Goal: Information Seeking & Learning: Learn about a topic

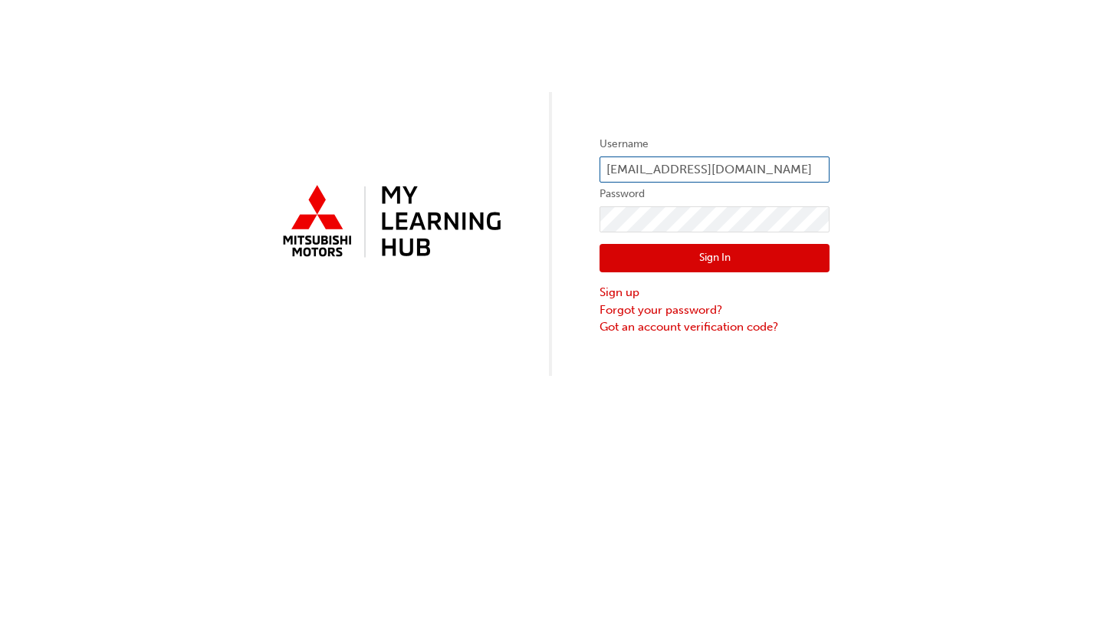
type input "lylec@scenicmotors.com.au"
click at [694, 268] on button "Sign In" at bounding box center [715, 258] width 230 height 29
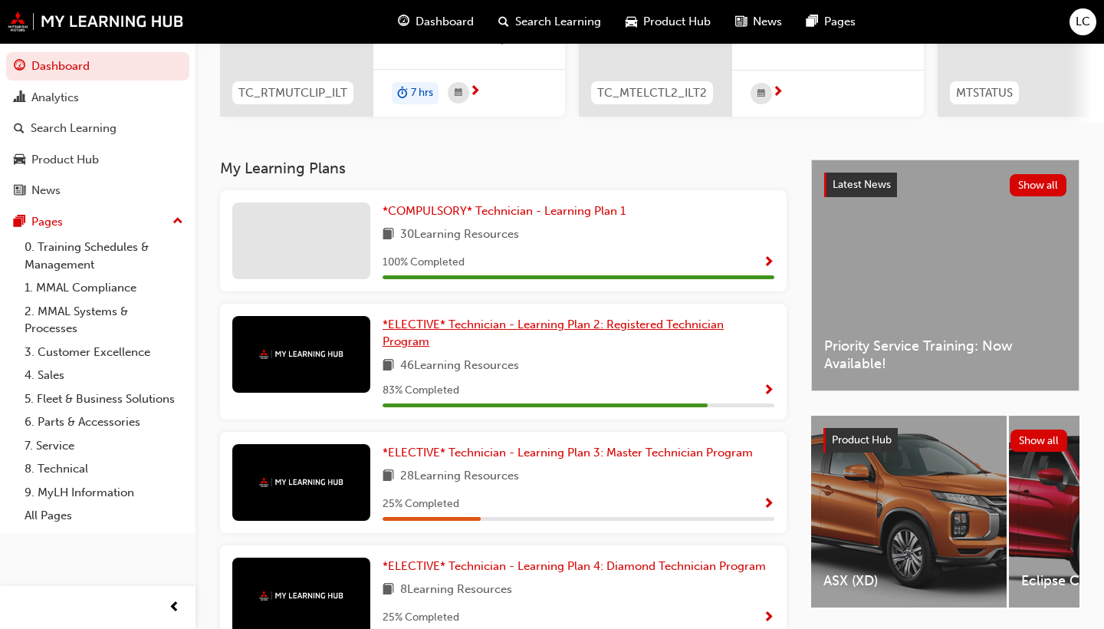
scroll to position [233, 0]
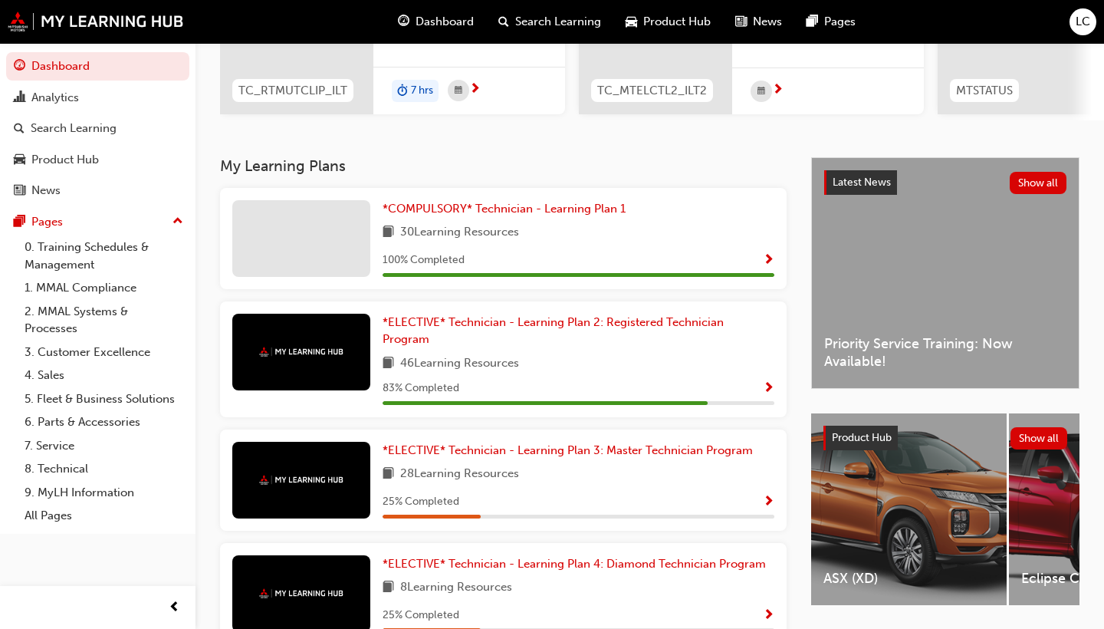
click at [769, 509] on span "Show Progress" at bounding box center [769, 502] width 12 height 14
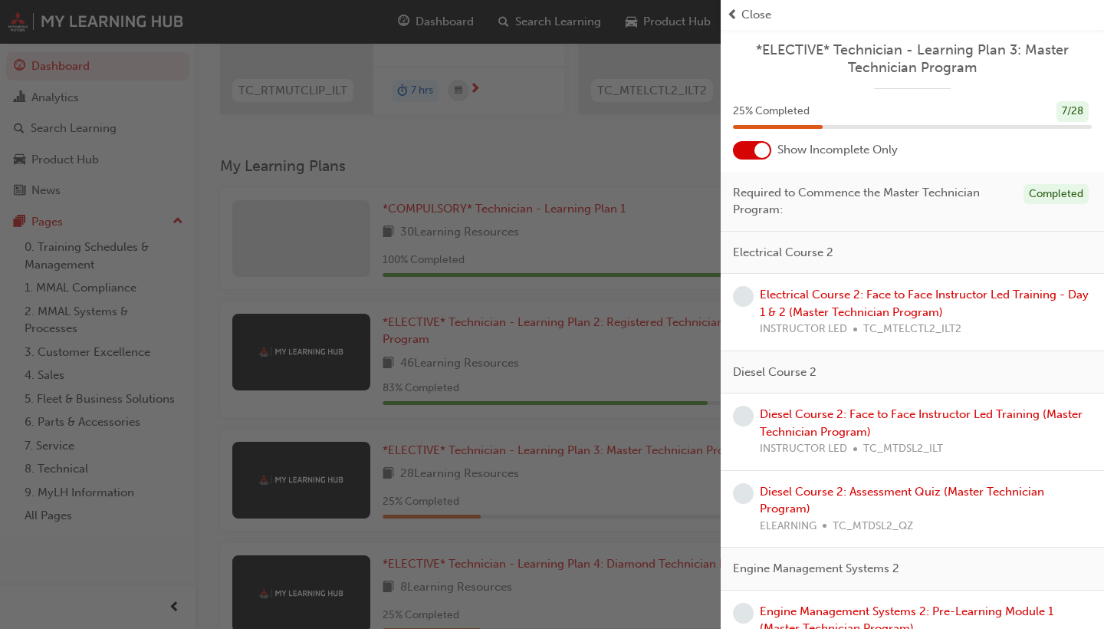
click at [766, 147] on div at bounding box center [761, 150] width 15 height 15
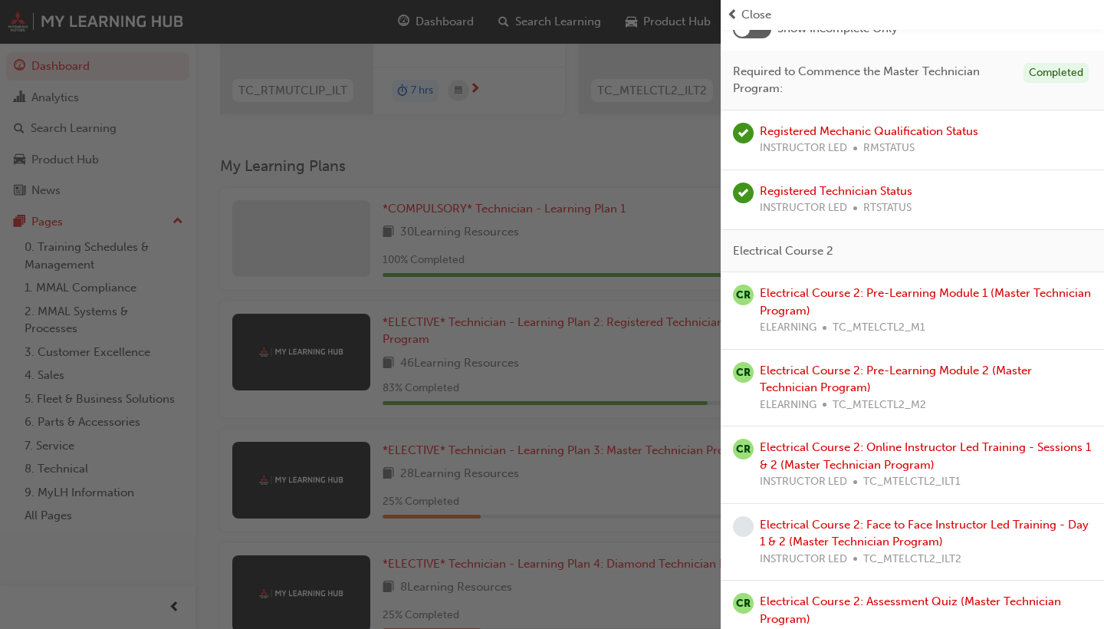
scroll to position [136, 0]
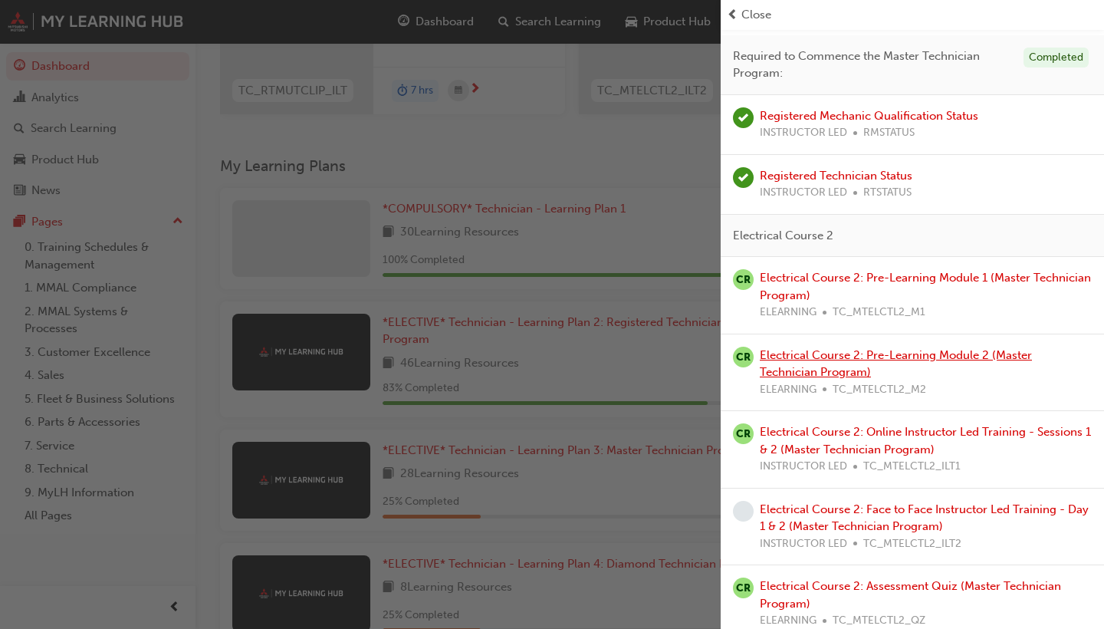
click at [840, 348] on link "Electrical Course 2: Pre-Learning Module 2 (Master Technician Program)" at bounding box center [896, 363] width 272 height 31
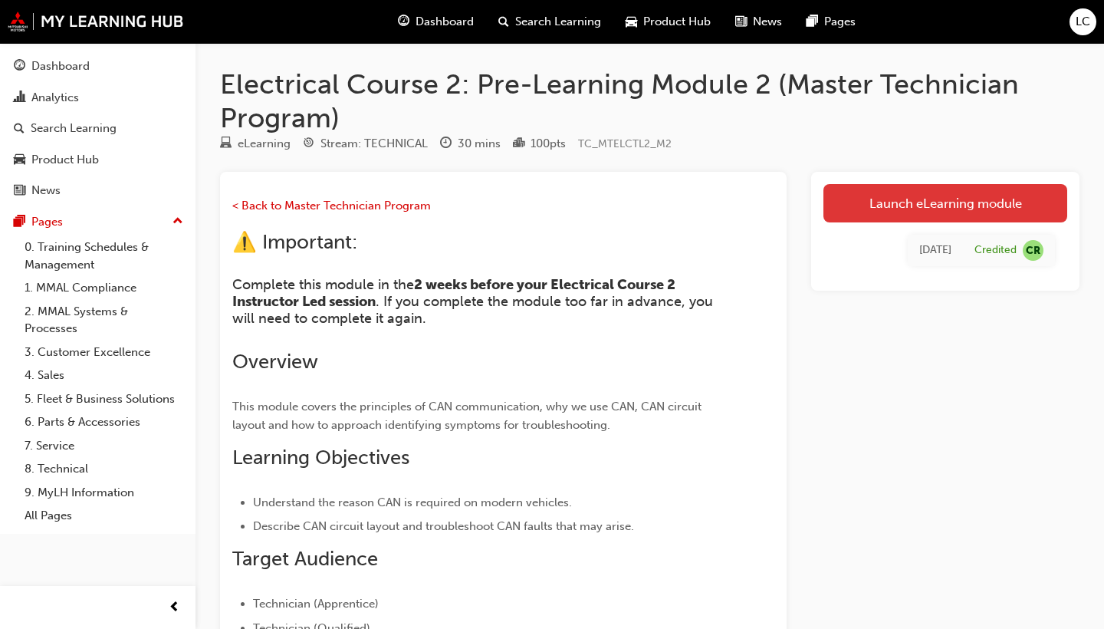
click at [875, 200] on link "Launch eLearning module" at bounding box center [945, 203] width 244 height 38
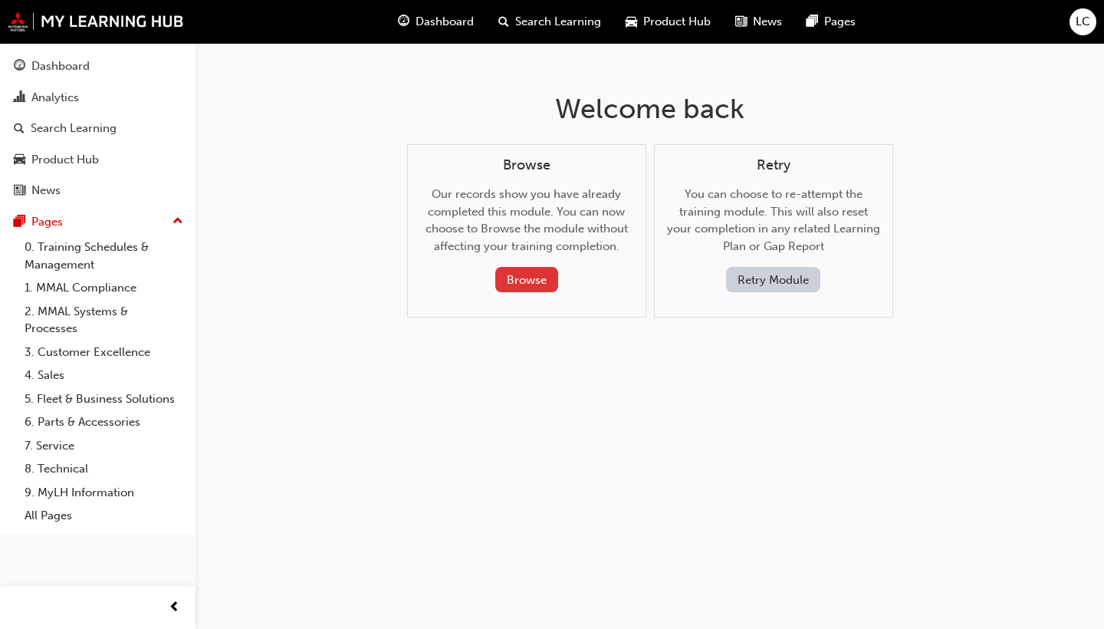
click at [526, 281] on button "Browse" at bounding box center [526, 279] width 63 height 25
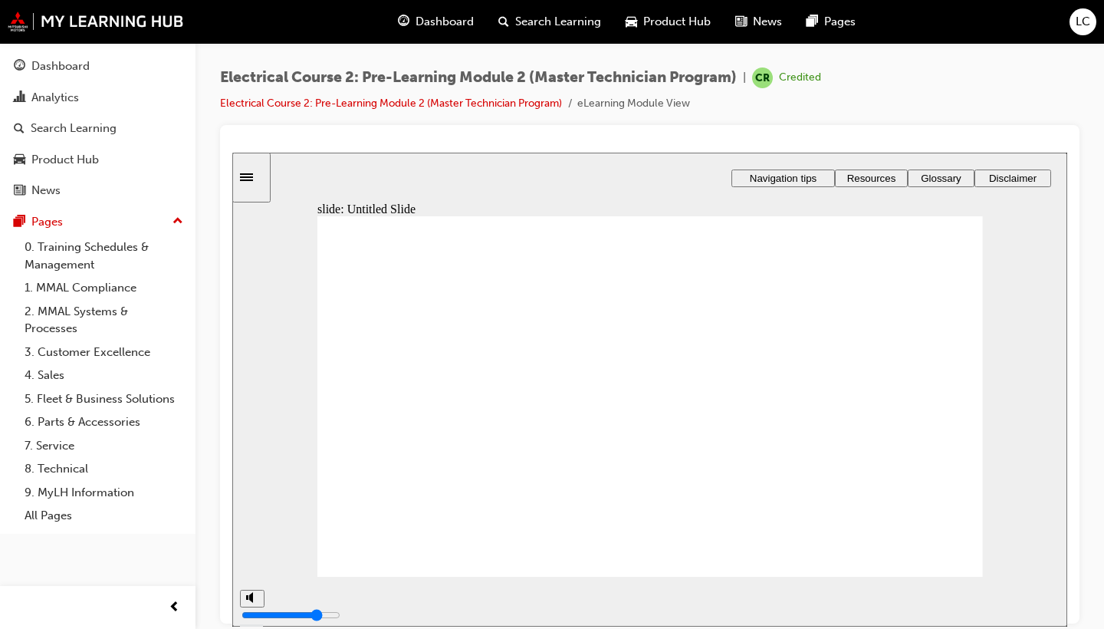
click at [937, 182] on span "Glossary" at bounding box center [941, 178] width 41 height 12
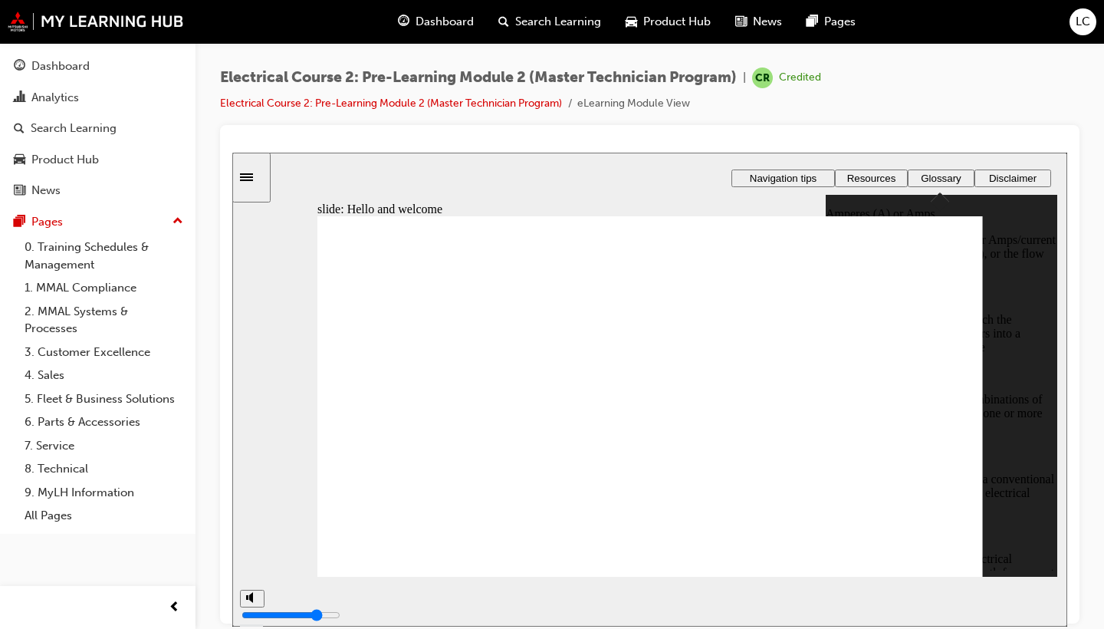
click at [446, 15] on span "Dashboard" at bounding box center [445, 22] width 58 height 18
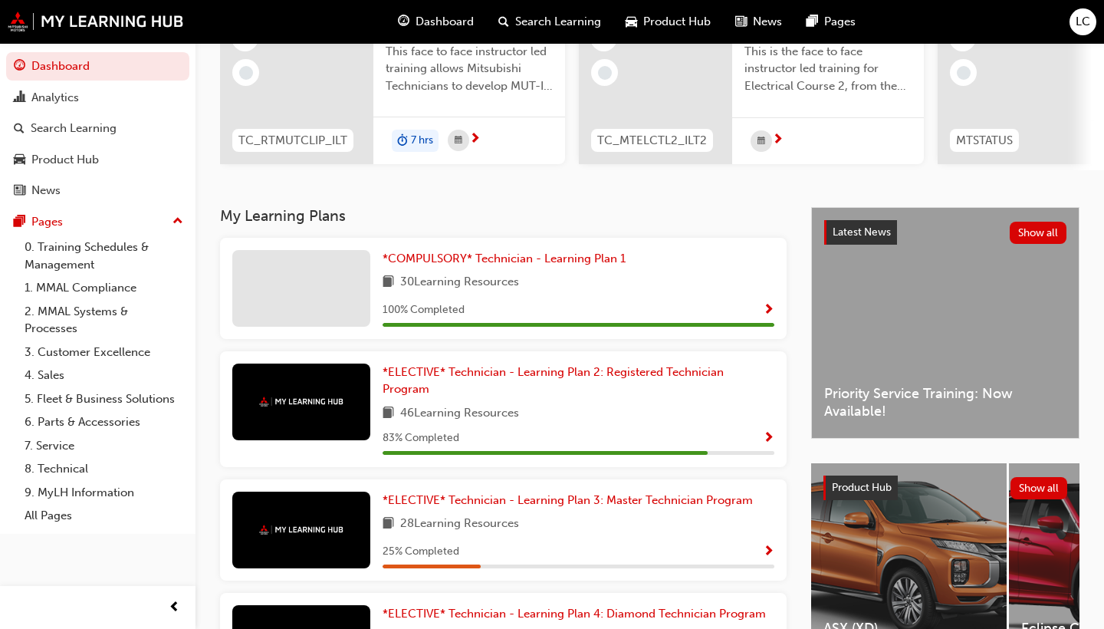
scroll to position [185, 0]
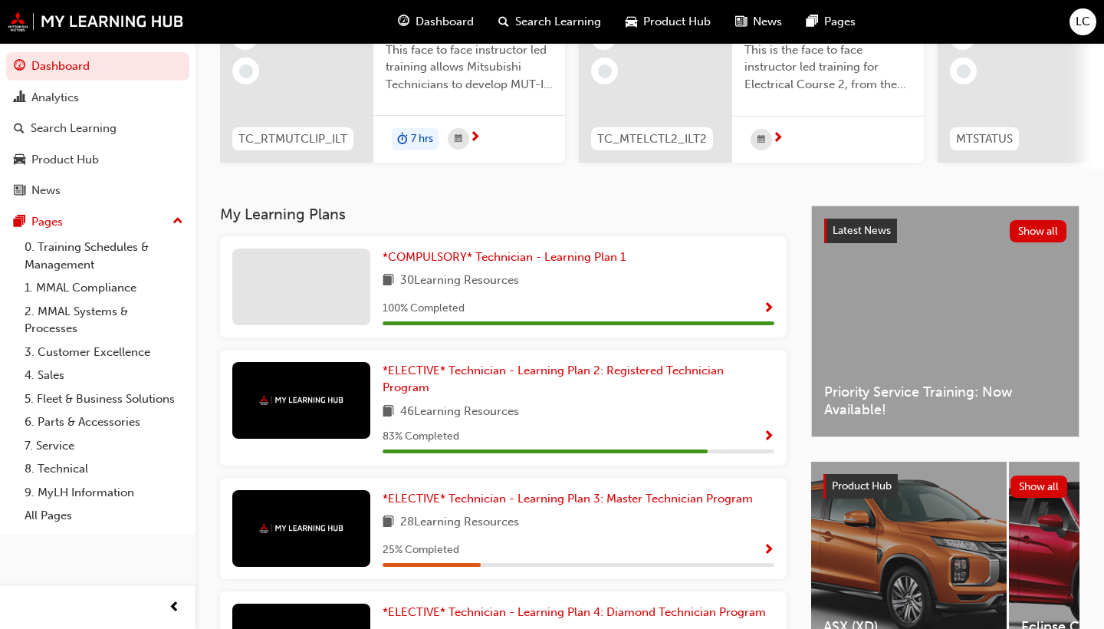
click at [772, 551] on span "Show Progress" at bounding box center [769, 551] width 12 height 14
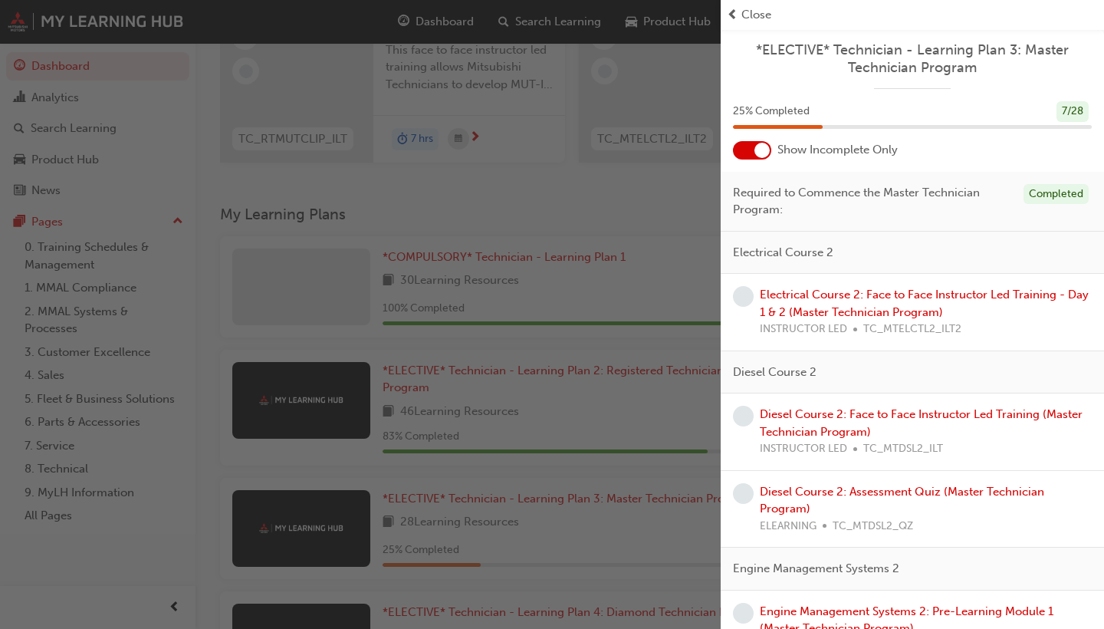
click at [764, 153] on div at bounding box center [761, 150] width 15 height 15
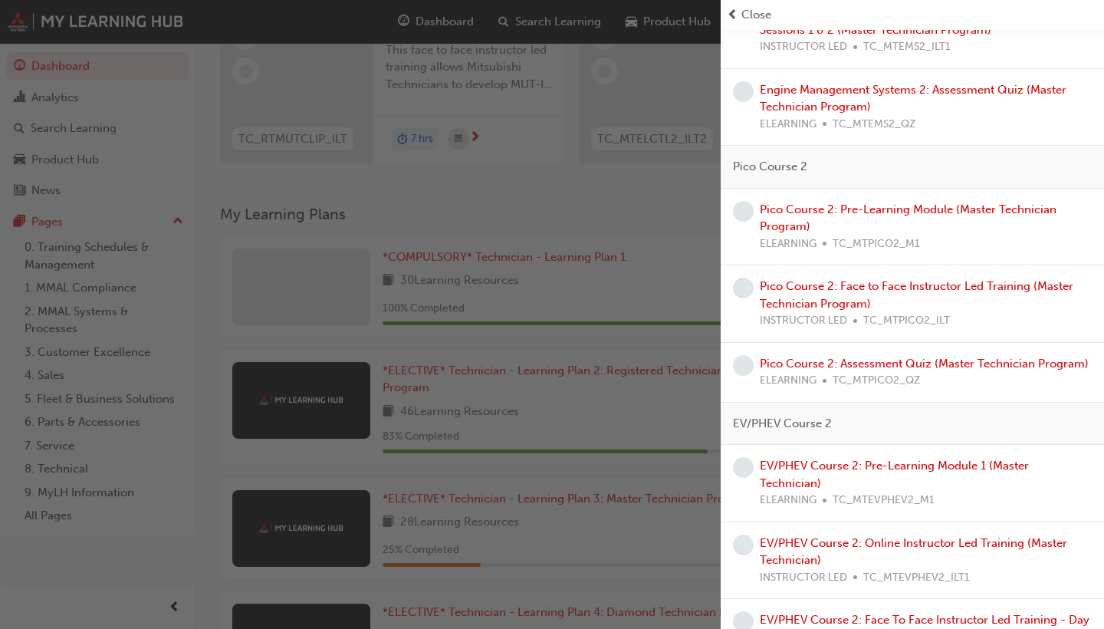
scroll to position [1288, 0]
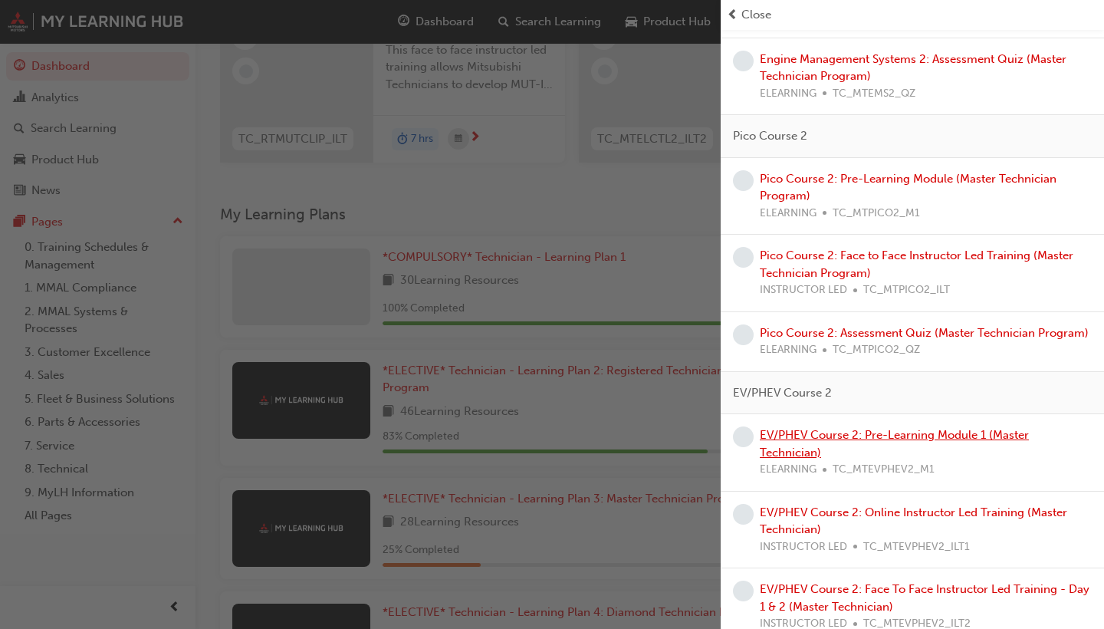
click at [804, 428] on link "EV/PHEV Course 2: Pre-Learning Module 1 (Master Technician)" at bounding box center [894, 443] width 269 height 31
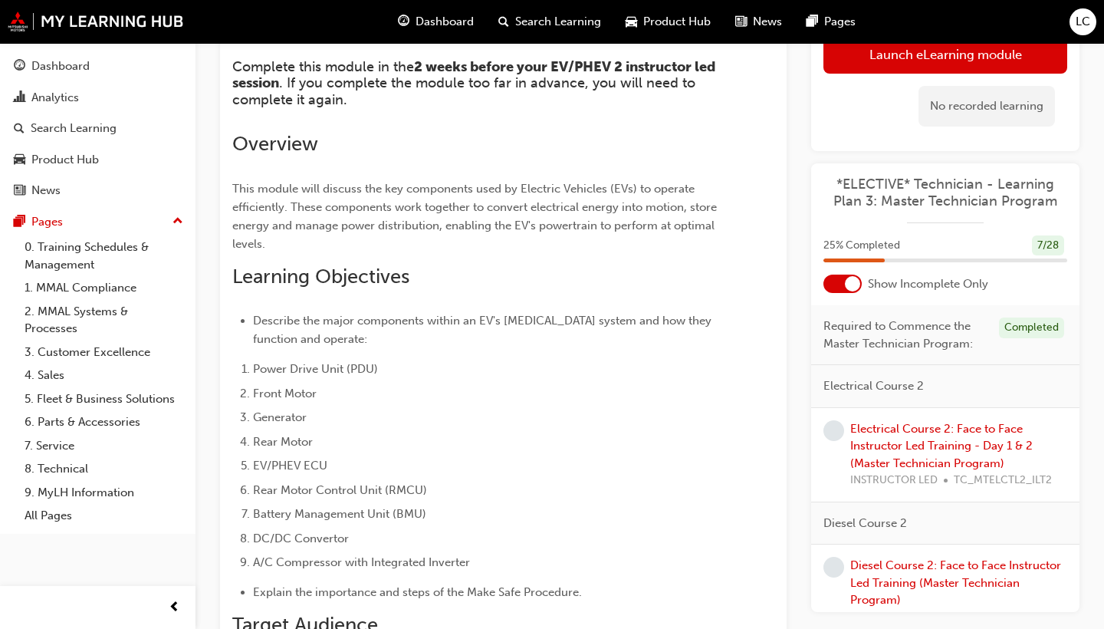
click at [855, 280] on div at bounding box center [852, 283] width 15 height 15
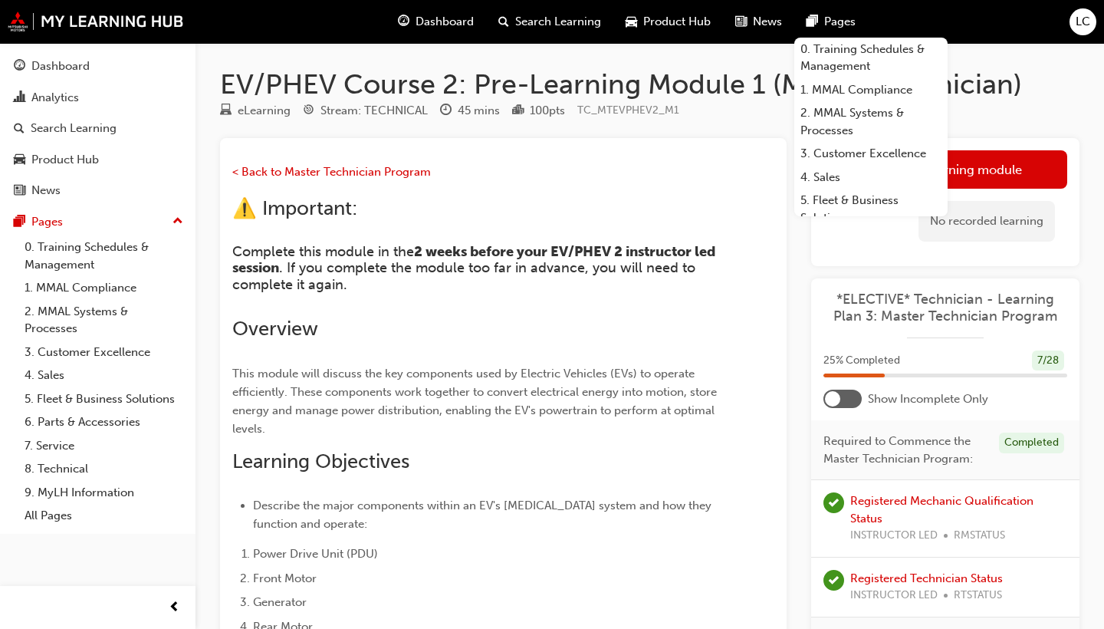
click at [574, 19] on span "Search Learning" at bounding box center [558, 22] width 86 height 18
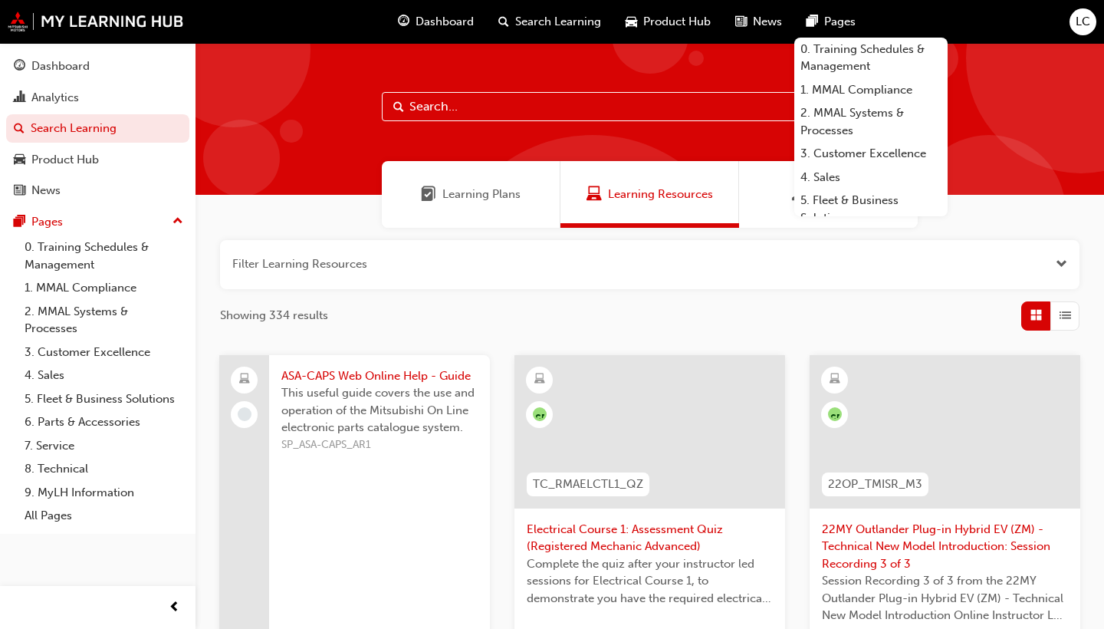
click at [421, 17] on span "Dashboard" at bounding box center [445, 22] width 58 height 18
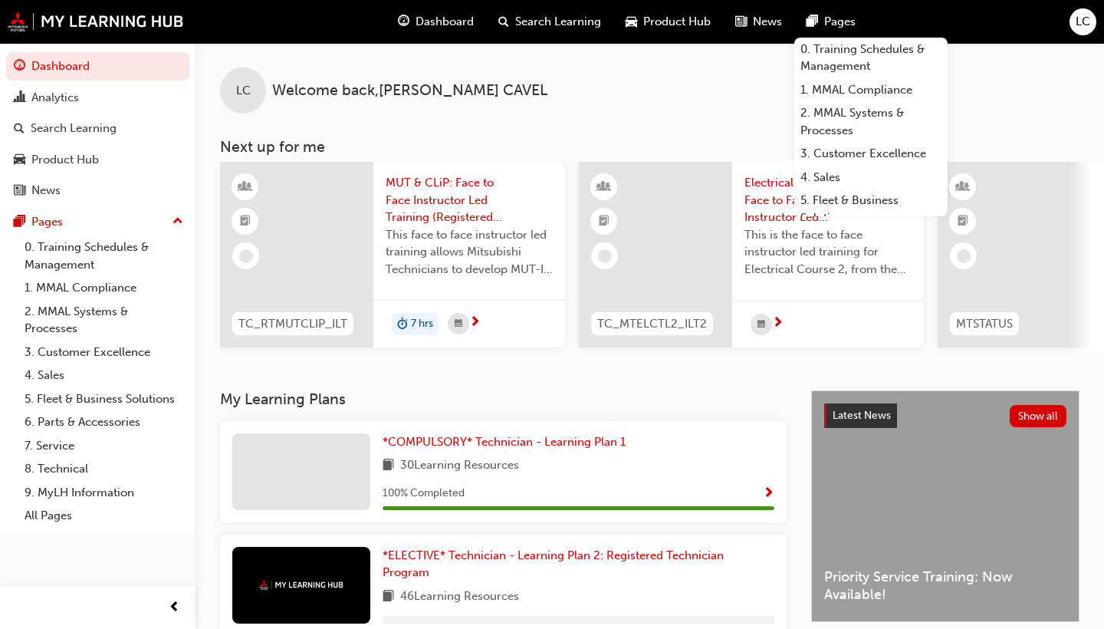
click at [771, 501] on span "Show Progress" at bounding box center [769, 494] width 12 height 14
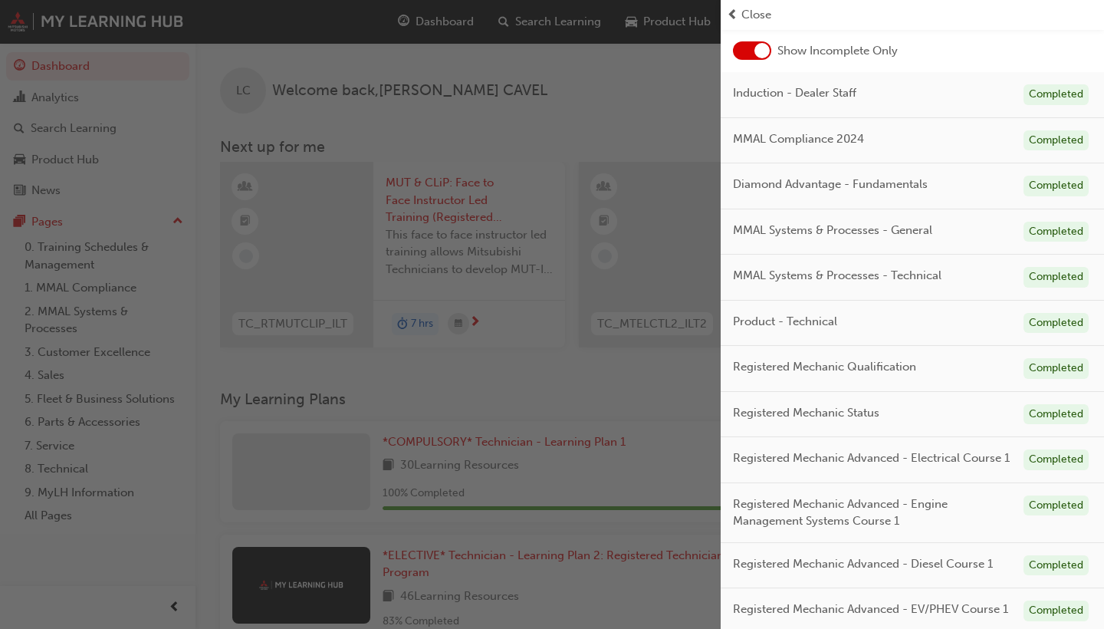
scroll to position [81, 0]
click at [765, 52] on div at bounding box center [761, 51] width 15 height 15
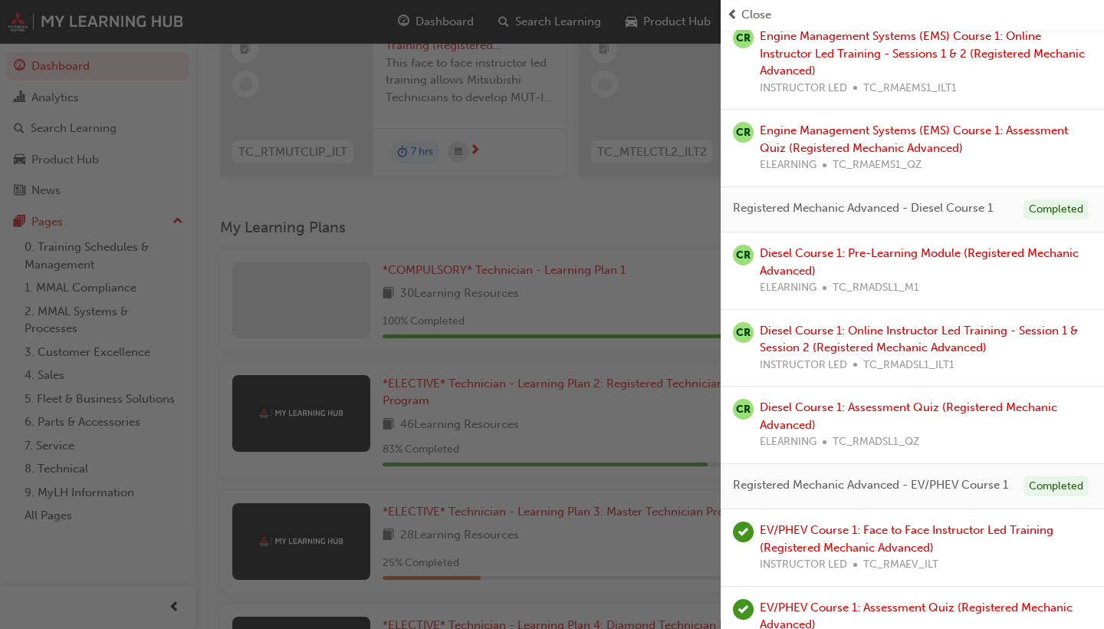
scroll to position [2139, 0]
click at [893, 524] on link "EV/PHEV Course 1: Face to Face Instructor Led Training (Registered Mechanic Adv…" at bounding box center [907, 539] width 294 height 31
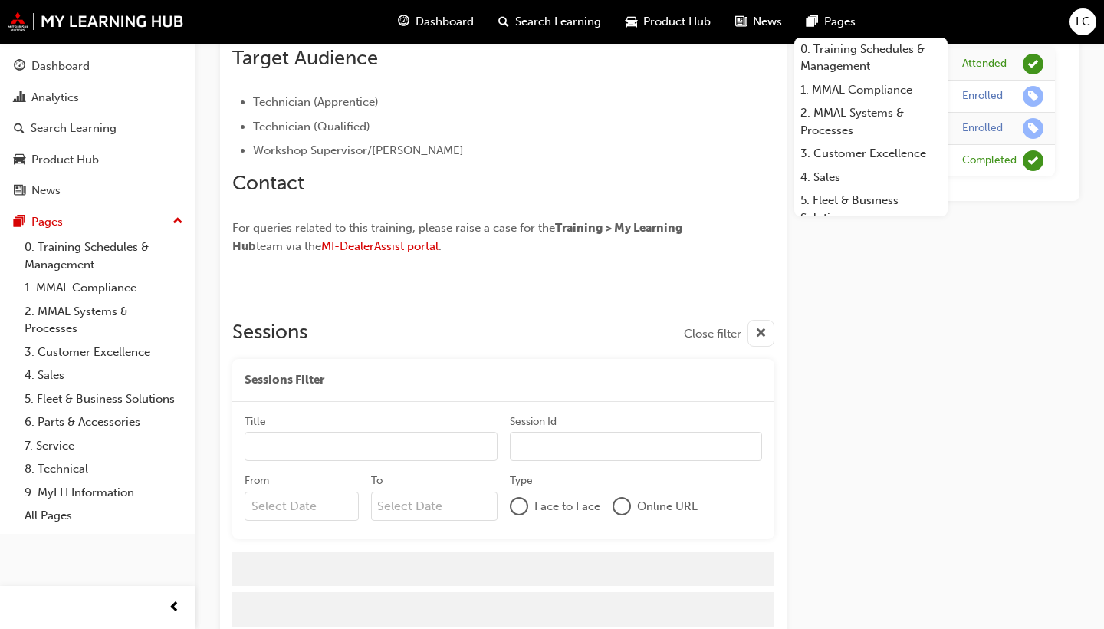
scroll to position [856, 0]
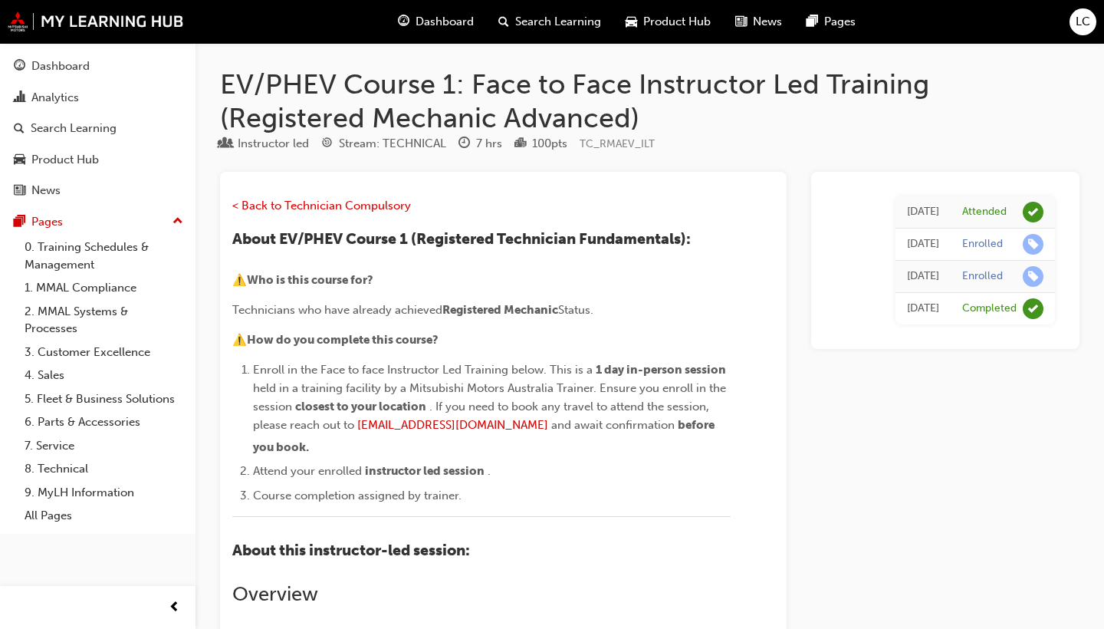
scroll to position [0, 0]
click at [363, 202] on span "< Back to Technician Compulsory" at bounding box center [321, 206] width 179 height 14
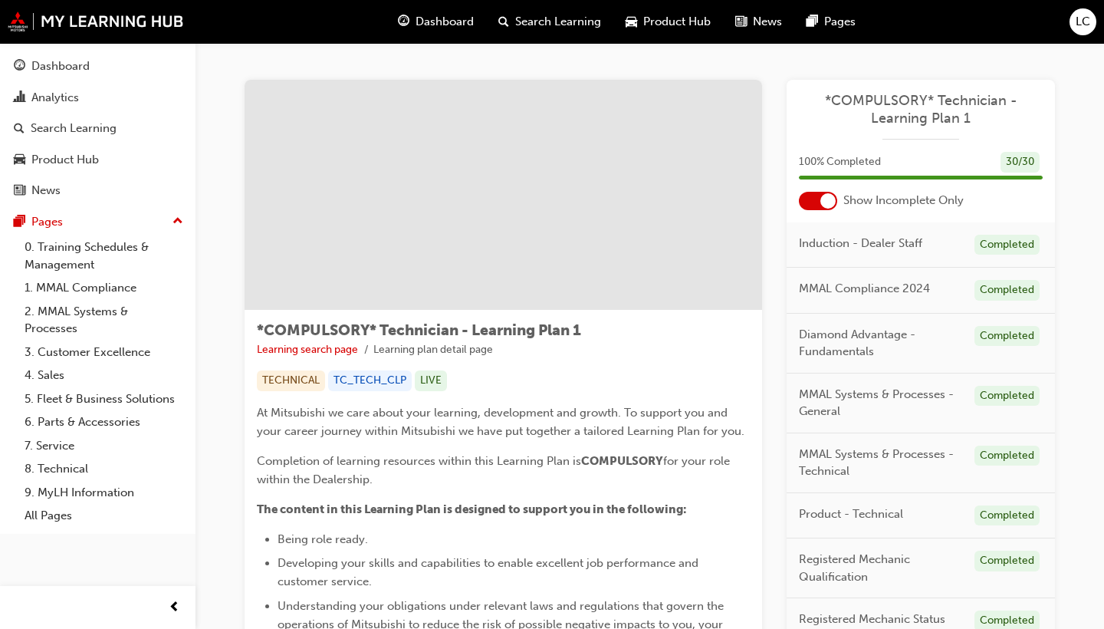
click at [825, 198] on div at bounding box center [827, 200] width 15 height 15
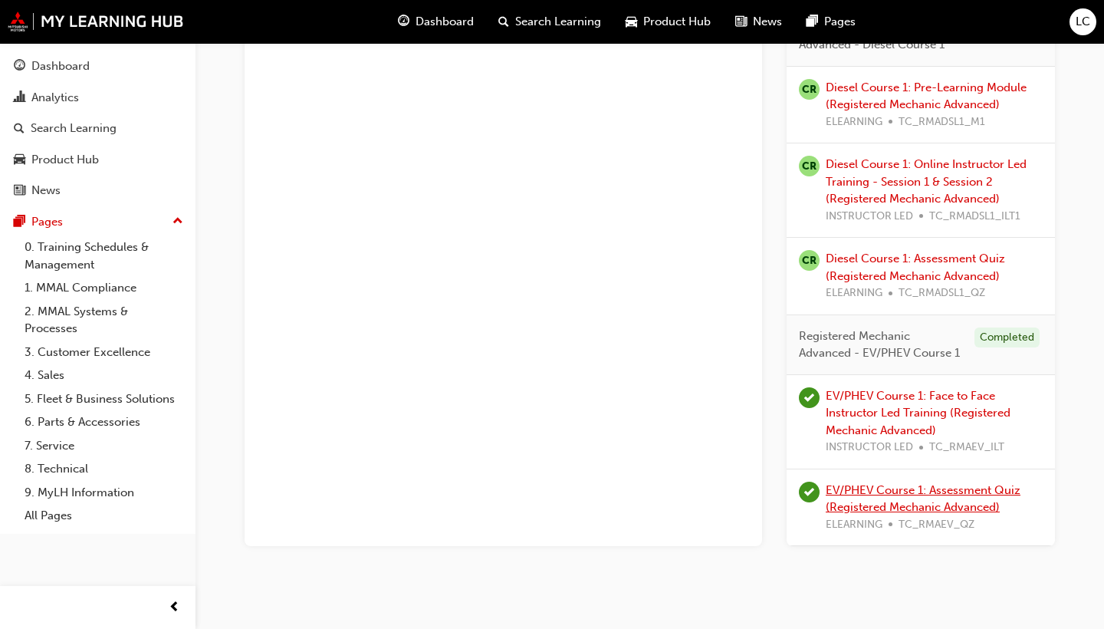
scroll to position [2803, 0]
click at [946, 484] on link "EV/PHEV Course 1: Assessment Quiz (Registered Mechanic Advanced)" at bounding box center [923, 499] width 195 height 31
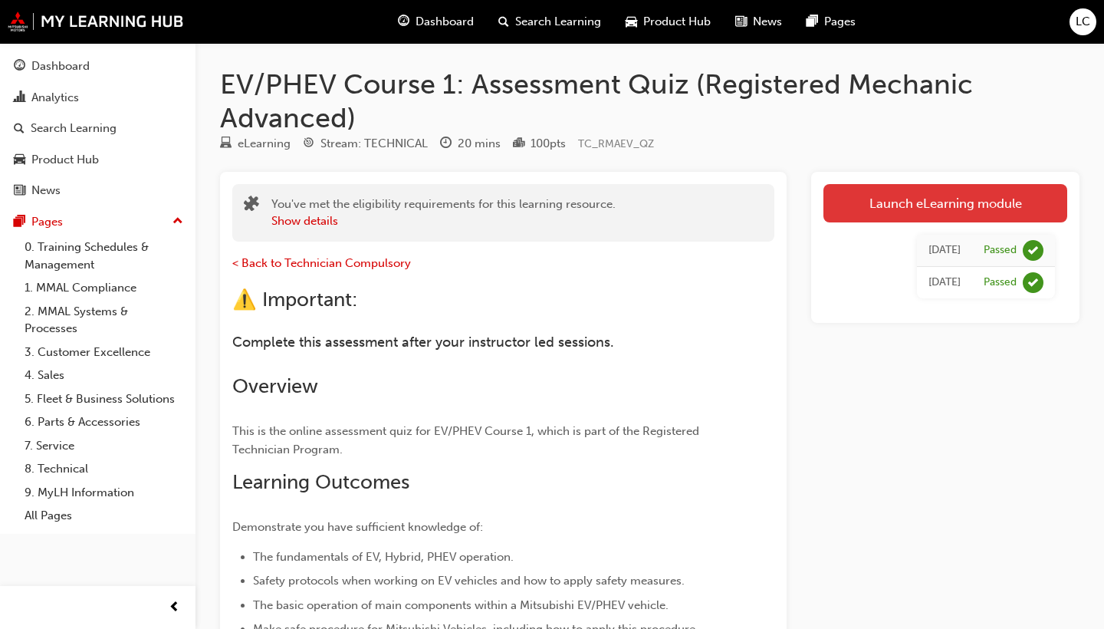
click at [848, 205] on link "Launch eLearning module" at bounding box center [945, 203] width 244 height 38
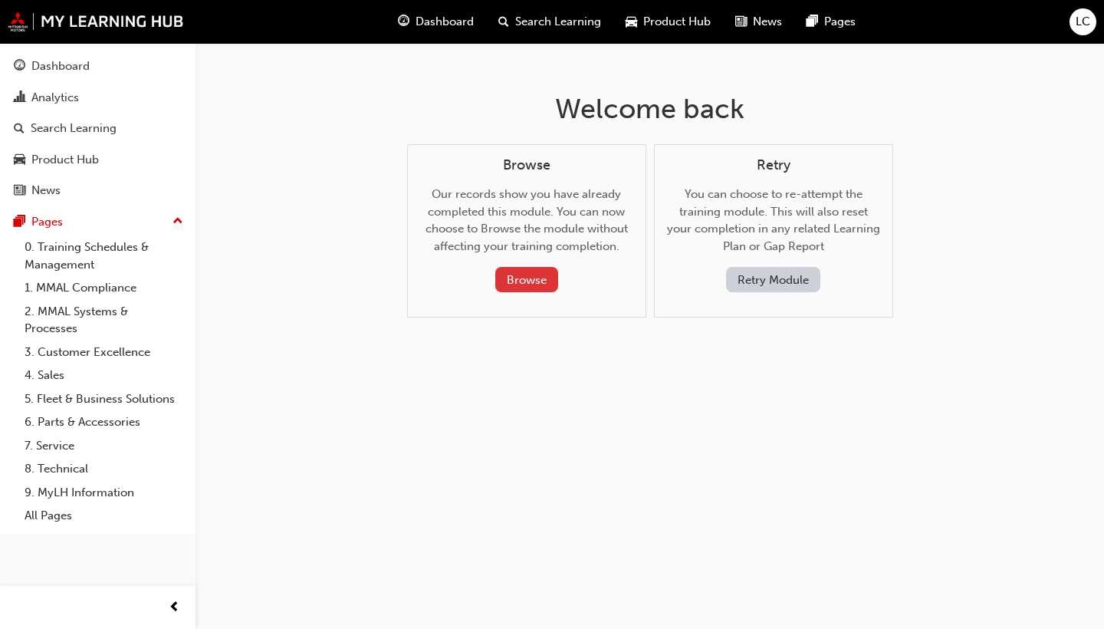
click at [541, 276] on button "Browse" at bounding box center [526, 279] width 63 height 25
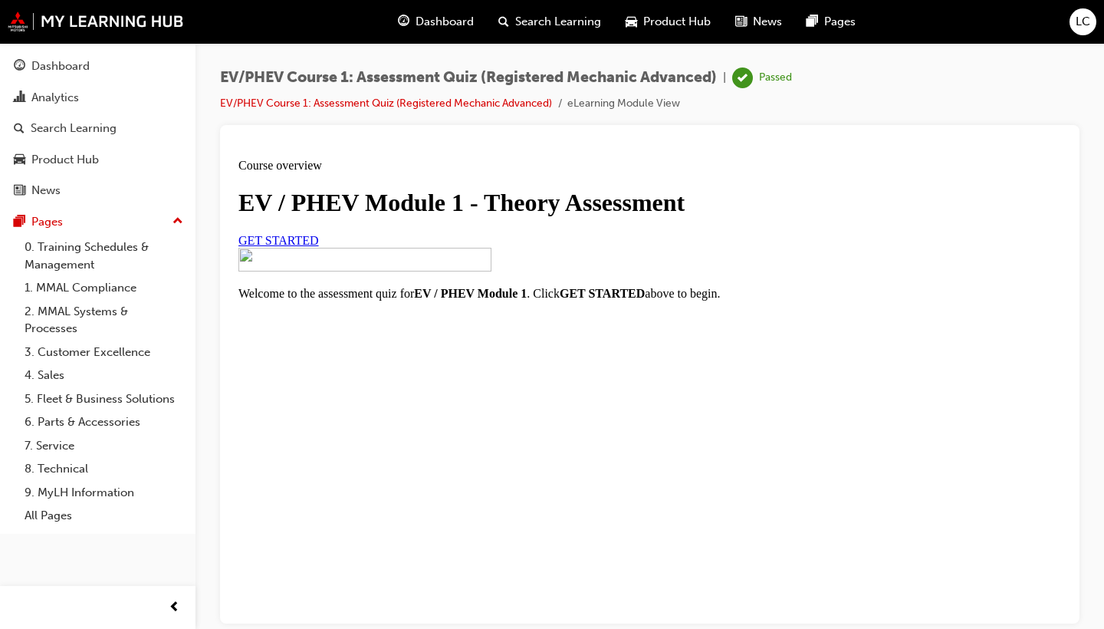
click at [319, 246] on link "GET STARTED" at bounding box center [278, 239] width 81 height 13
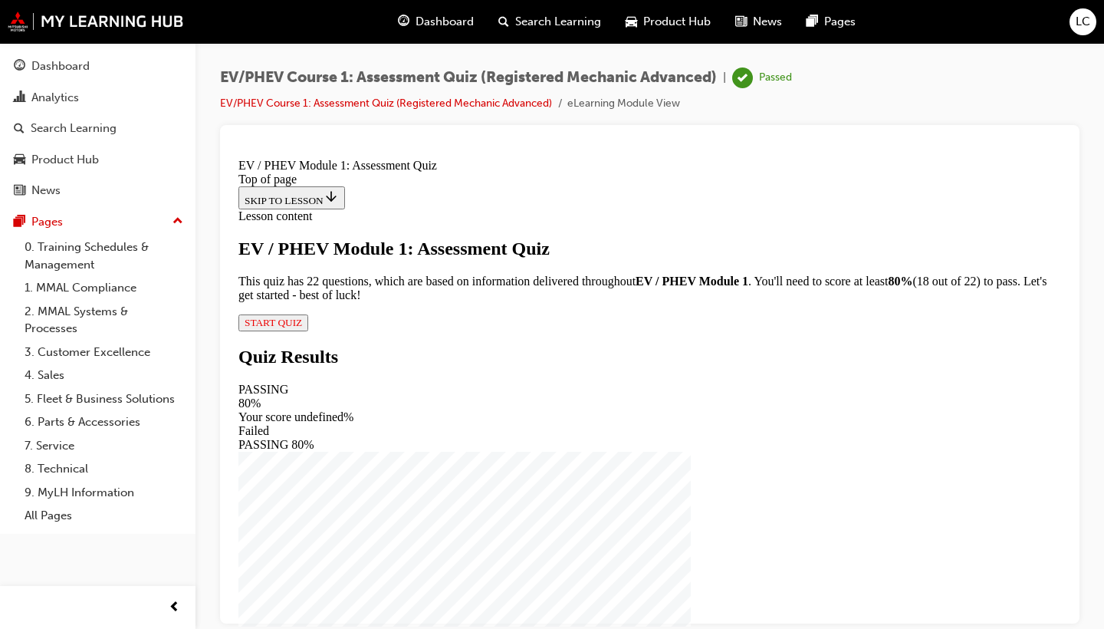
click at [679, 22] on span "Product Hub" at bounding box center [676, 22] width 67 height 18
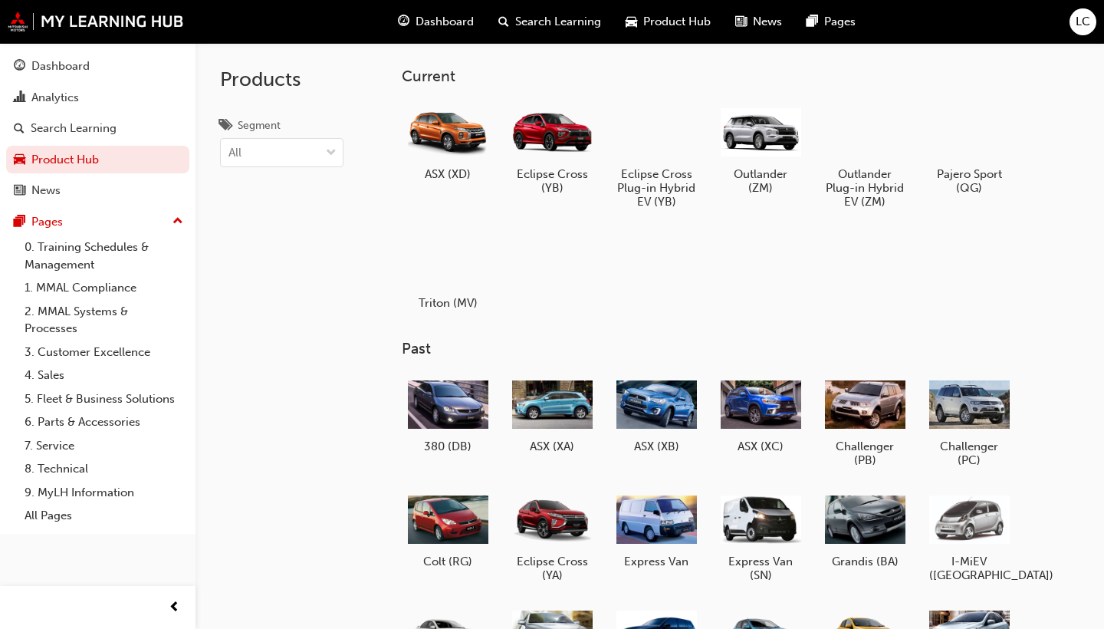
click at [439, 18] on span "Dashboard" at bounding box center [445, 22] width 58 height 18
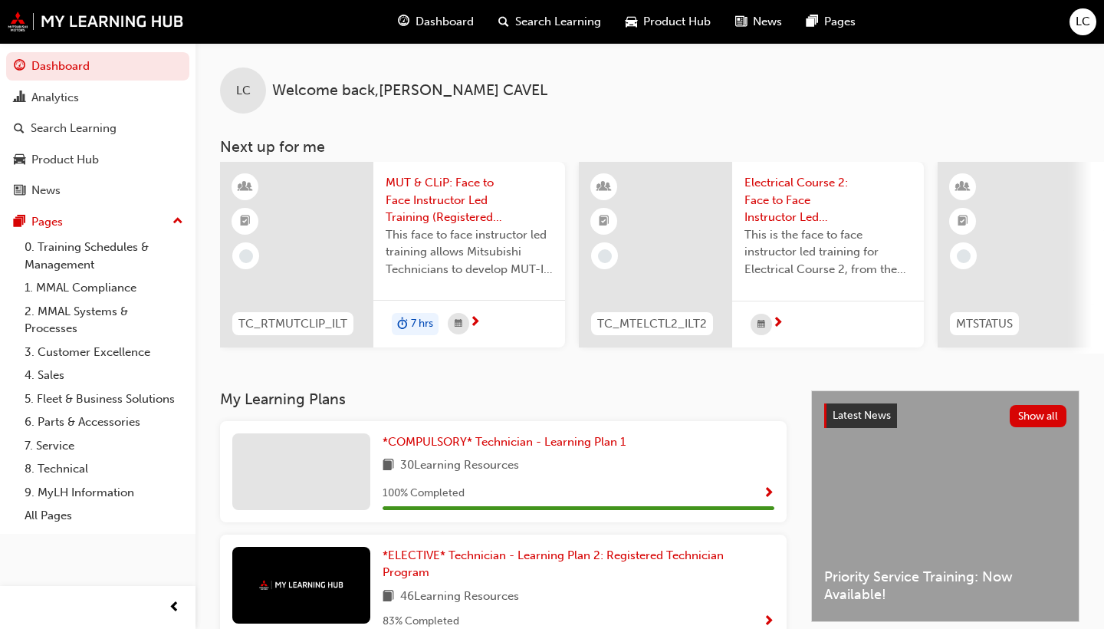
click at [668, 25] on span "Product Hub" at bounding box center [676, 22] width 67 height 18
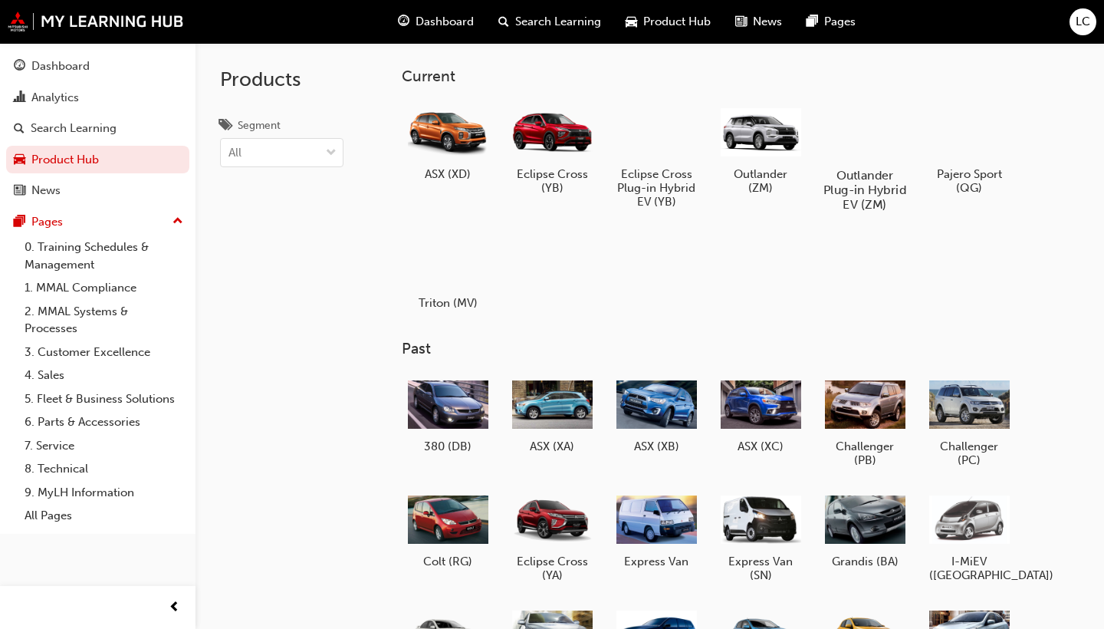
click at [862, 140] on div at bounding box center [864, 130] width 85 height 61
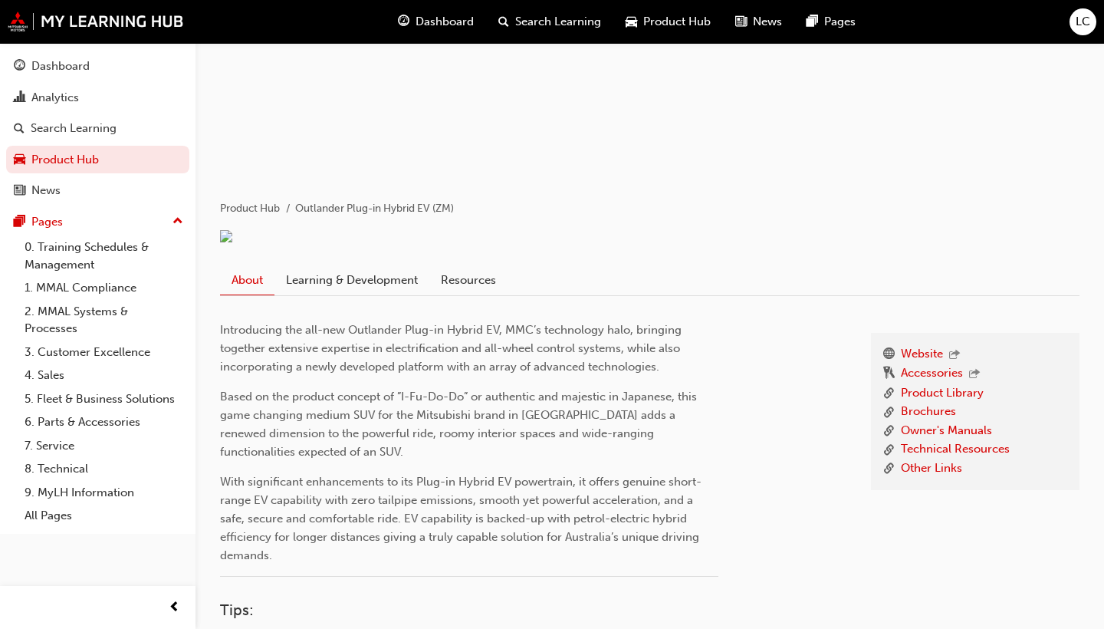
scroll to position [172, 0]
click at [990, 459] on link "Technical Resources" at bounding box center [955, 448] width 109 height 19
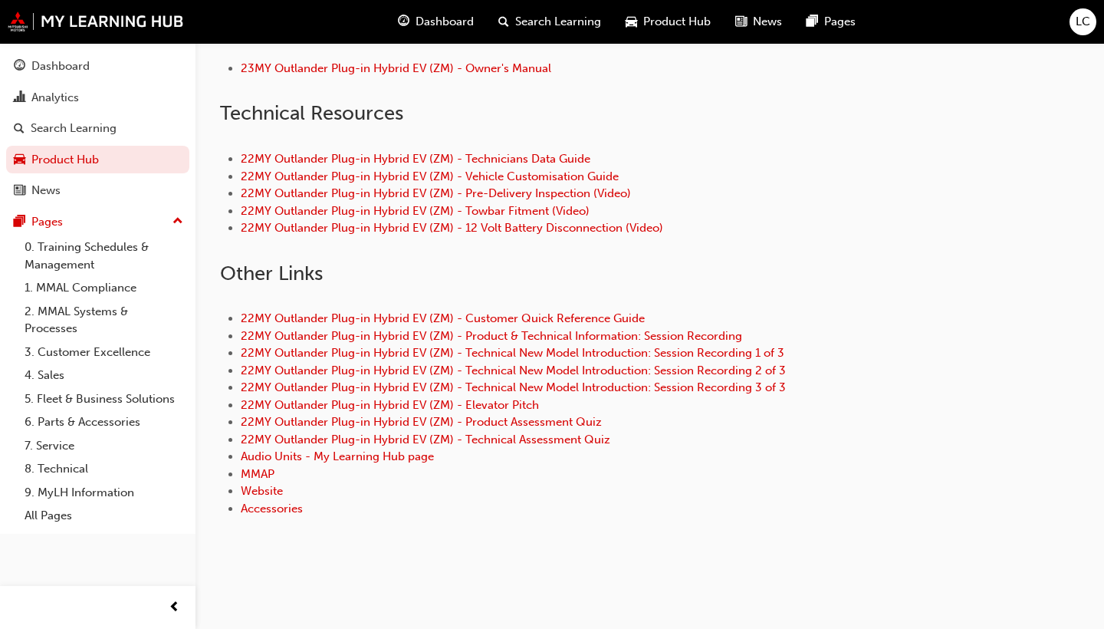
scroll to position [738, 0]
click at [536, 394] on link "22MY Outlander Plug-in Hybrid EV (ZM) - Technical New Model Introduction: Sessi…" at bounding box center [513, 387] width 545 height 14
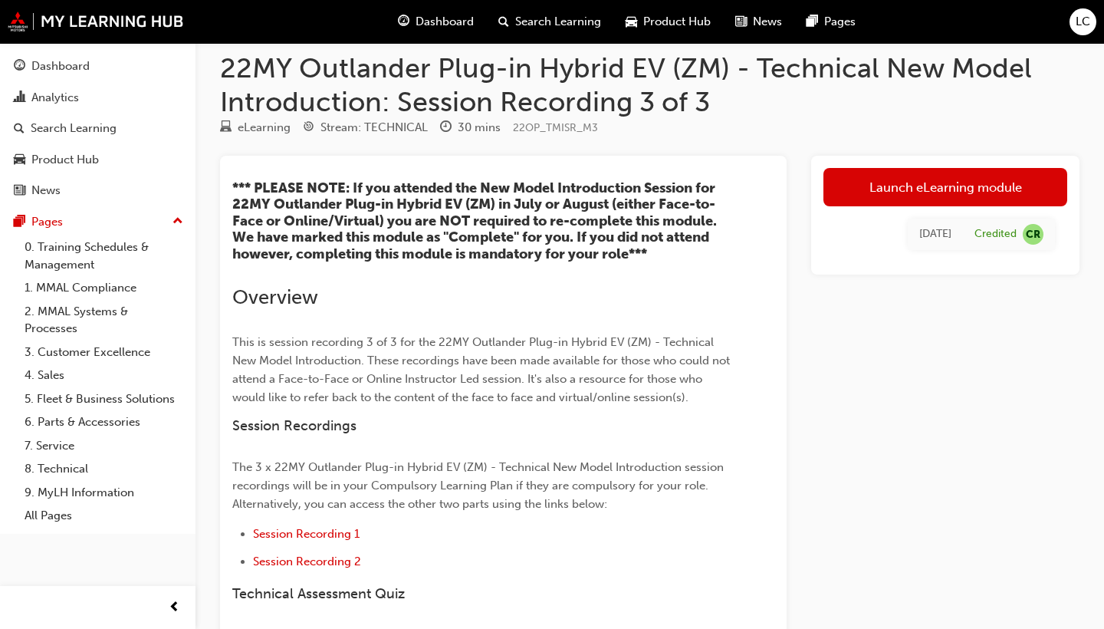
scroll to position [18, 0]
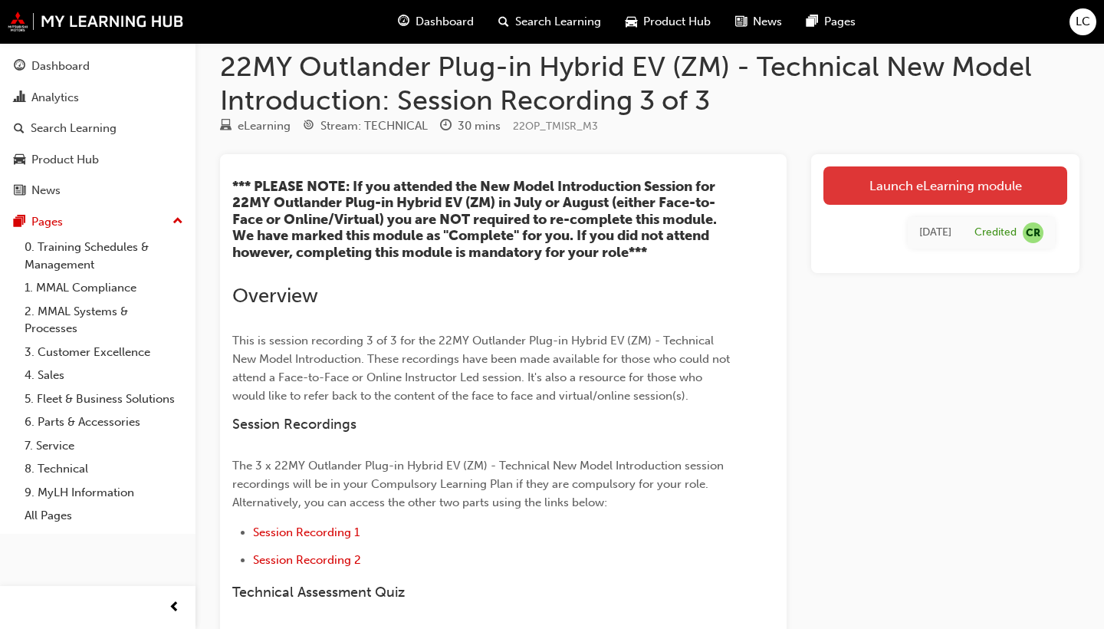
click at [883, 186] on link "Launch eLearning module" at bounding box center [945, 185] width 244 height 38
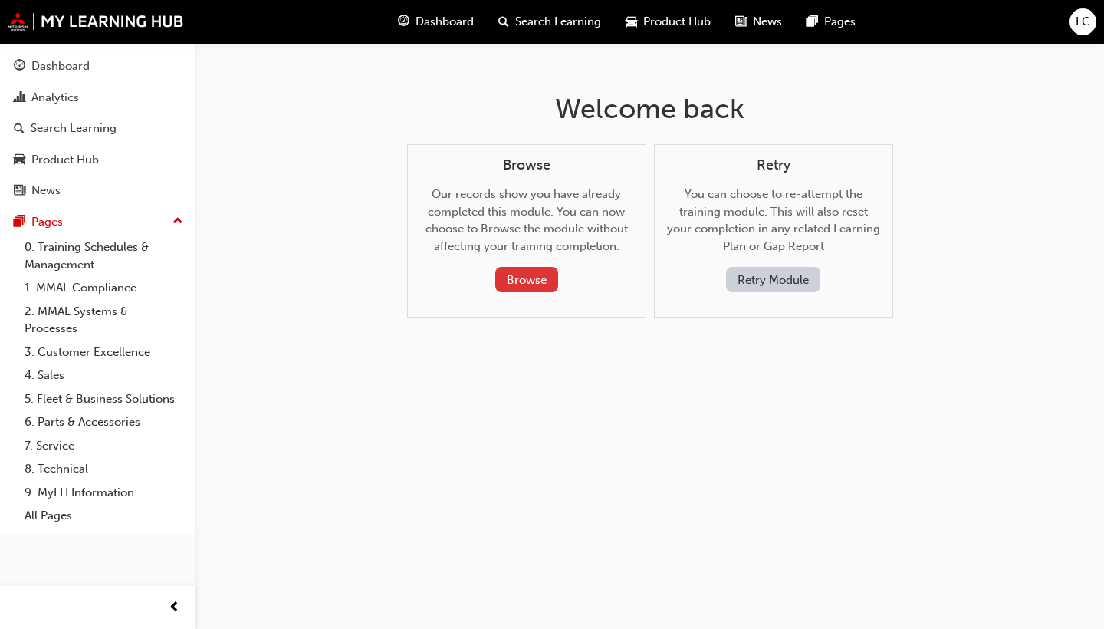
click at [523, 278] on button "Browse" at bounding box center [526, 279] width 63 height 25
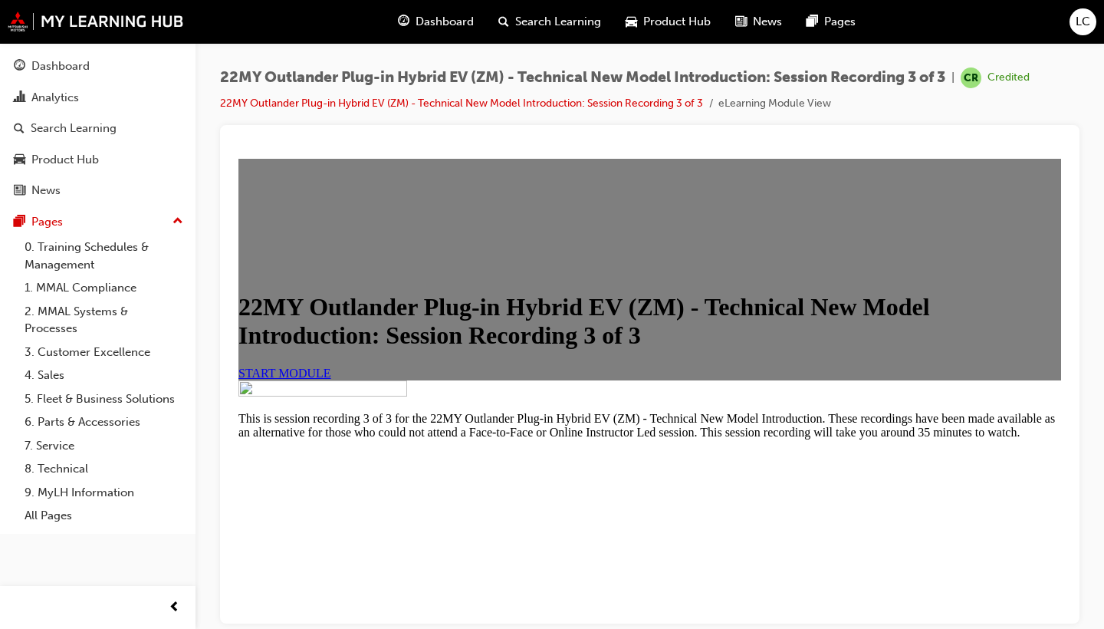
scroll to position [442, 0]
click at [331, 366] on span "START MODULE" at bounding box center [284, 372] width 93 height 13
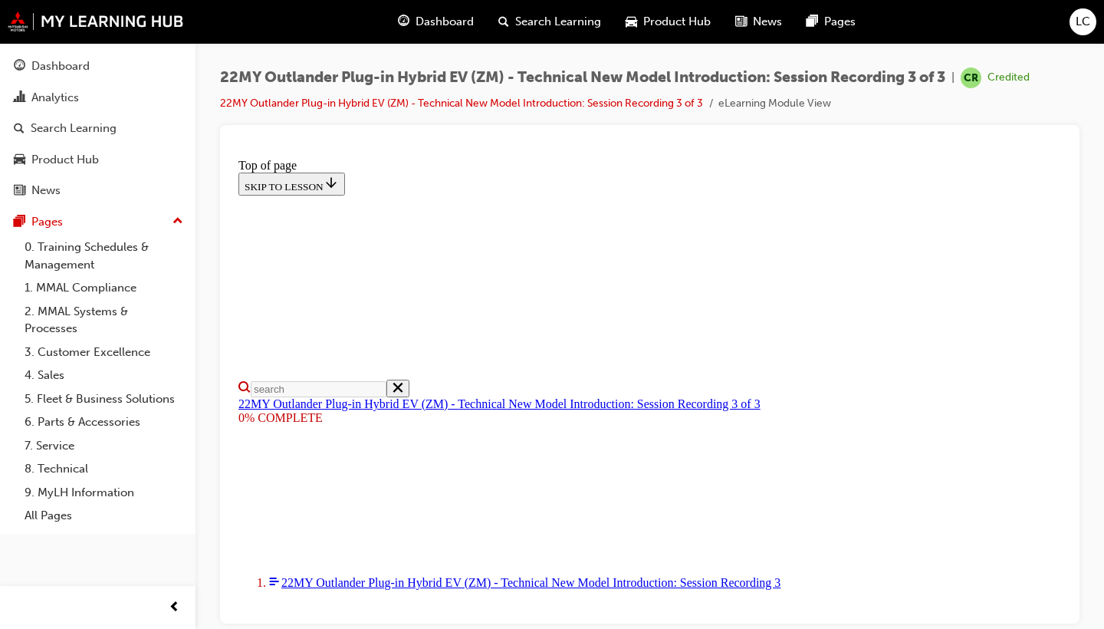
scroll to position [284, 0]
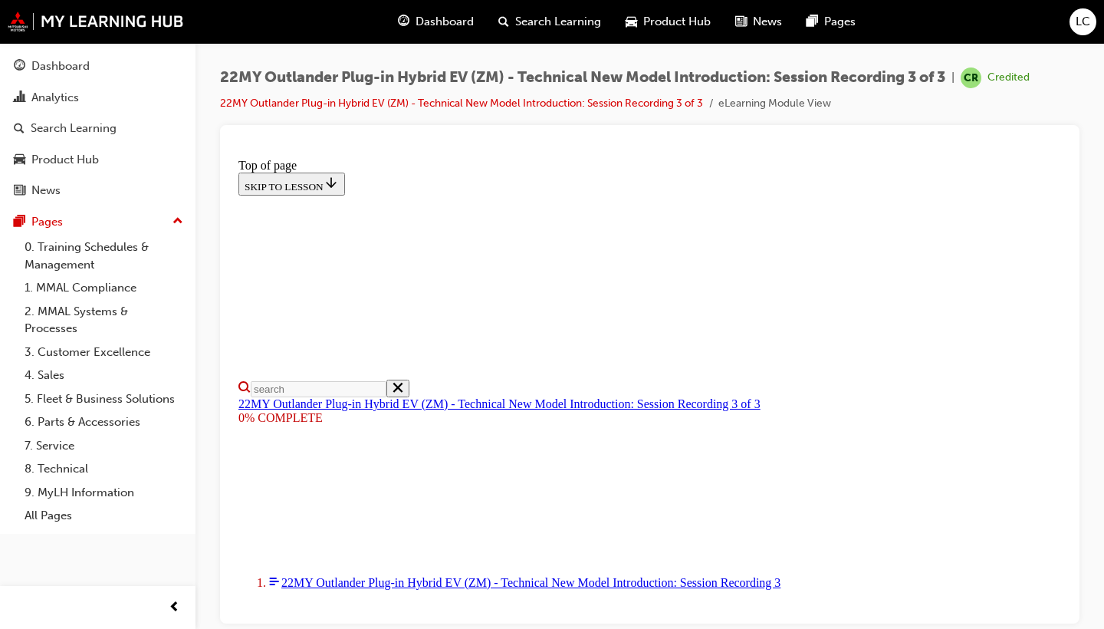
drag, startPoint x: 299, startPoint y: 537, endPoint x: 327, endPoint y: 538, distance: 28.4
drag, startPoint x: 300, startPoint y: 536, endPoint x: 348, endPoint y: 537, distance: 48.3
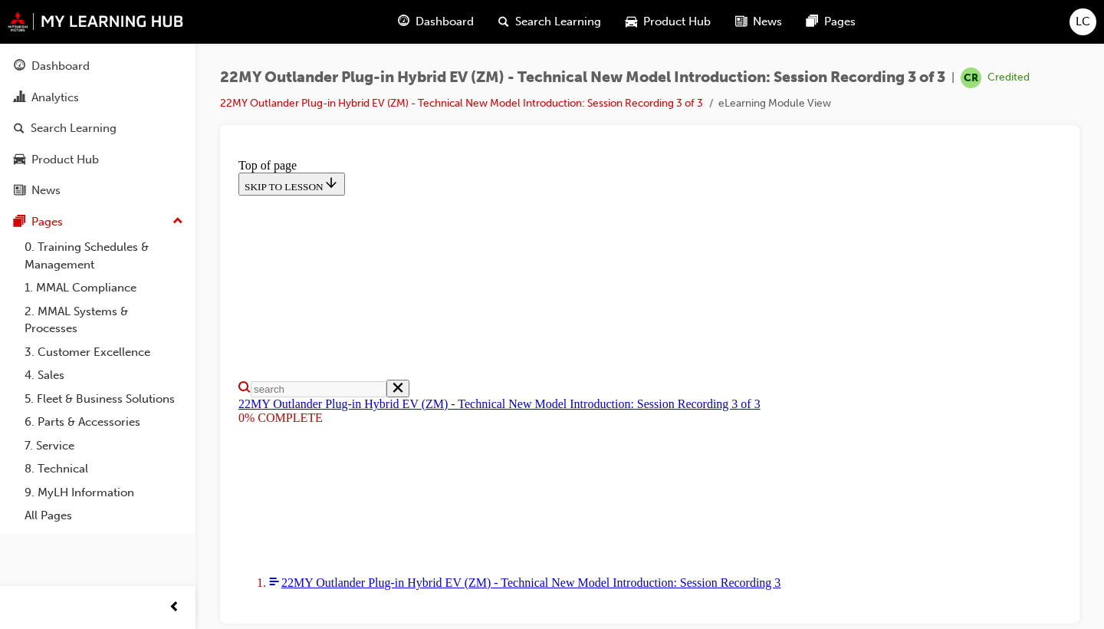
drag, startPoint x: 412, startPoint y: 536, endPoint x: 393, endPoint y: 537, distance: 19.2
drag, startPoint x: 624, startPoint y: 537, endPoint x: 667, endPoint y: 538, distance: 43.0
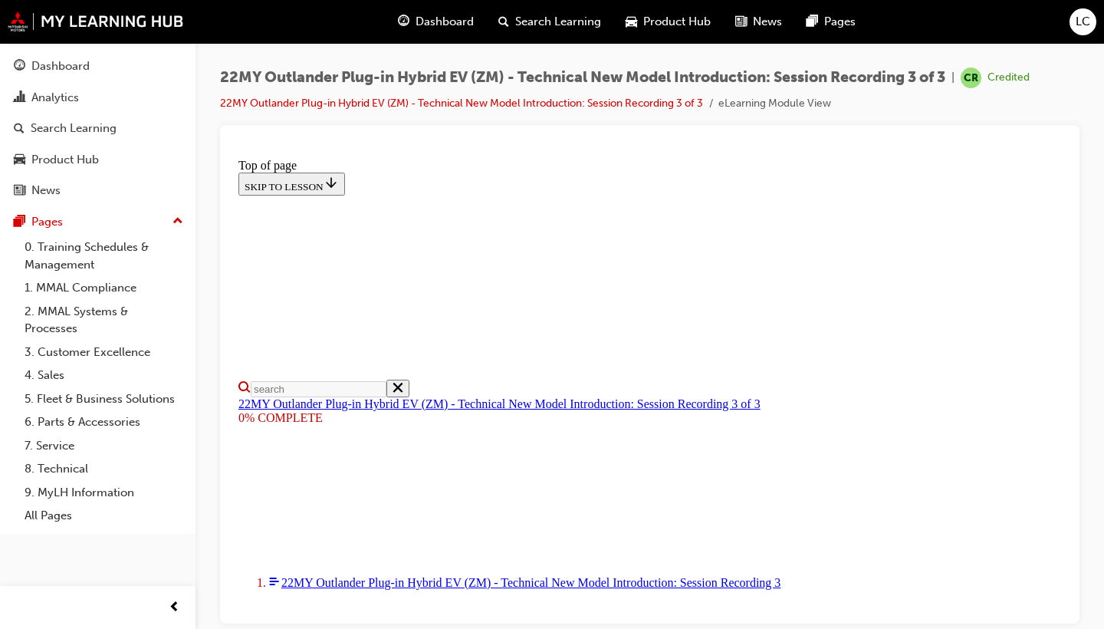
drag, startPoint x: 662, startPoint y: 537, endPoint x: 689, endPoint y: 539, distance: 27.7
drag, startPoint x: 662, startPoint y: 537, endPoint x: 710, endPoint y: 540, distance: 47.6
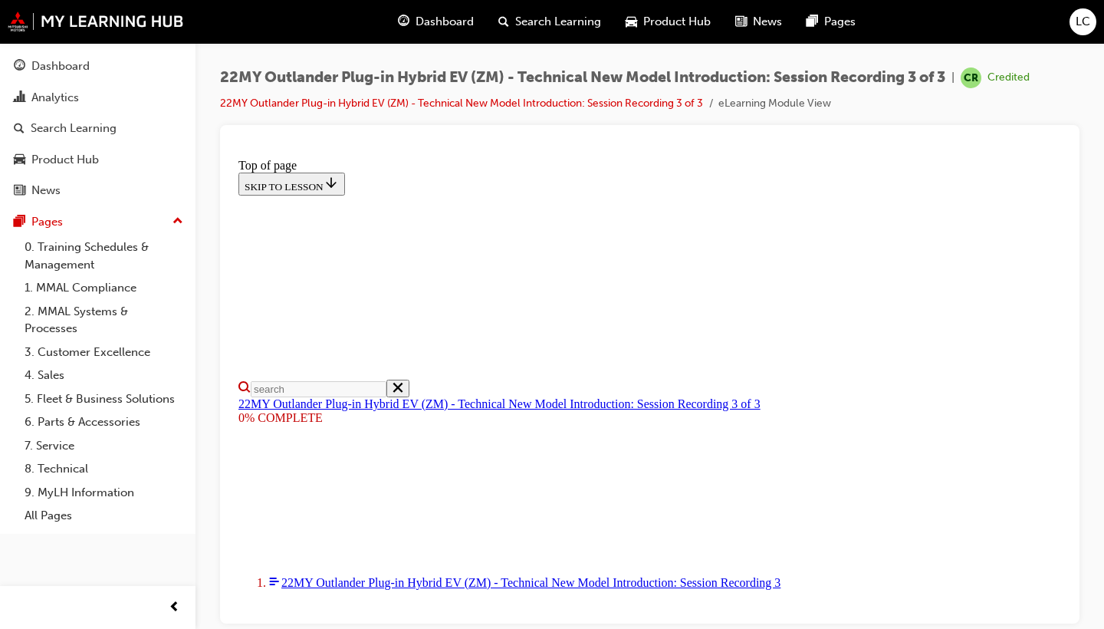
click at [454, 25] on span "Dashboard" at bounding box center [445, 22] width 58 height 18
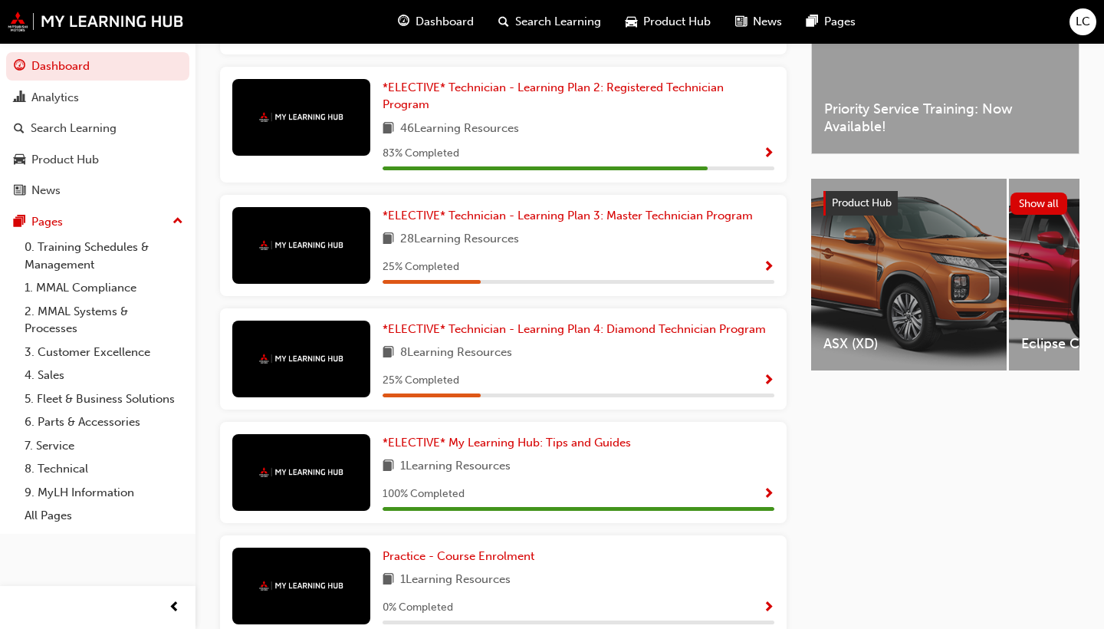
scroll to position [468, 0]
click at [768, 382] on span "Show Progress" at bounding box center [769, 381] width 12 height 14
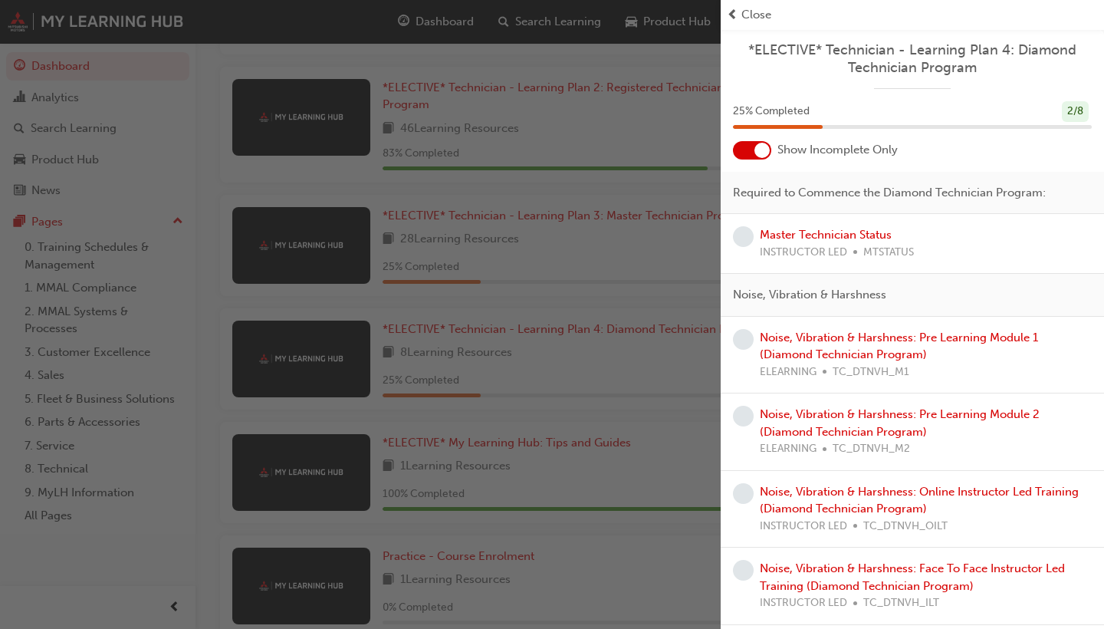
click at [763, 146] on div at bounding box center [761, 150] width 15 height 15
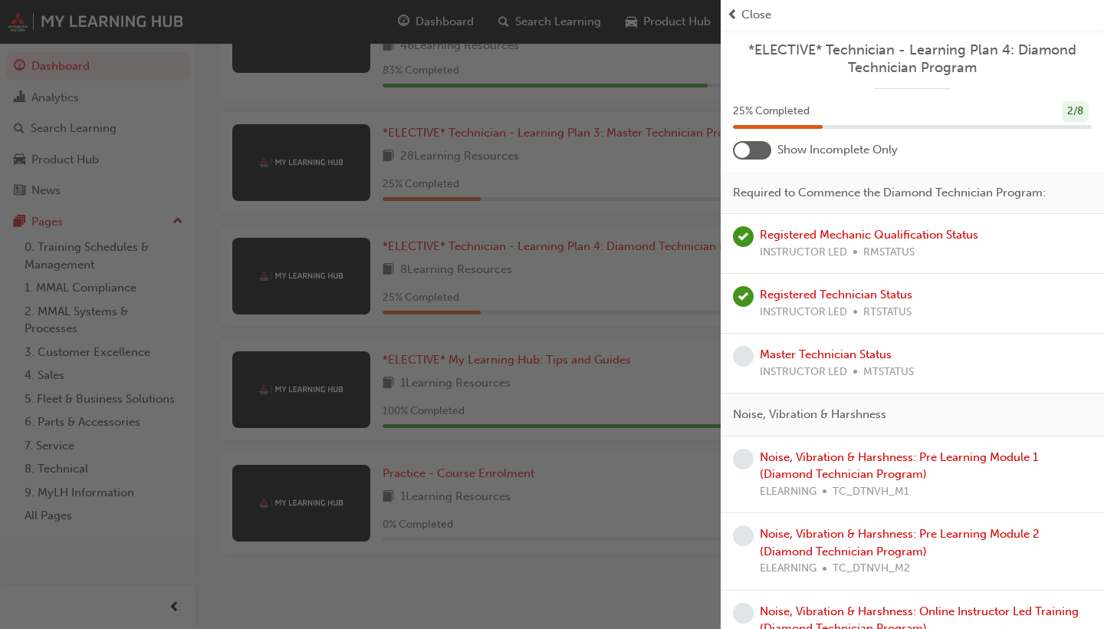
scroll to position [0, 0]
click at [756, 21] on span "Close" at bounding box center [756, 15] width 30 height 18
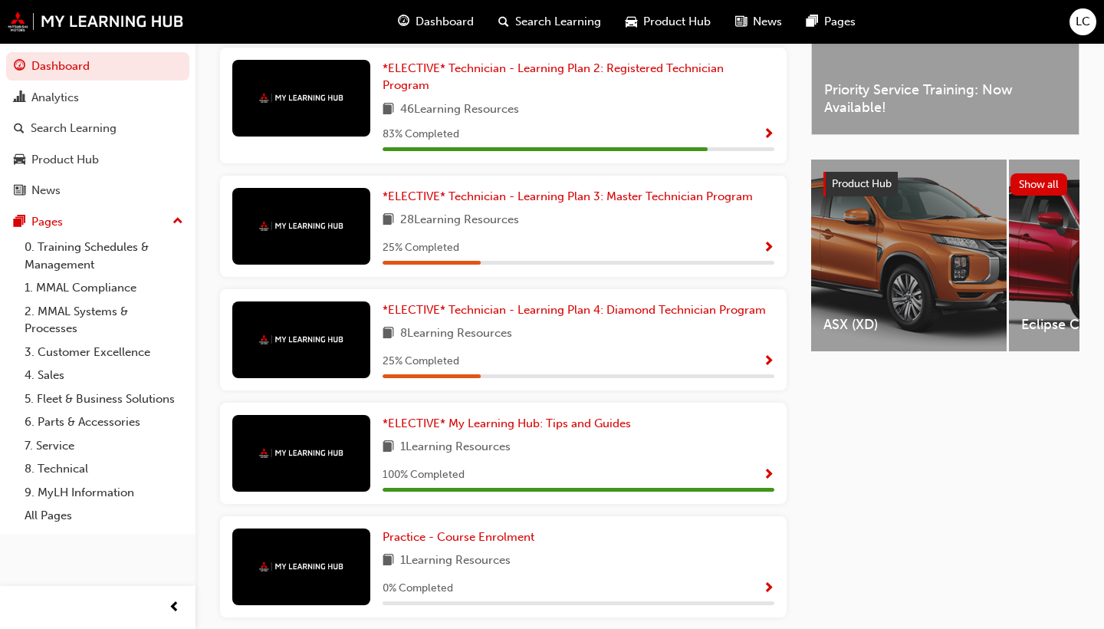
scroll to position [469, 0]
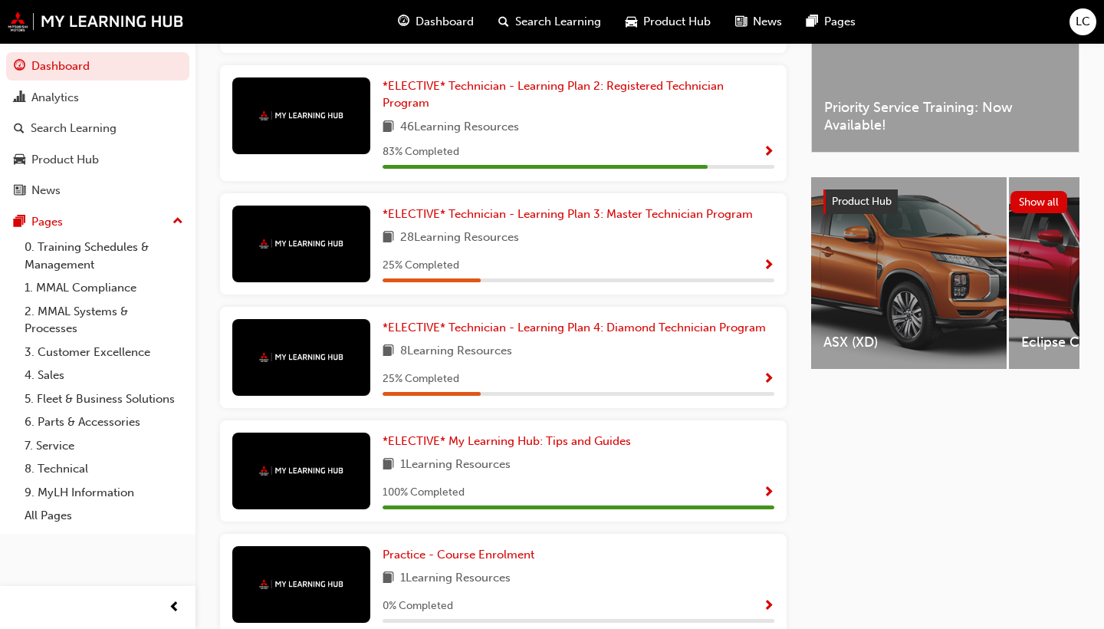
click at [771, 269] on span "Show Progress" at bounding box center [769, 266] width 12 height 14
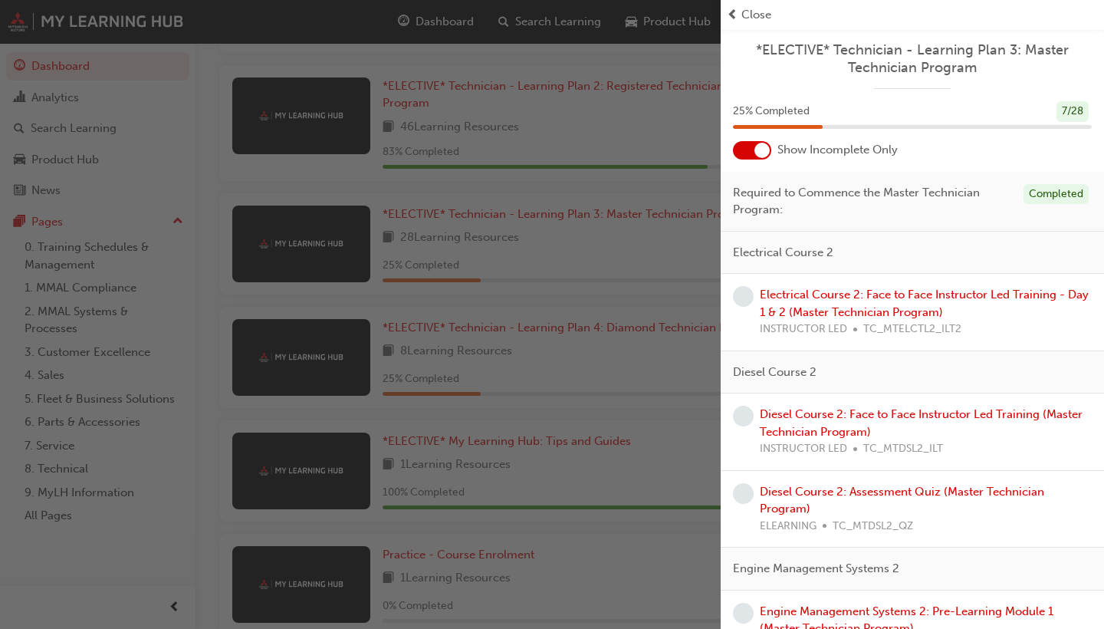
click at [764, 147] on div at bounding box center [761, 150] width 15 height 15
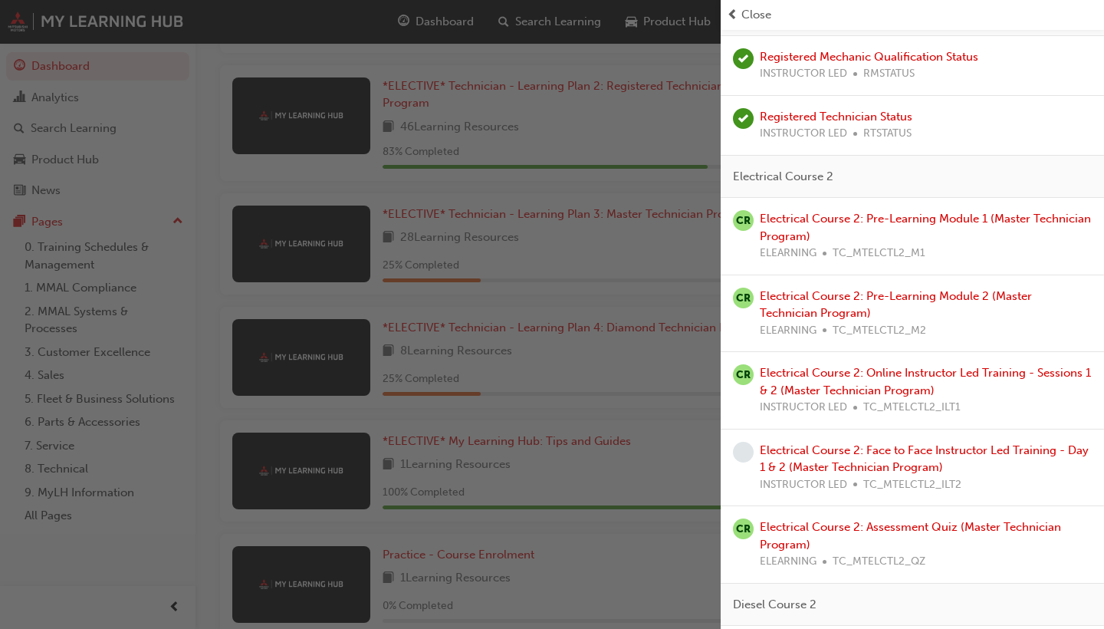
scroll to position [202, 0]
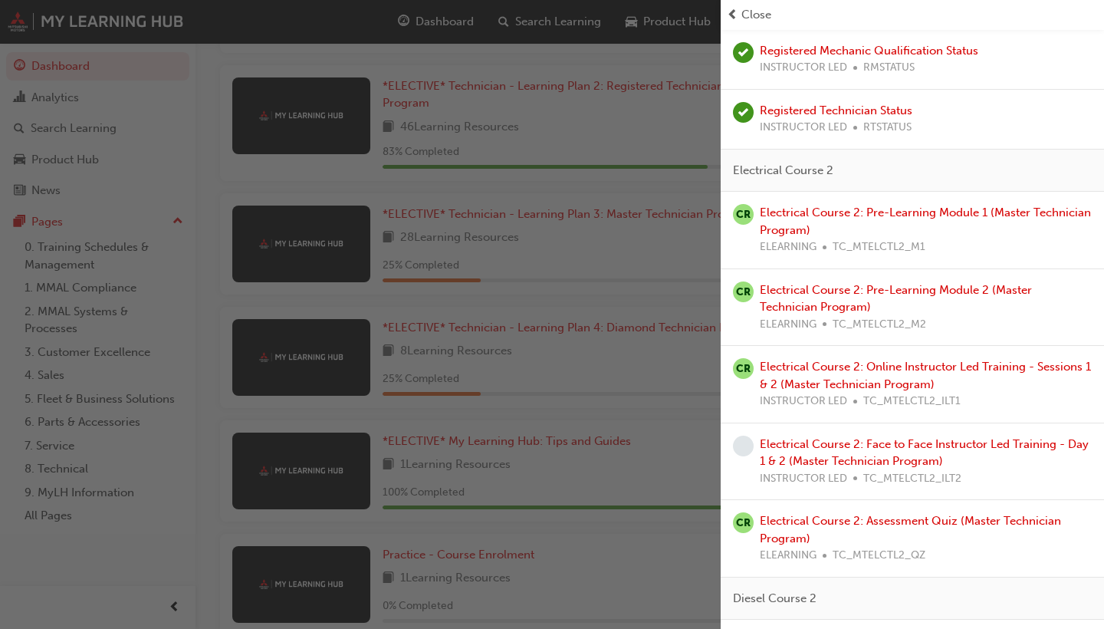
click at [846, 444] on div "Electrical Course 2: Face to Face Instructor Led Training - Day 1 & 2 (Master T…" at bounding box center [926, 462] width 332 height 52
click at [846, 440] on link "Electrical Course 2: Face to Face Instructor Led Training - Day 1 & 2 (Master T…" at bounding box center [924, 452] width 329 height 31
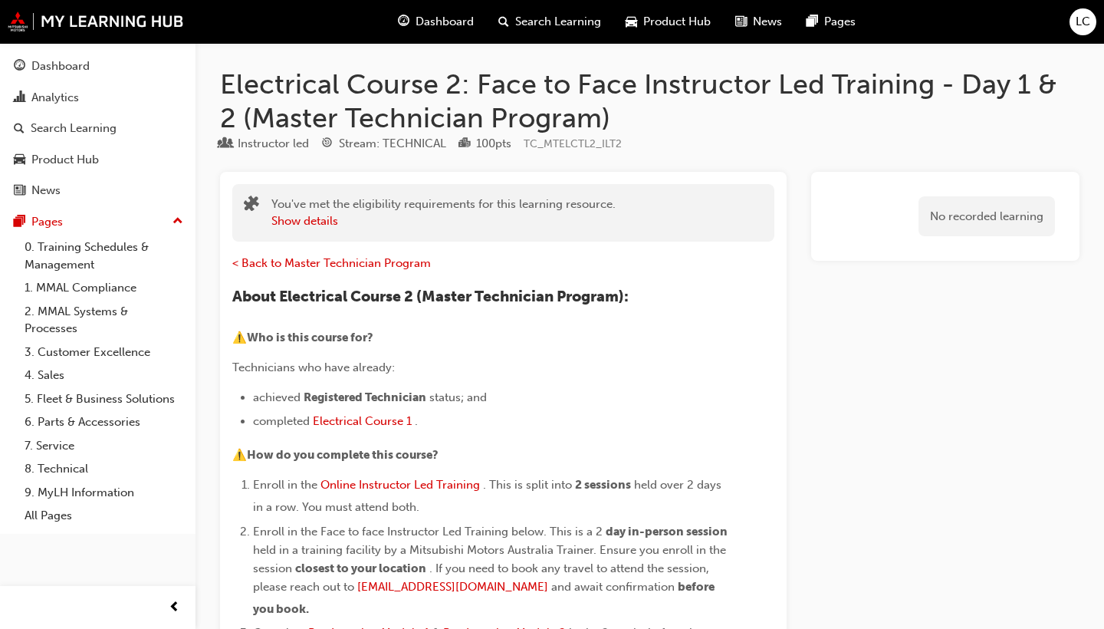
click at [453, 21] on span "Dashboard" at bounding box center [445, 22] width 58 height 18
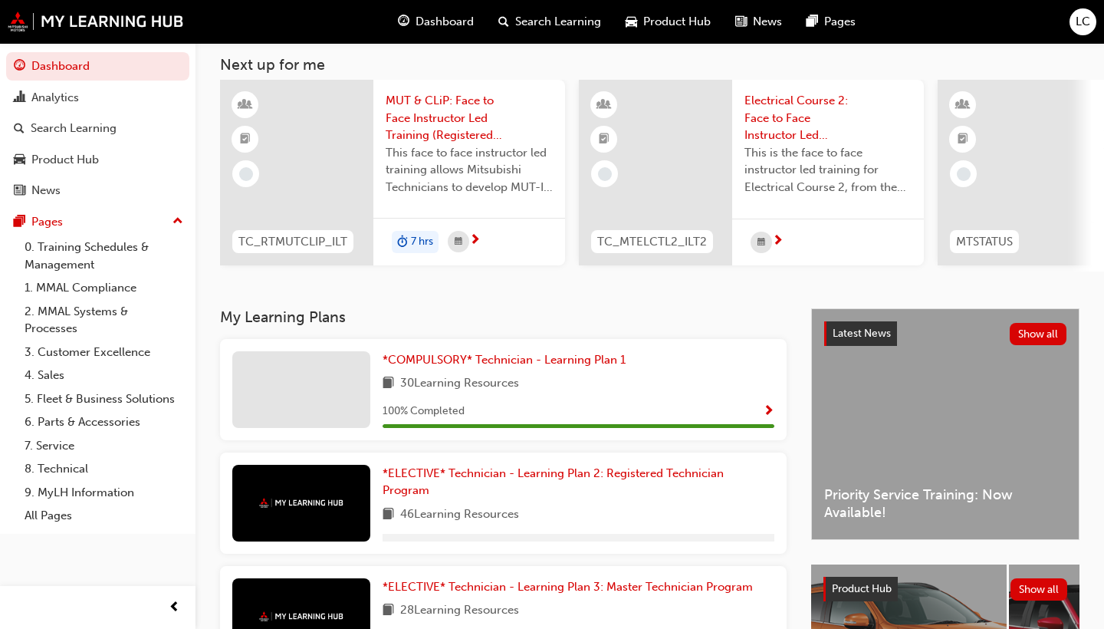
scroll to position [107, 0]
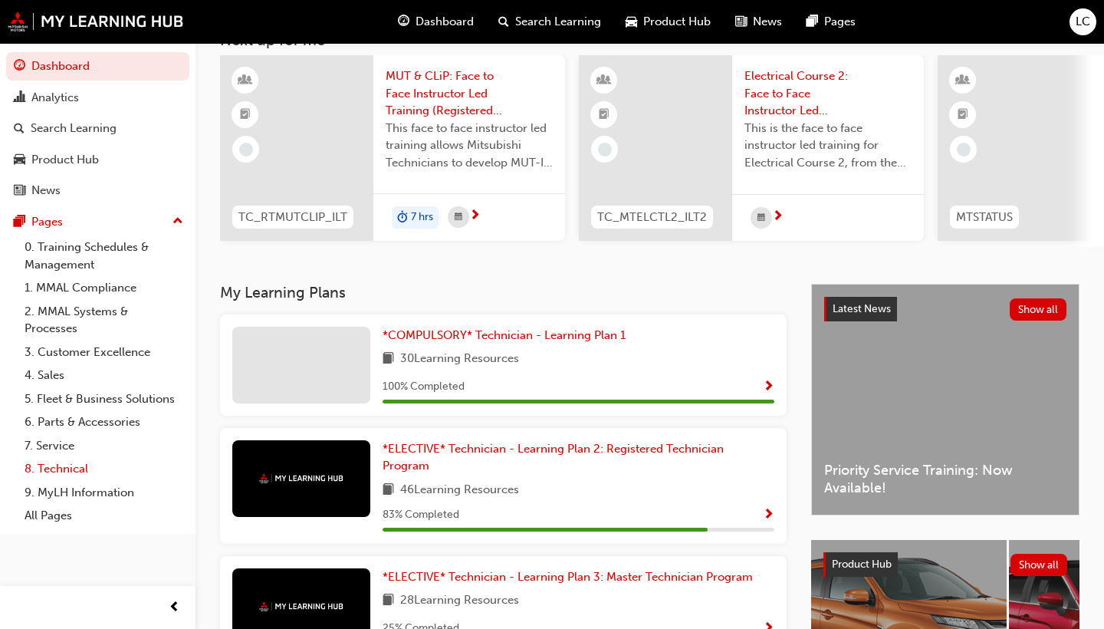
click at [68, 466] on link "8. Technical" at bounding box center [103, 469] width 171 height 24
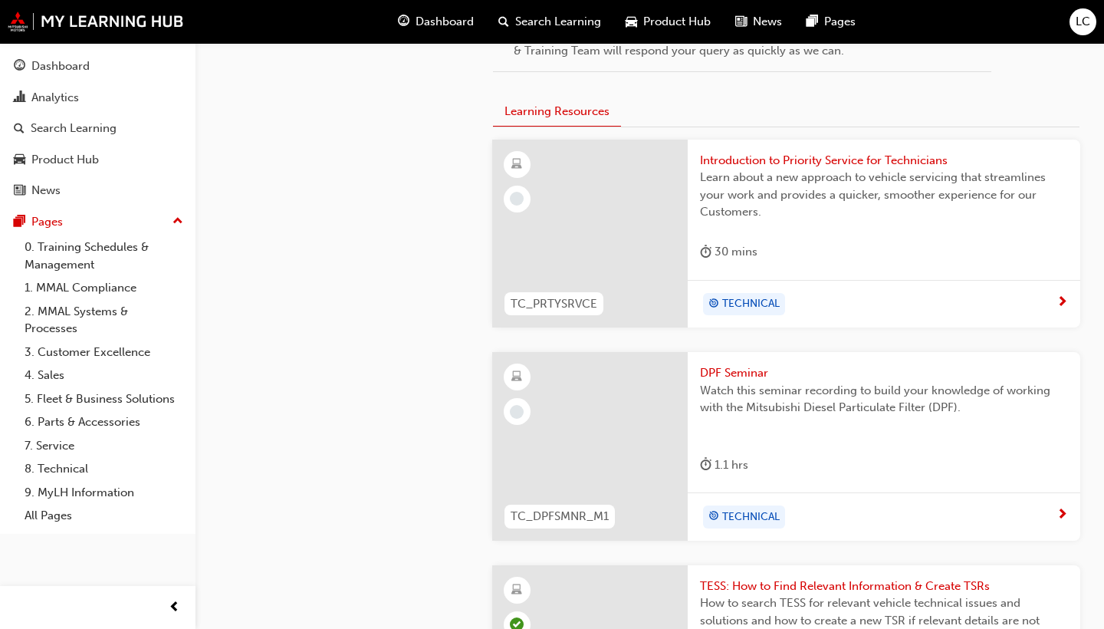
scroll to position [886, 0]
click at [769, 163] on span "Introduction to Priority Service for Technicians" at bounding box center [884, 164] width 368 height 18
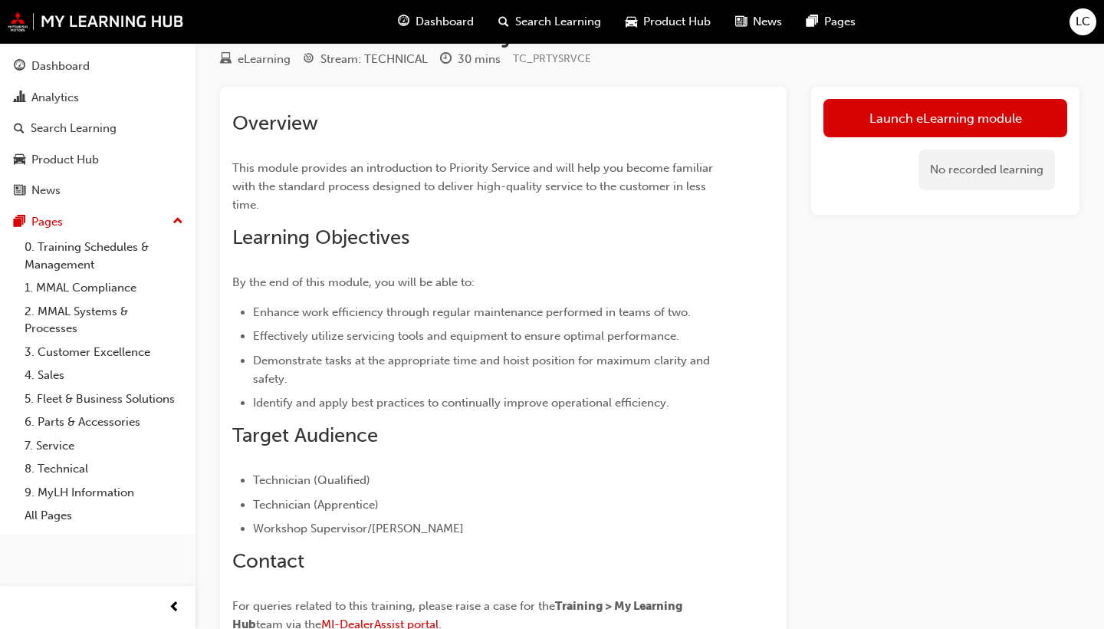
scroll to position [56, 0]
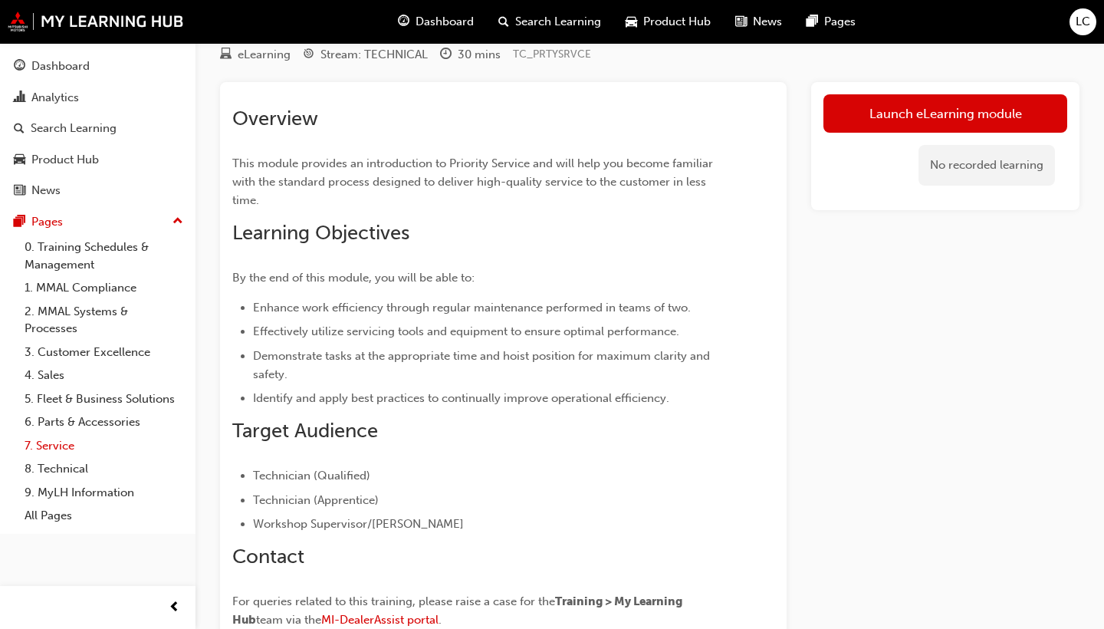
click at [44, 437] on link "7. Service" at bounding box center [103, 446] width 171 height 24
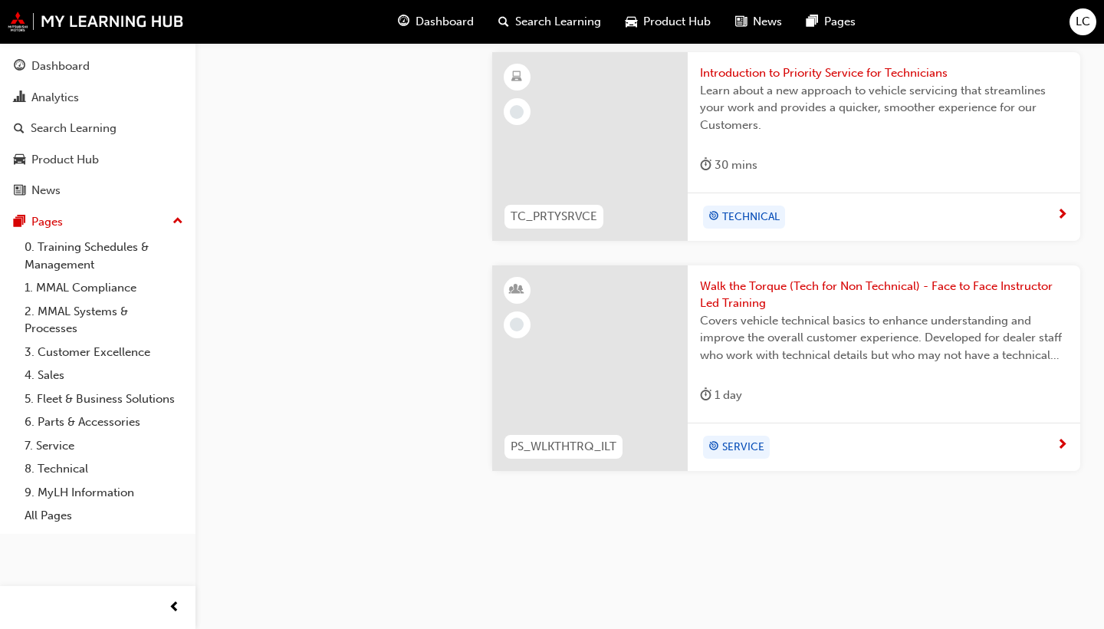
scroll to position [912, 0]
click at [1063, 217] on span "next-icon" at bounding box center [1063, 217] width 12 height 14
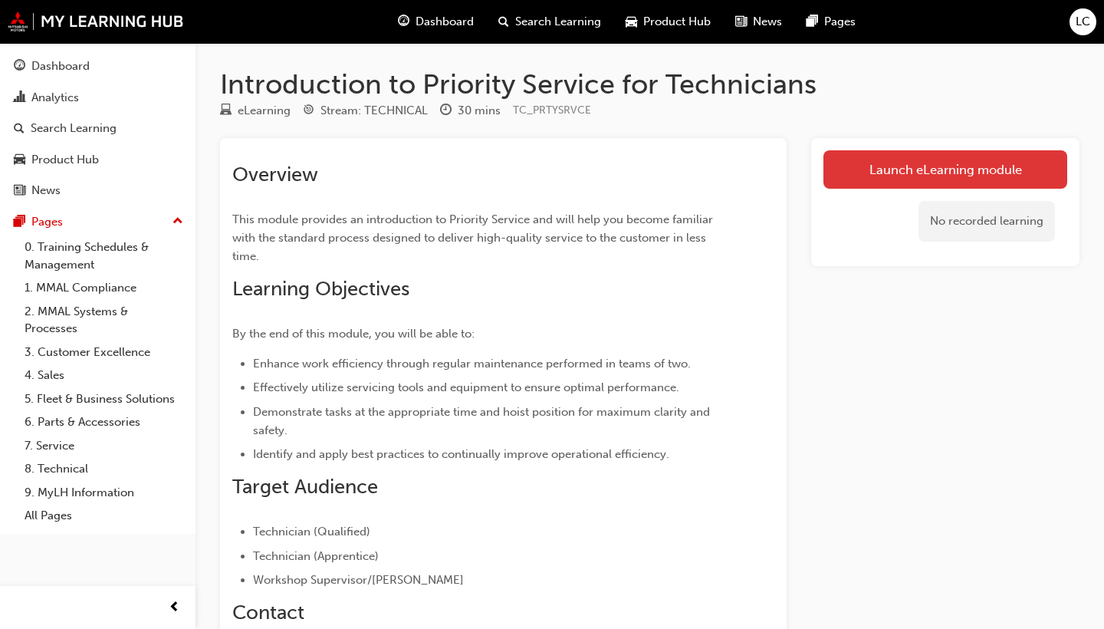
click at [968, 163] on link "Launch eLearning module" at bounding box center [945, 169] width 244 height 38
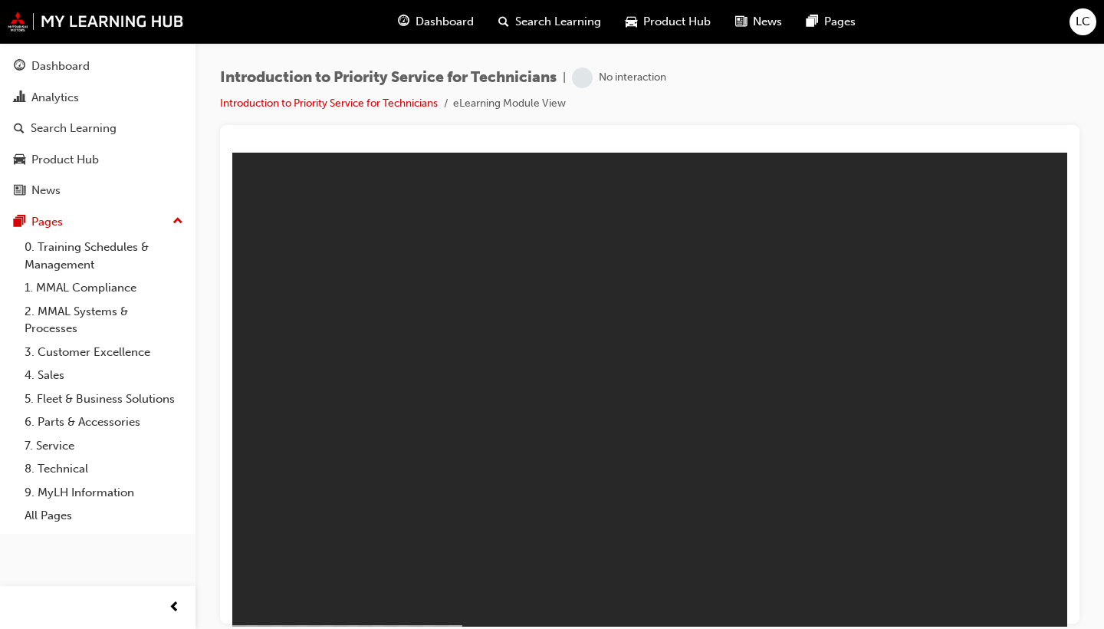
click at [445, 21] on span "Dashboard" at bounding box center [445, 22] width 58 height 18
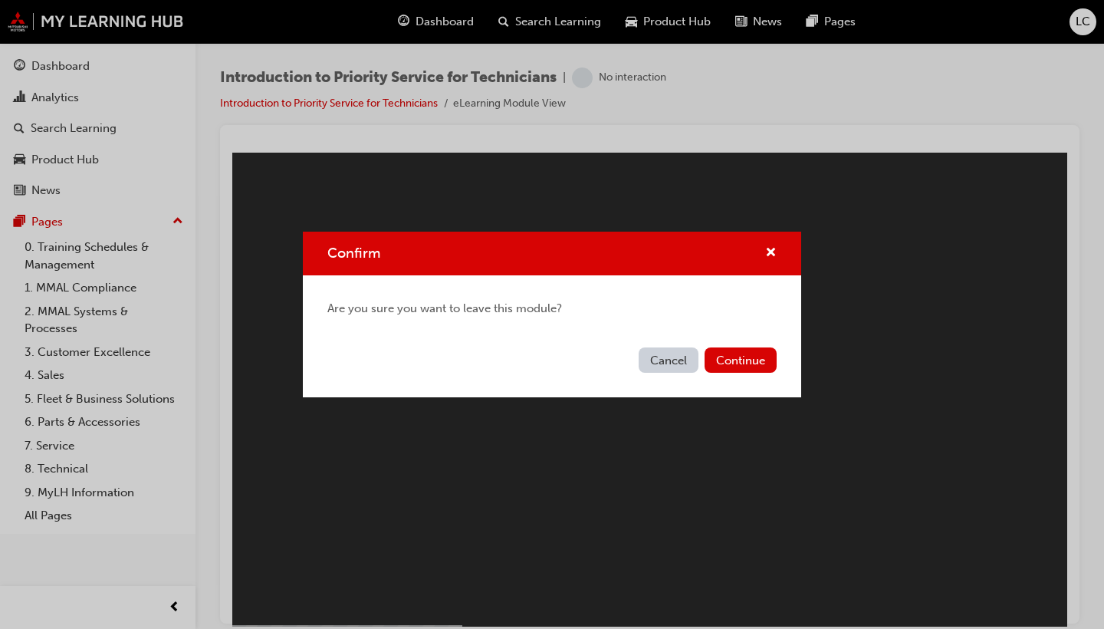
click at [671, 364] on button "Cancel" at bounding box center [669, 359] width 60 height 25
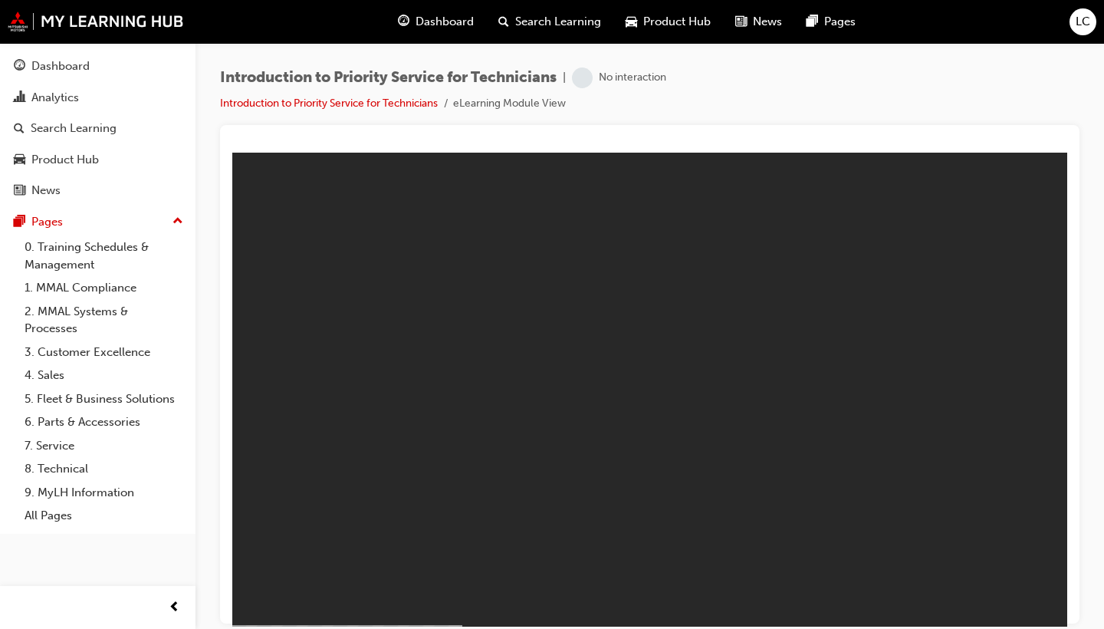
click at [674, 25] on span "Product Hub" at bounding box center [676, 22] width 67 height 18
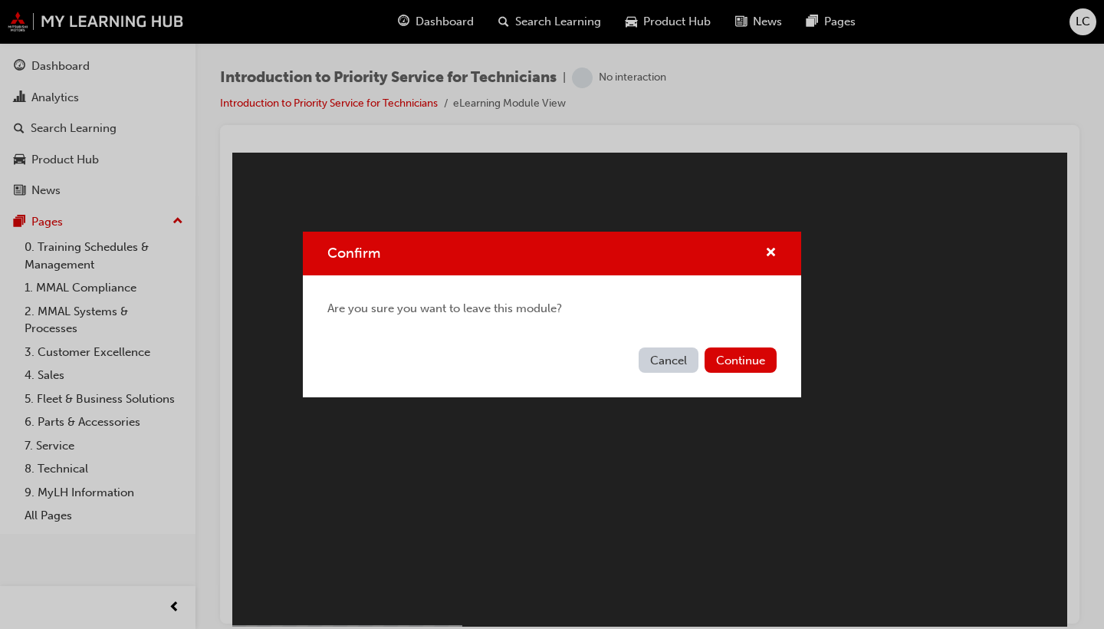
click at [683, 363] on button "Cancel" at bounding box center [669, 359] width 60 height 25
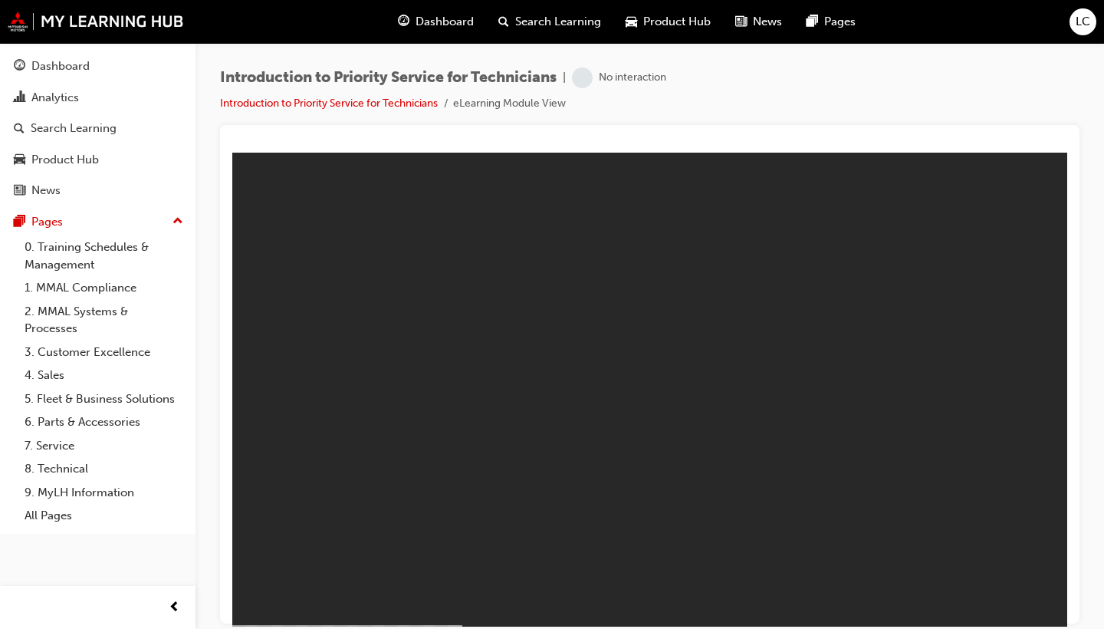
click at [443, 21] on span "Dashboard" at bounding box center [445, 22] width 58 height 18
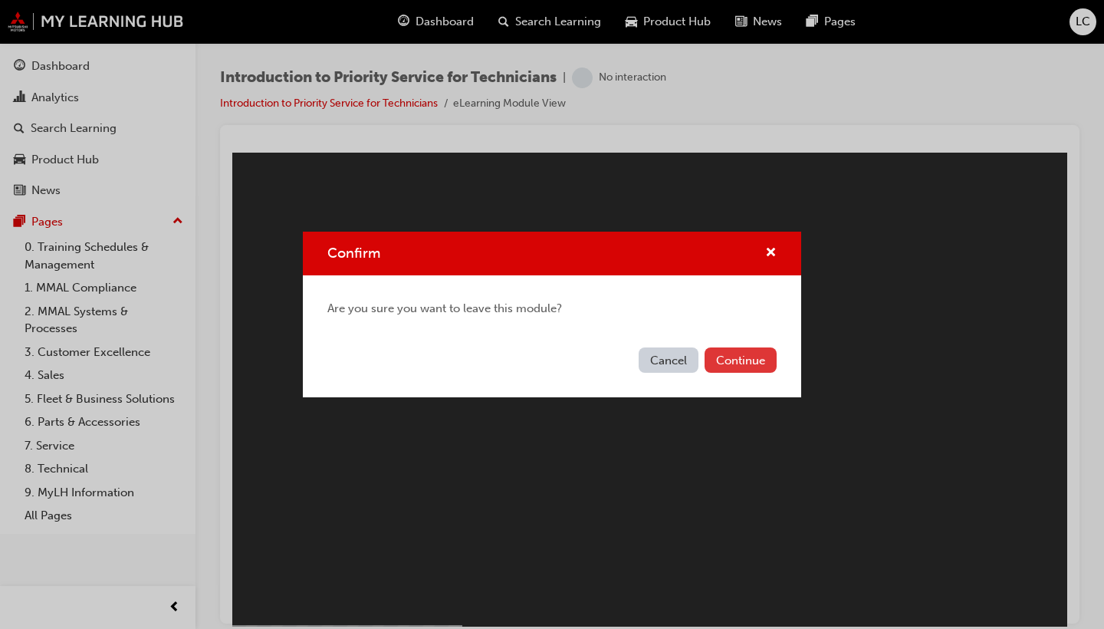
click at [746, 353] on button "Continue" at bounding box center [741, 359] width 72 height 25
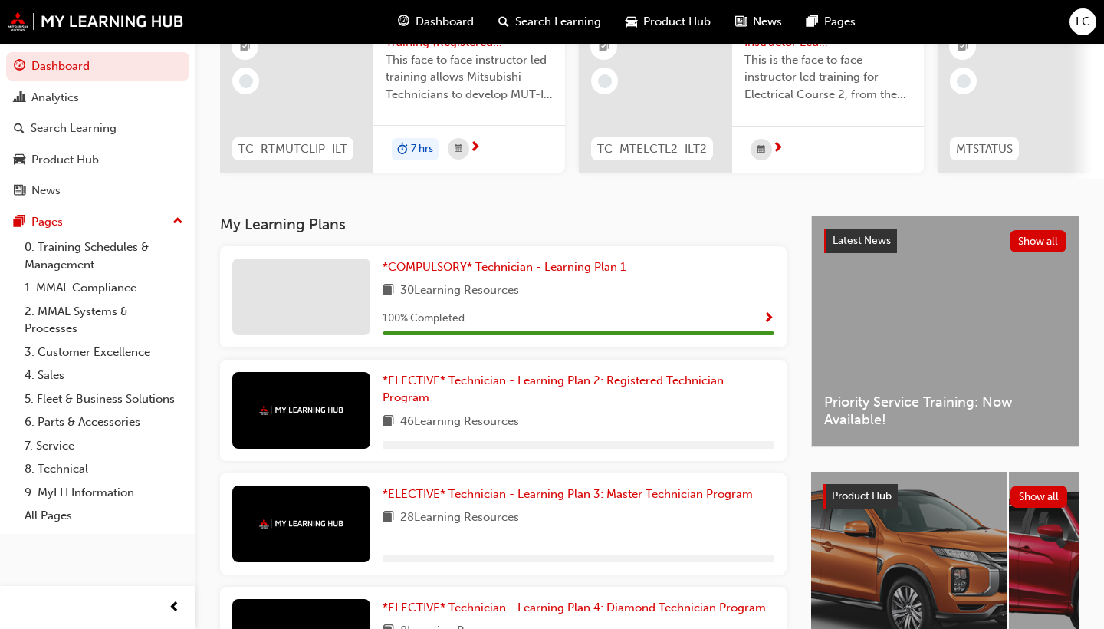
scroll to position [186, 0]
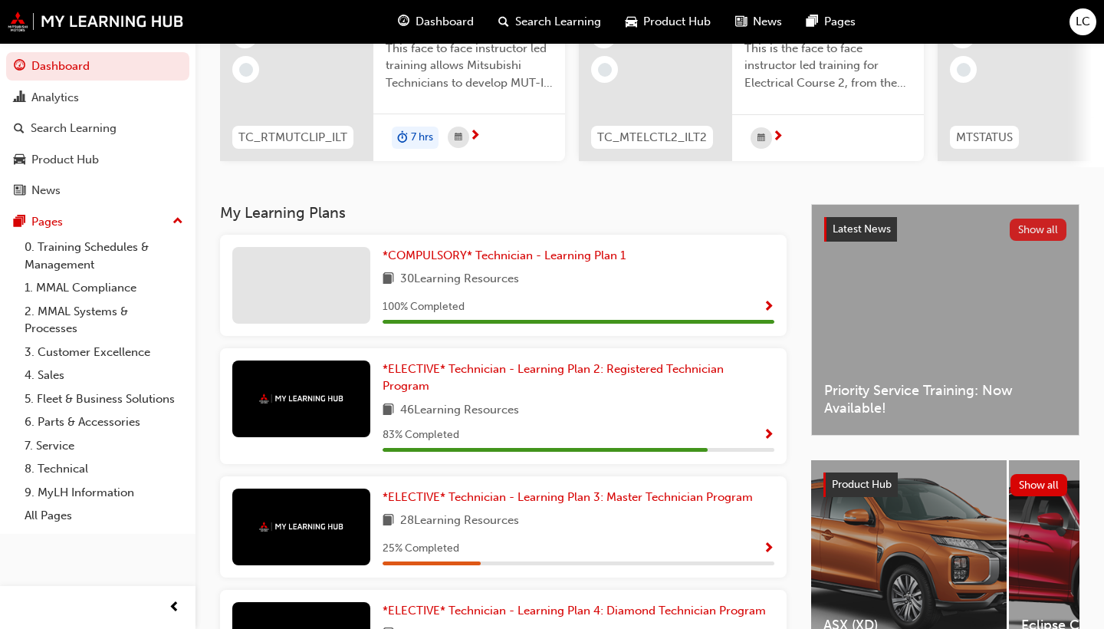
click at [1034, 234] on button "Show all" at bounding box center [1039, 230] width 58 height 22
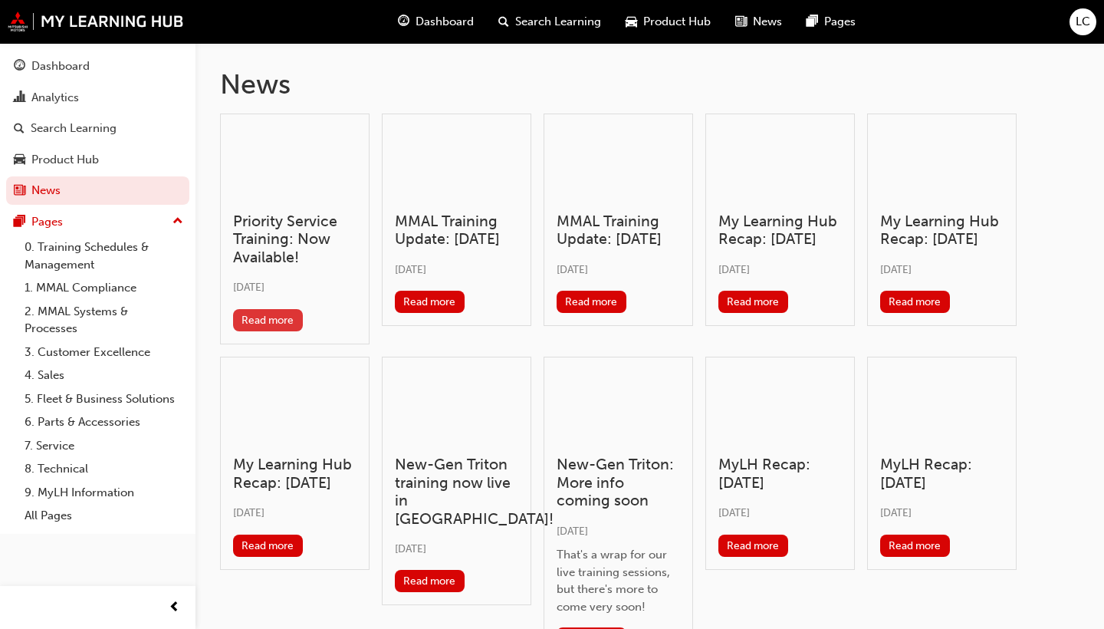
click at [265, 322] on button "Read more" at bounding box center [268, 320] width 70 height 22
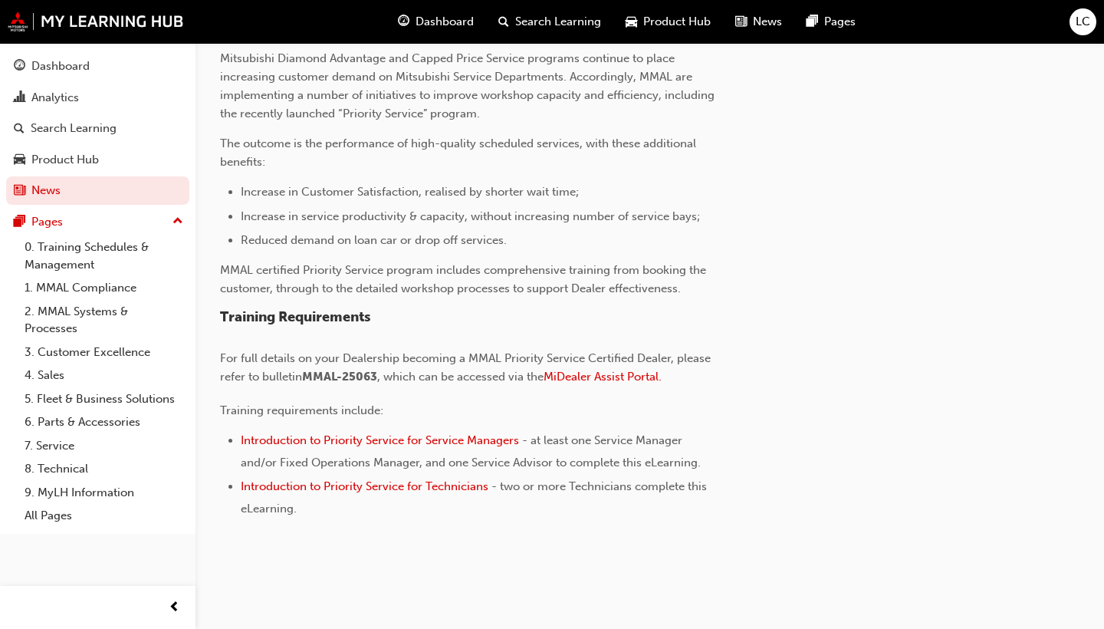
scroll to position [471, 0]
click at [360, 487] on span "Introduction to Priority Service for Technicians" at bounding box center [365, 488] width 248 height 14
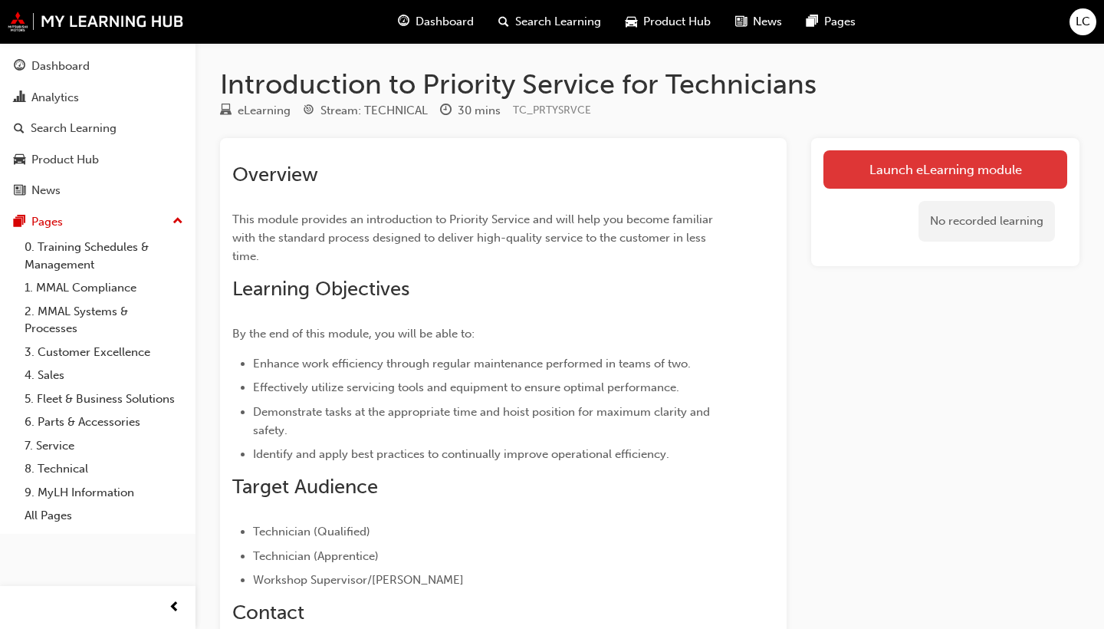
click at [916, 166] on link "Launch eLearning module" at bounding box center [945, 169] width 244 height 38
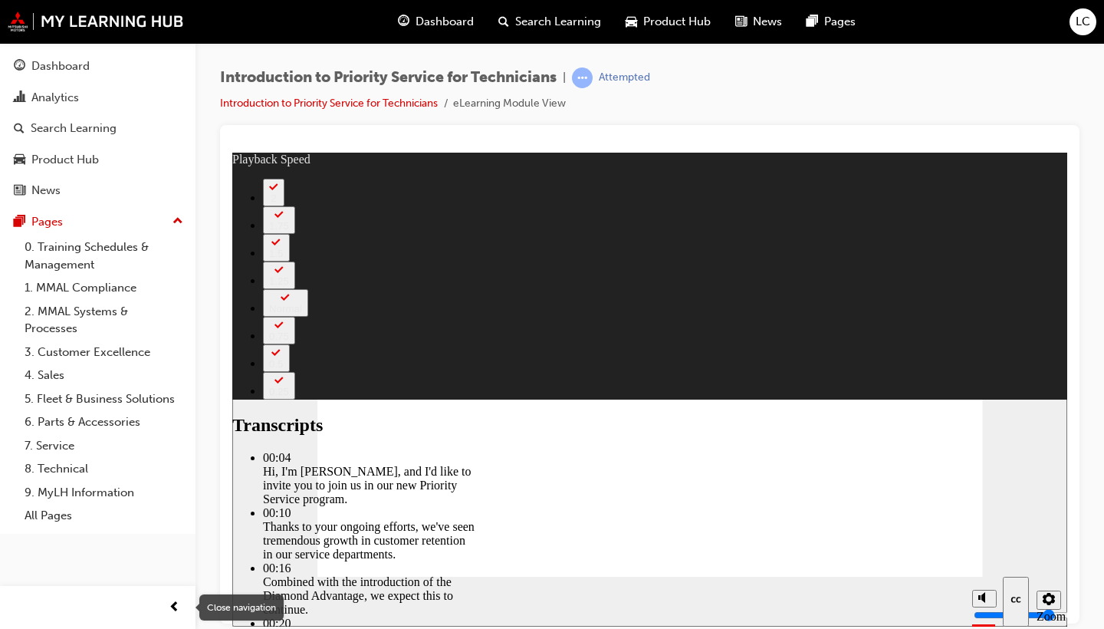
click at [179, 607] on span "prev-icon" at bounding box center [175, 607] width 12 height 19
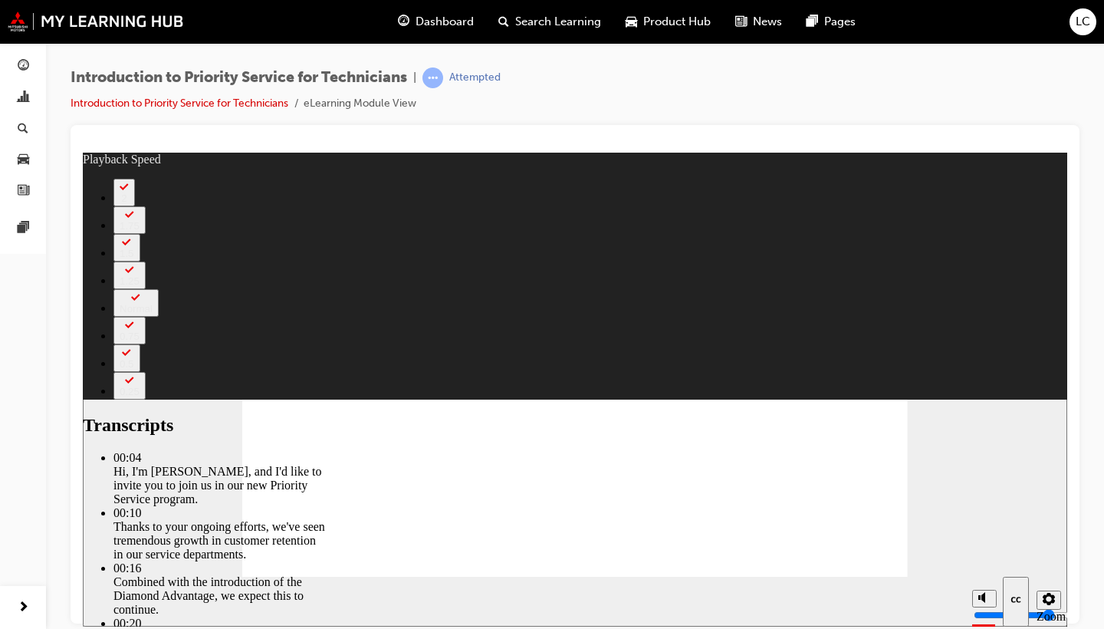
type input "9"
type input "127"
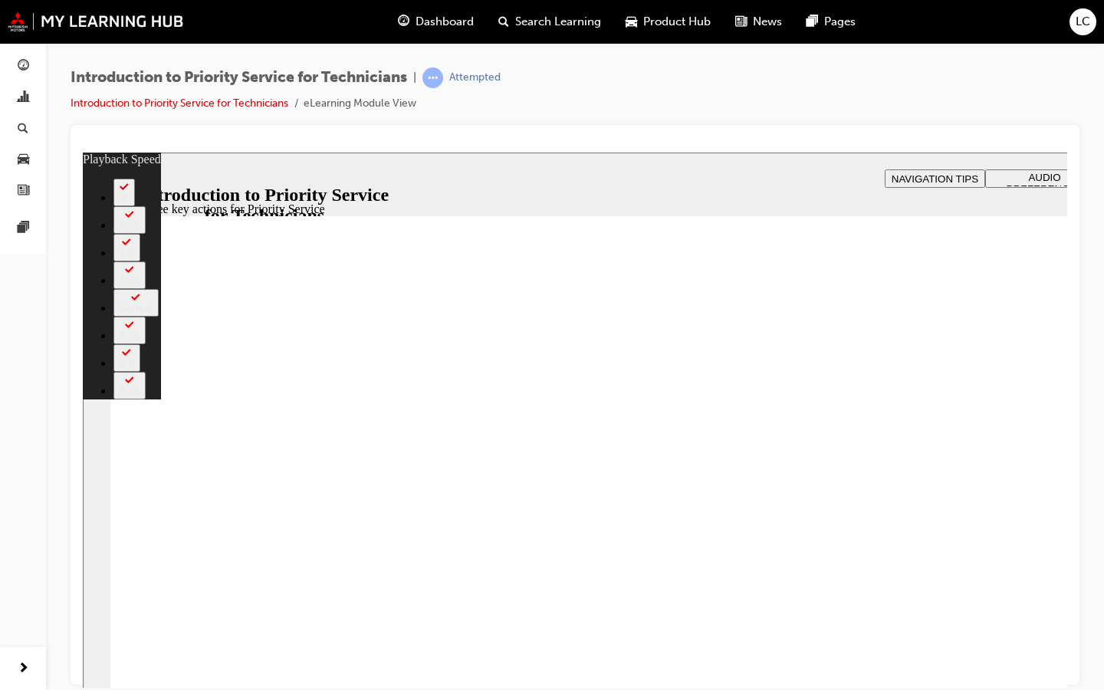
type input "118"
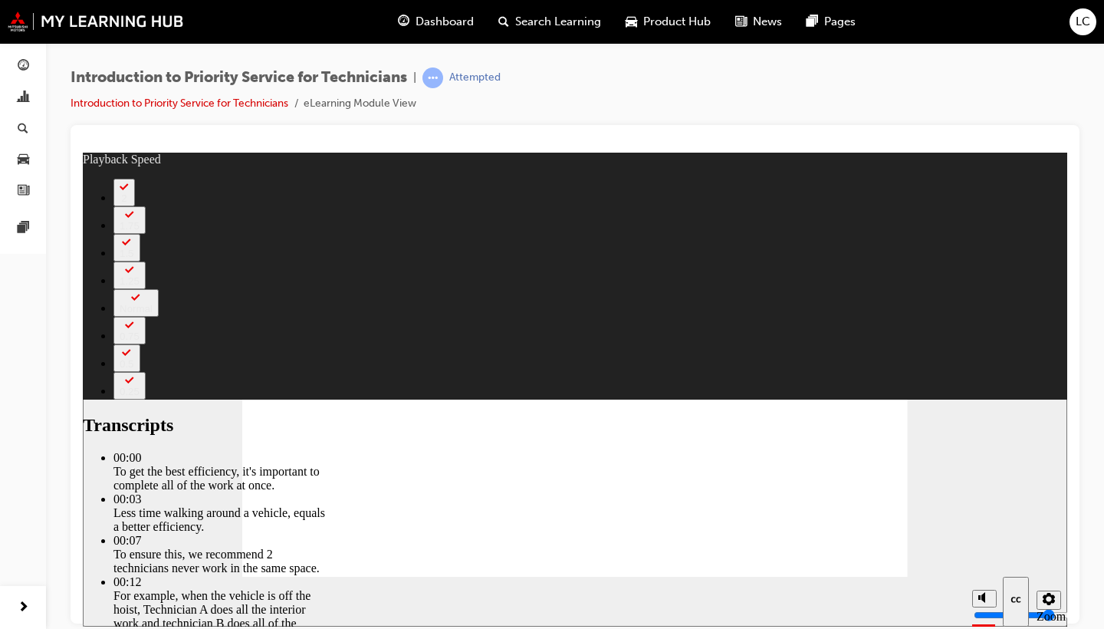
type input "2"
type input "219"
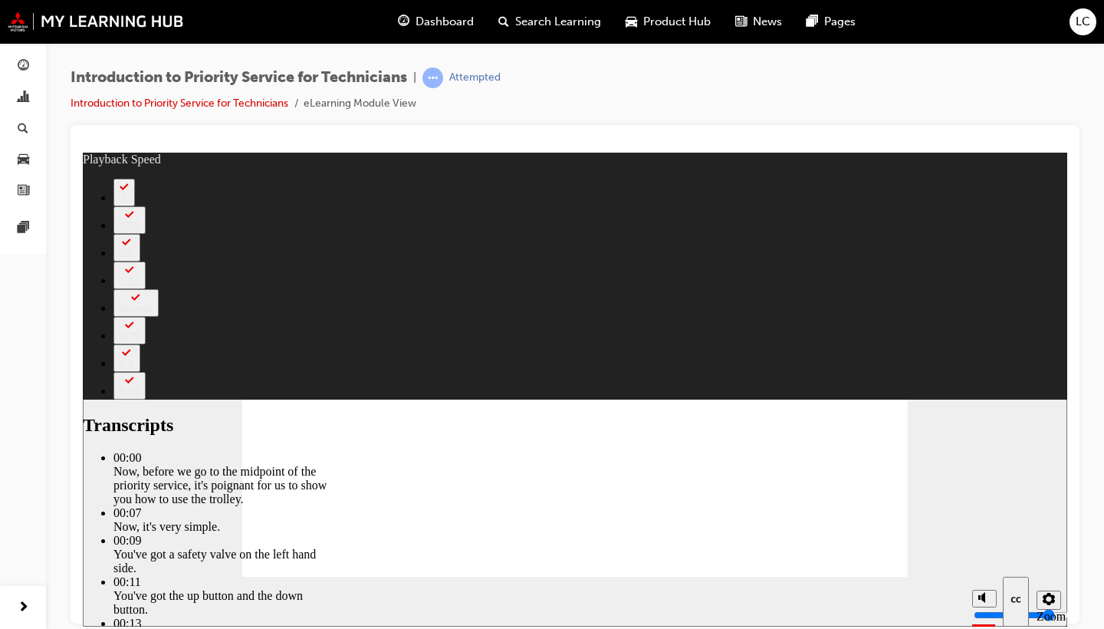
type input "6"
type input "67"
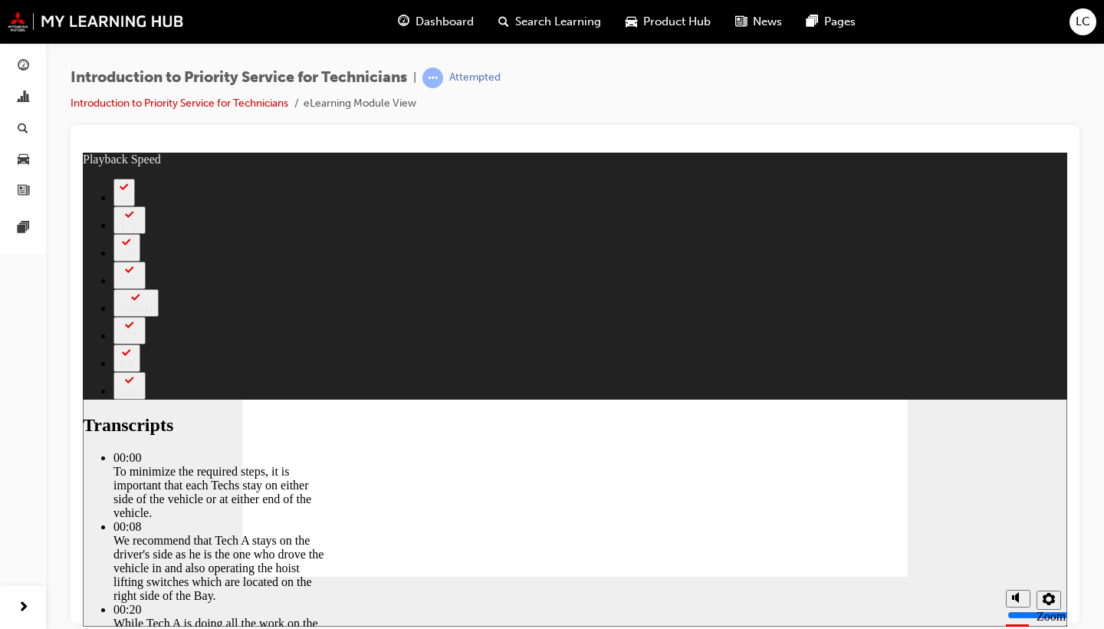
type input "308"
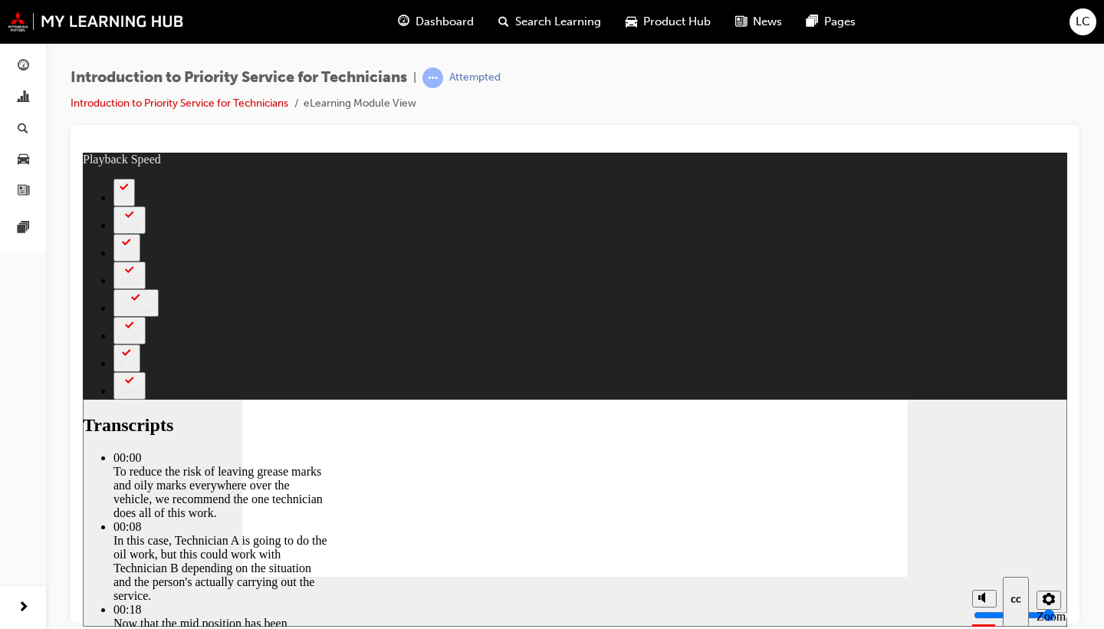
type input "511"
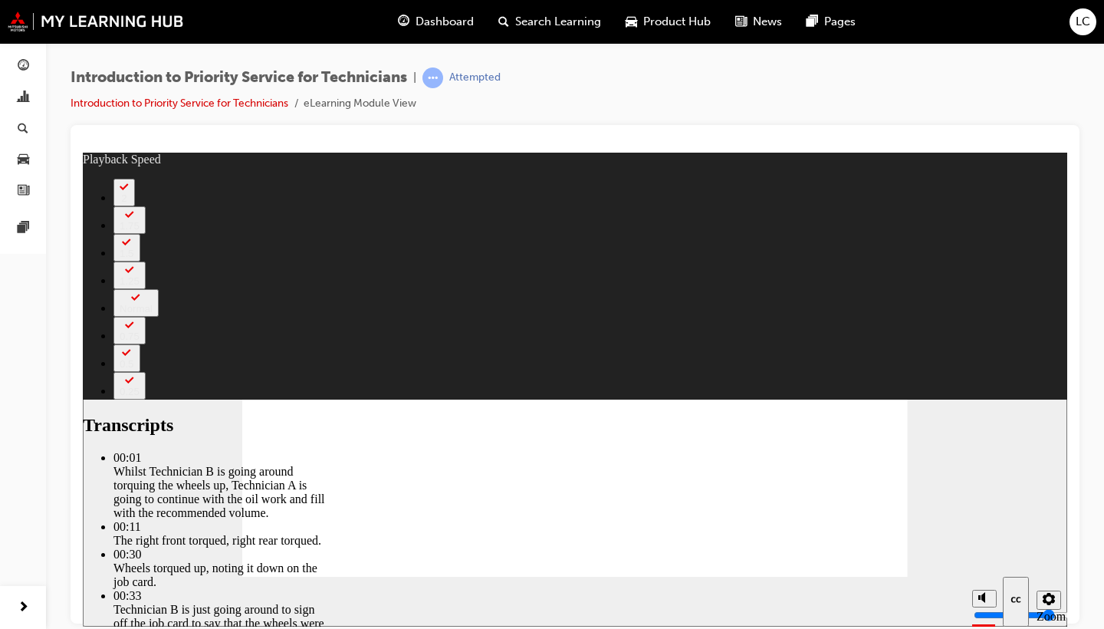
type input "406"
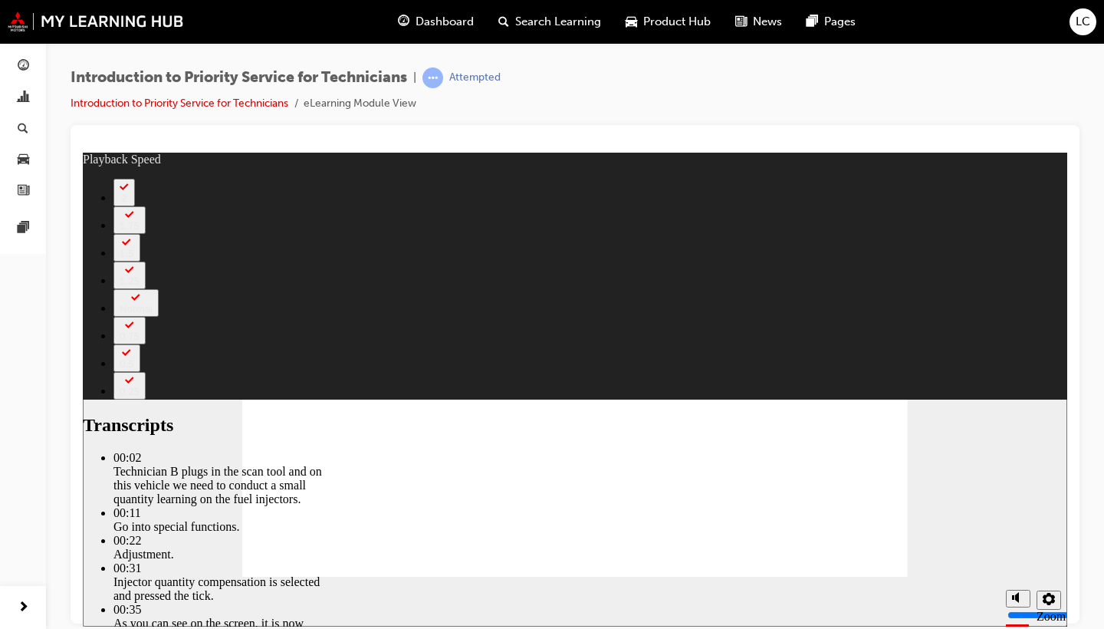
type input "44"
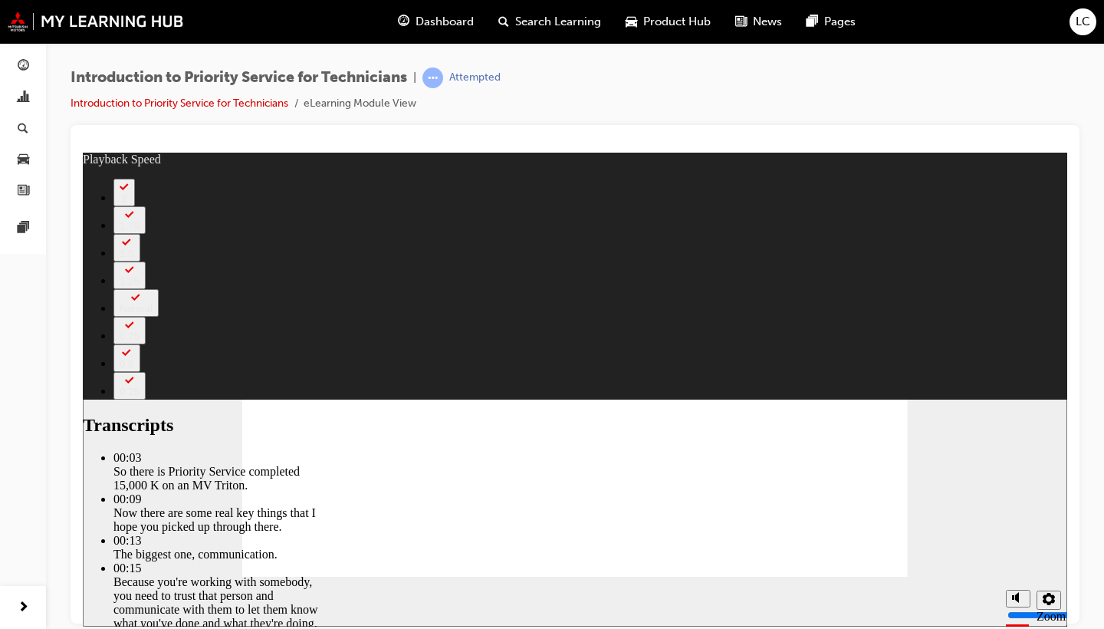
type input "125"
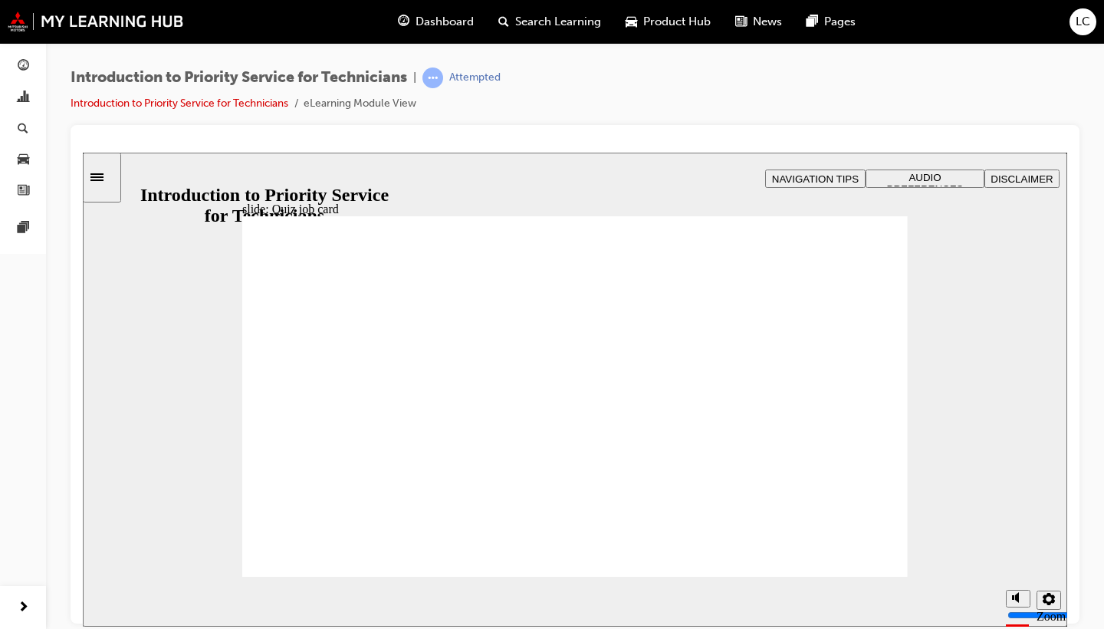
radio input "true"
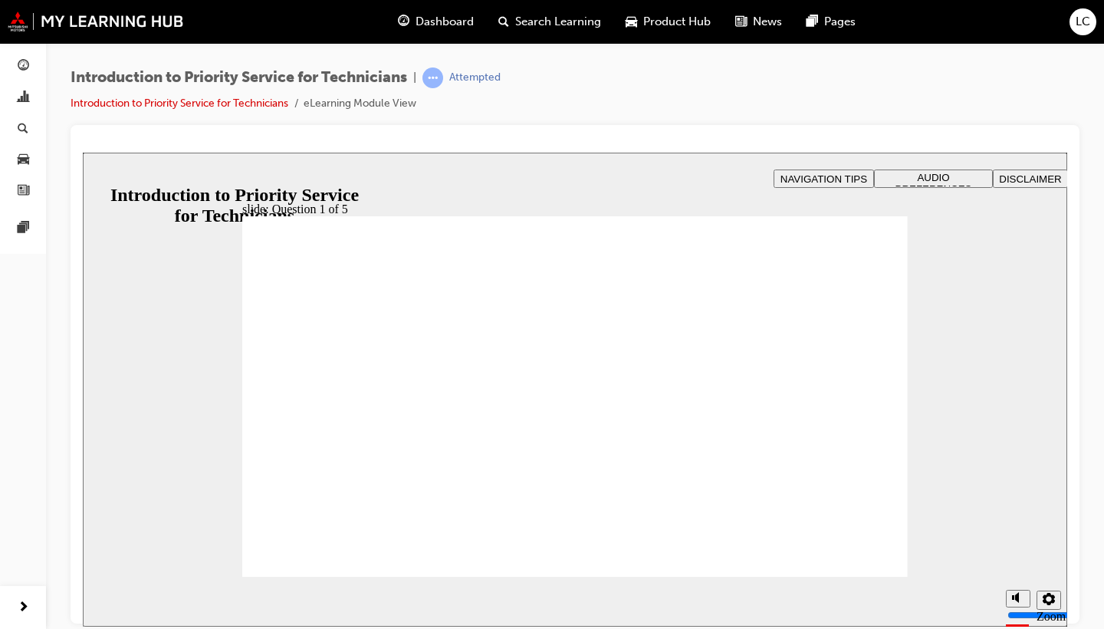
radio input "true"
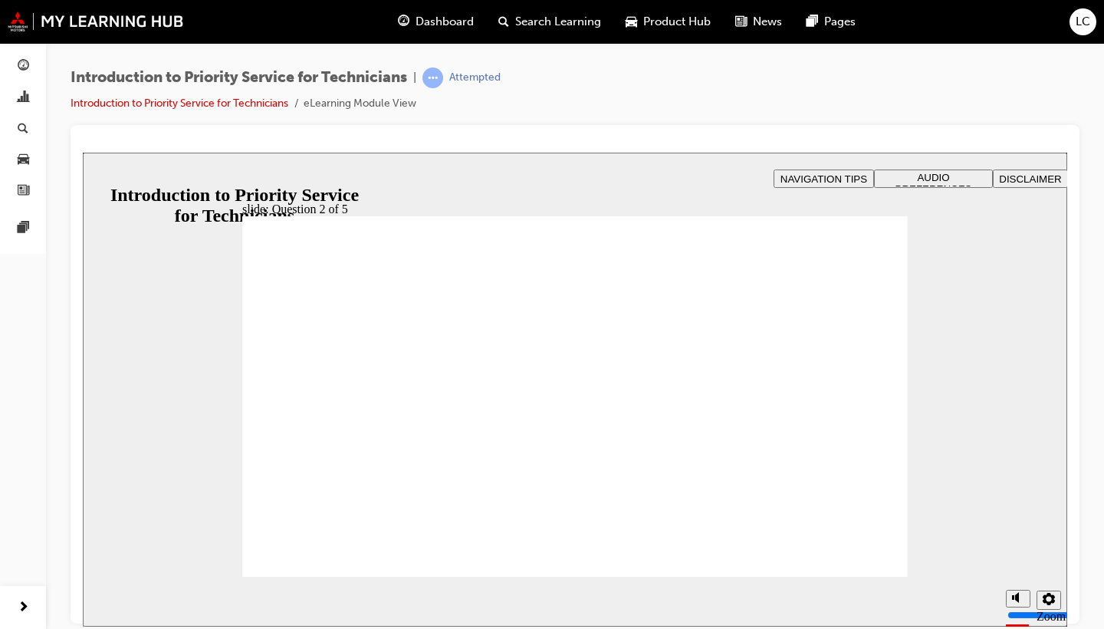
checkbox input "true"
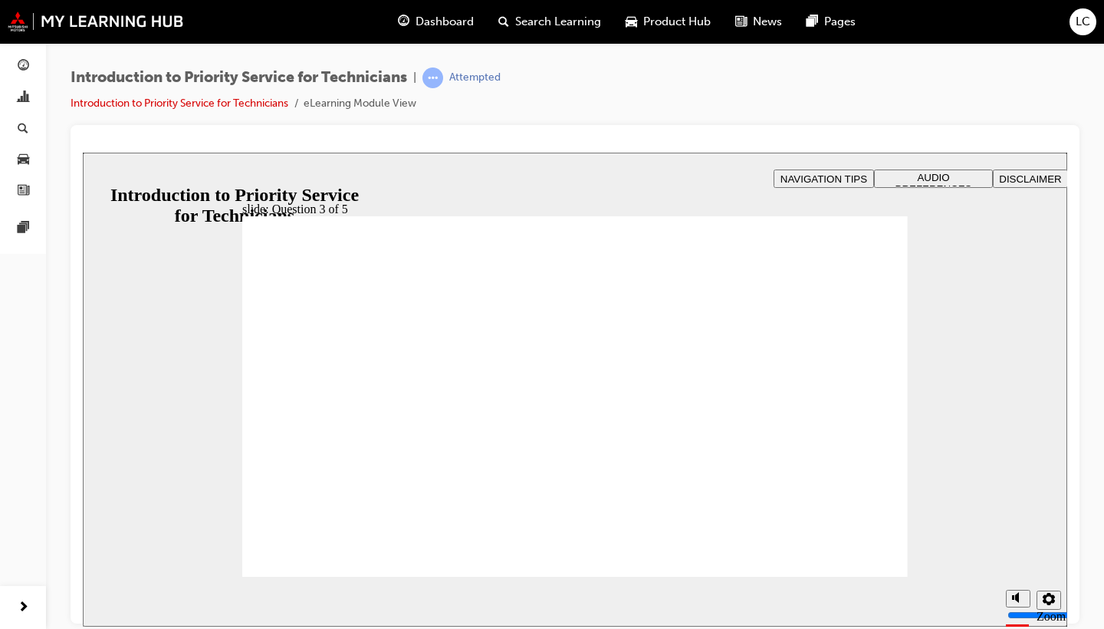
drag, startPoint x: 466, startPoint y: 477, endPoint x: 334, endPoint y: 396, distance: 155.2
drag, startPoint x: 566, startPoint y: 481, endPoint x: 438, endPoint y: 394, distance: 154.6
drag, startPoint x: 688, startPoint y: 483, endPoint x: 574, endPoint y: 392, distance: 146.2
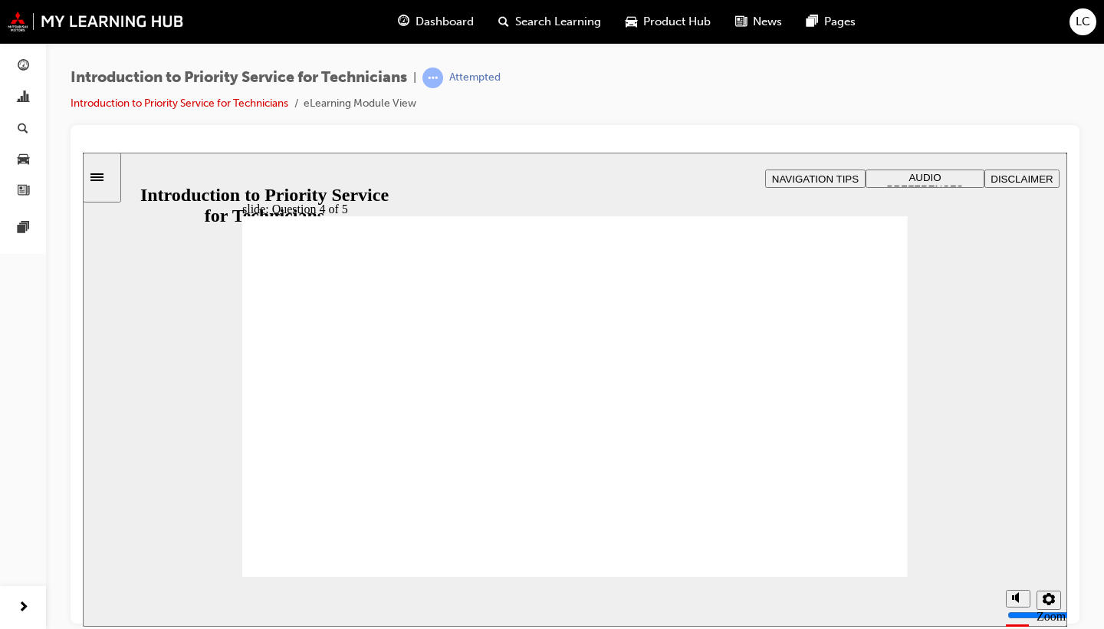
drag, startPoint x: 325, startPoint y: 486, endPoint x: 694, endPoint y: 412, distance: 376.2
checkbox input "true"
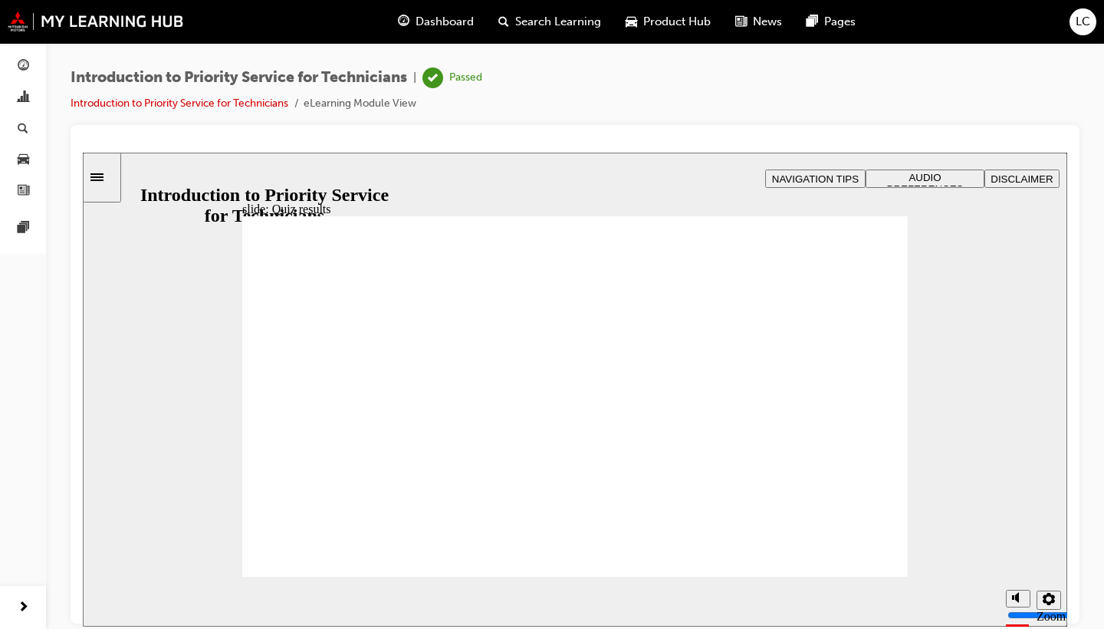
click at [115, 182] on div "Sidebar Toggle" at bounding box center [102, 177] width 26 height 12
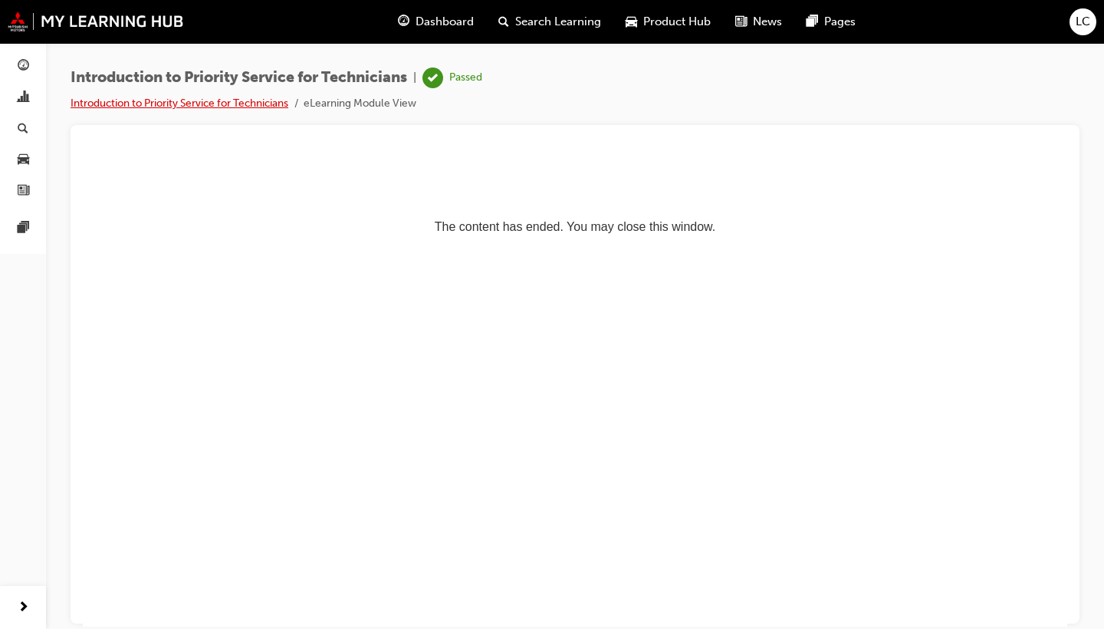
click at [182, 104] on link "Introduction to Priority Service for Technicians" at bounding box center [180, 103] width 218 height 13
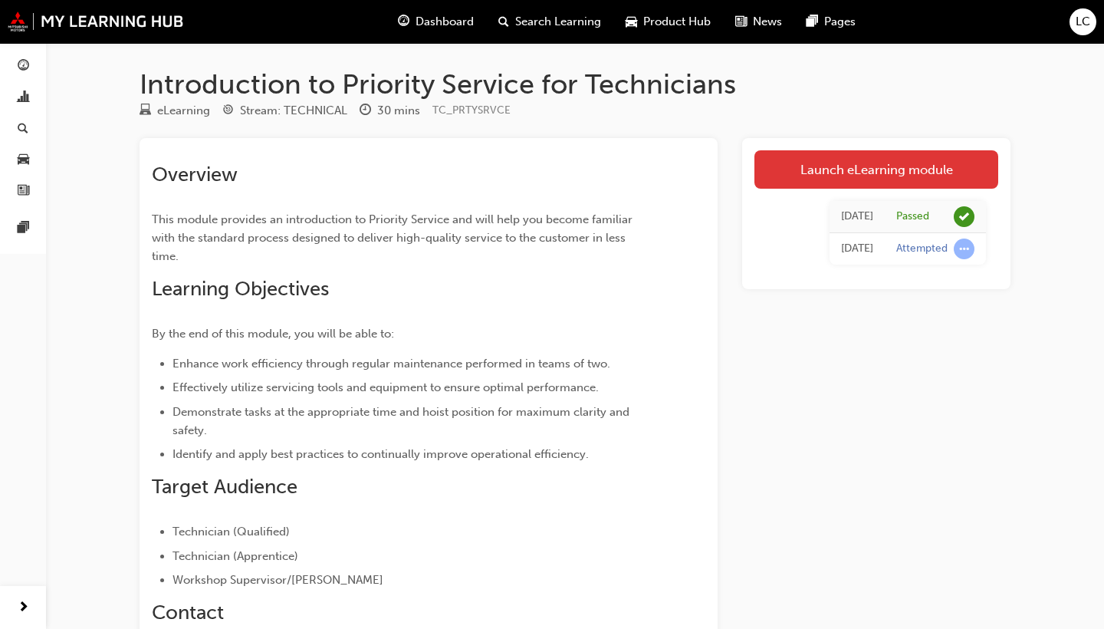
click at [807, 165] on link "Launch eLearning module" at bounding box center [876, 169] width 244 height 38
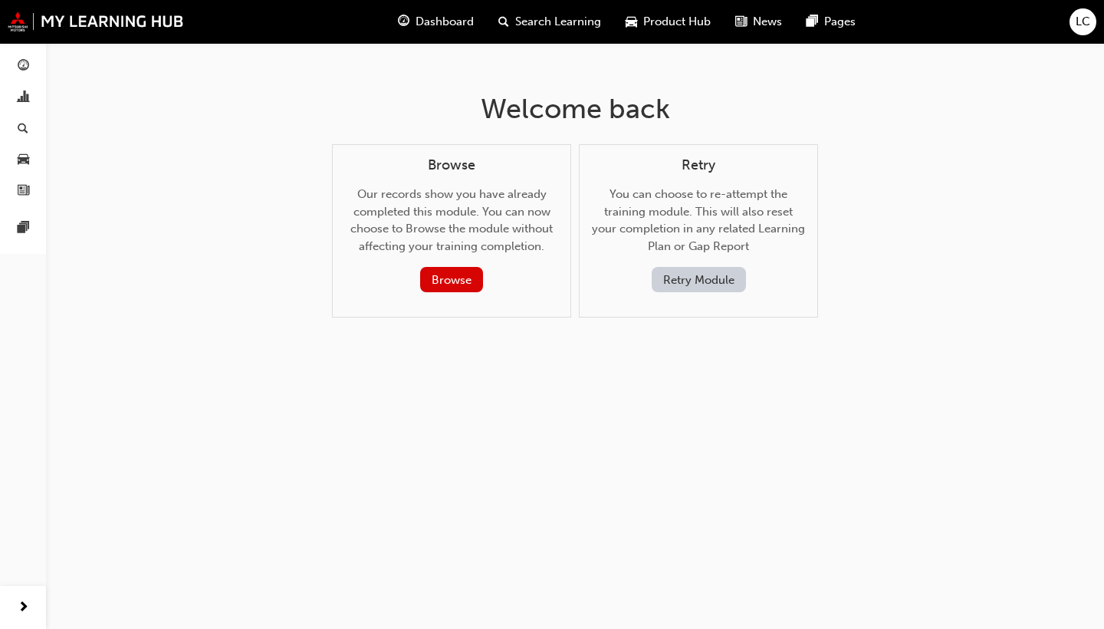
click at [710, 279] on button "Retry Module" at bounding box center [699, 279] width 94 height 25
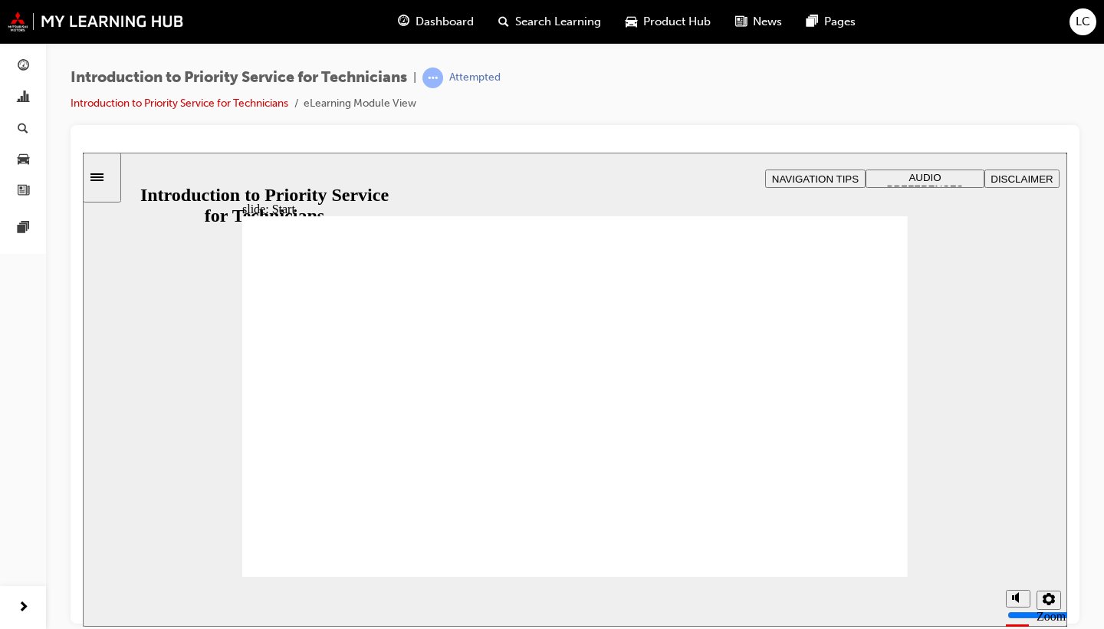
click at [110, 176] on icon "Sidebar Toggle" at bounding box center [101, 175] width 23 height 9
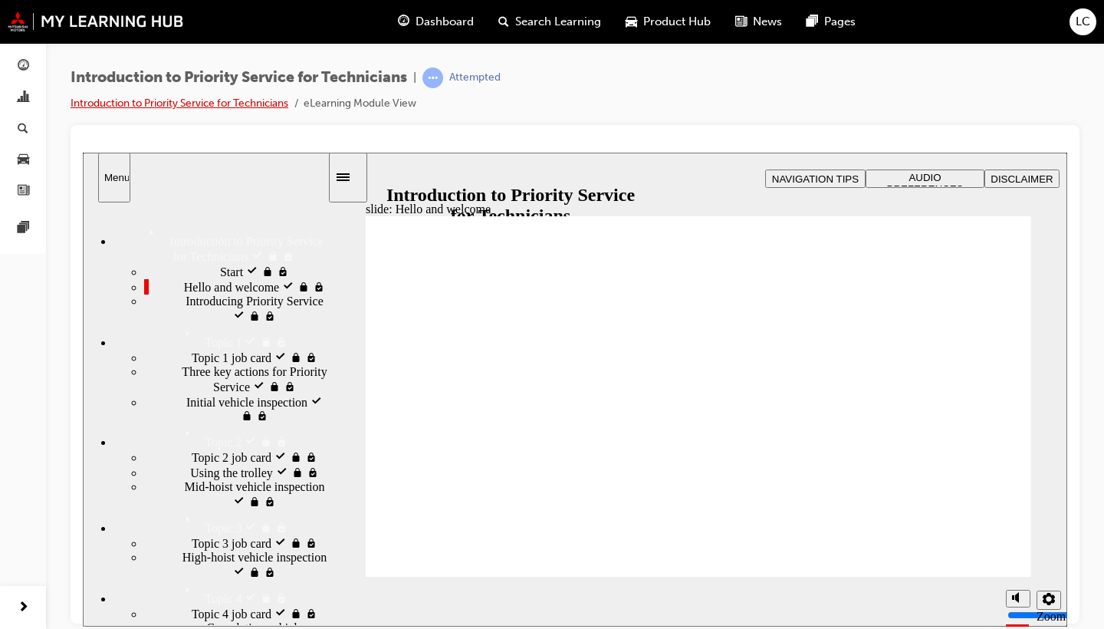
click at [234, 99] on link "Introduction to Priority Service for Technicians" at bounding box center [180, 103] width 218 height 13
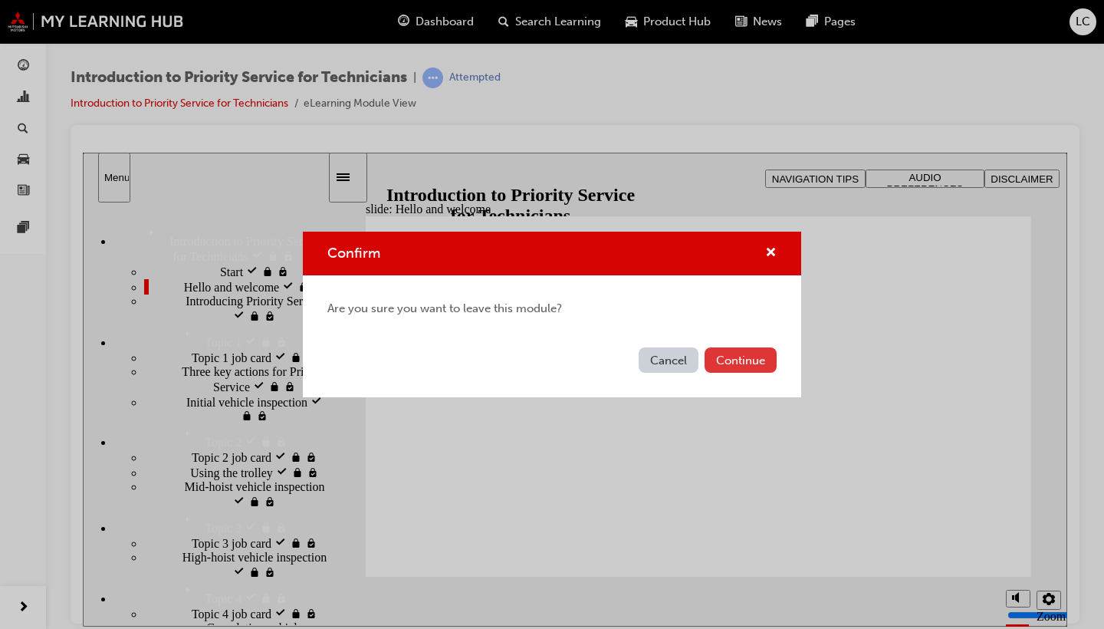
click at [741, 367] on button "Continue" at bounding box center [741, 359] width 72 height 25
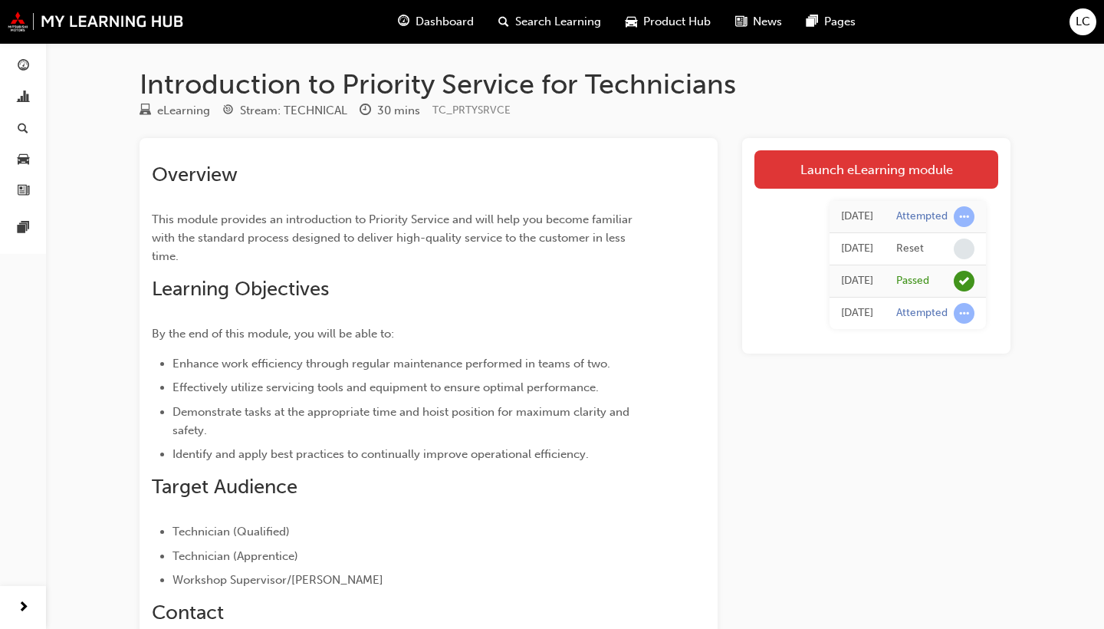
click at [776, 167] on link "Launch eLearning module" at bounding box center [876, 169] width 244 height 38
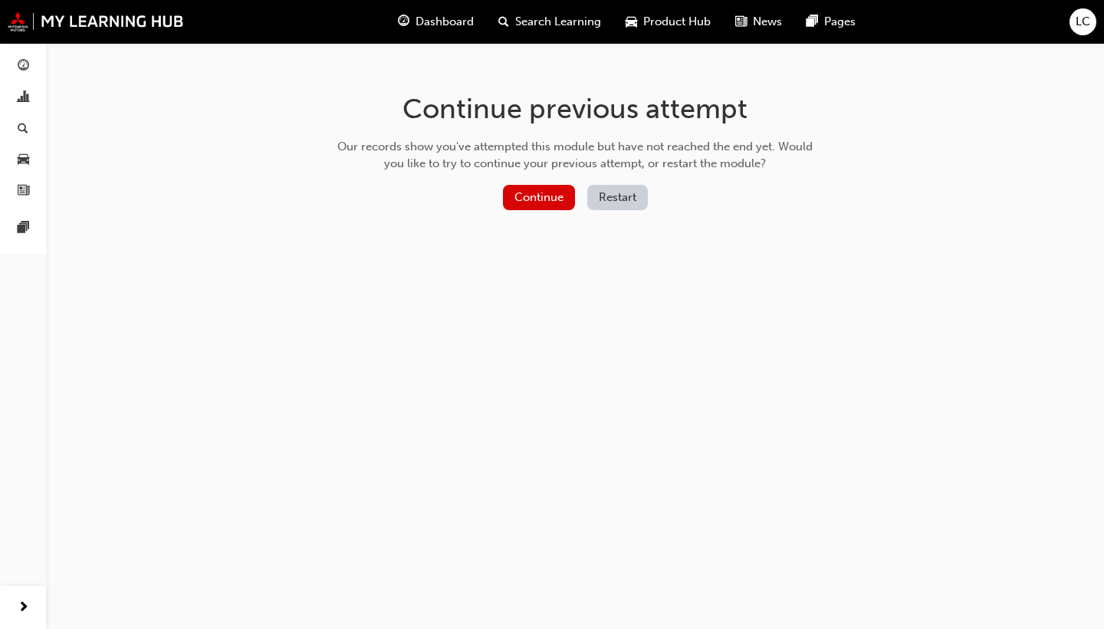
click at [607, 196] on button "Restart" at bounding box center [617, 197] width 61 height 25
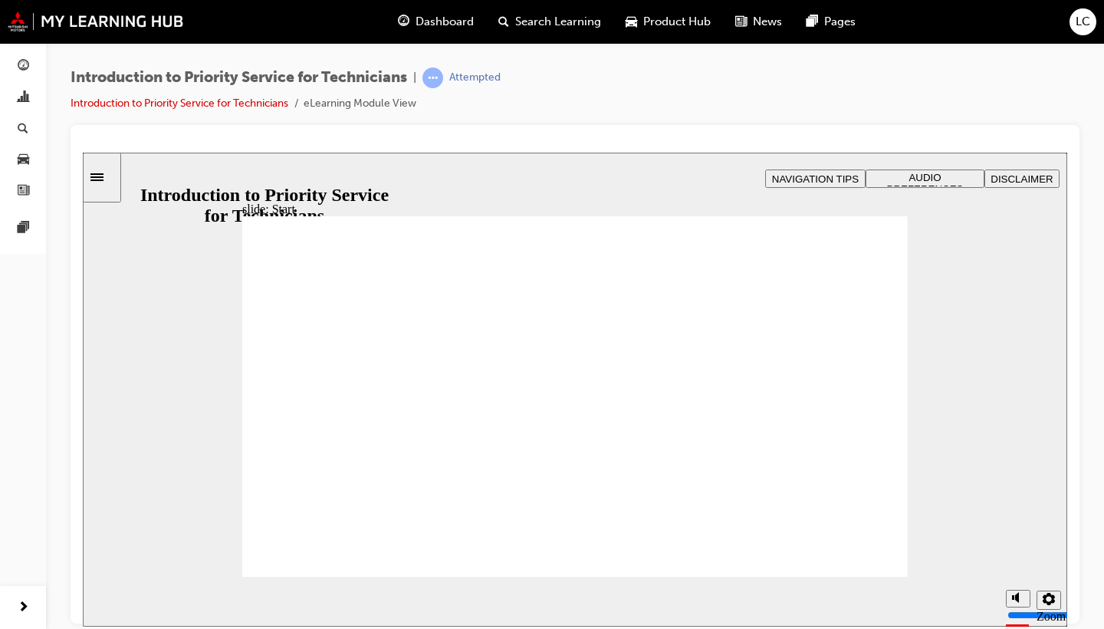
click at [439, 30] on div "Dashboard" at bounding box center [436, 21] width 100 height 31
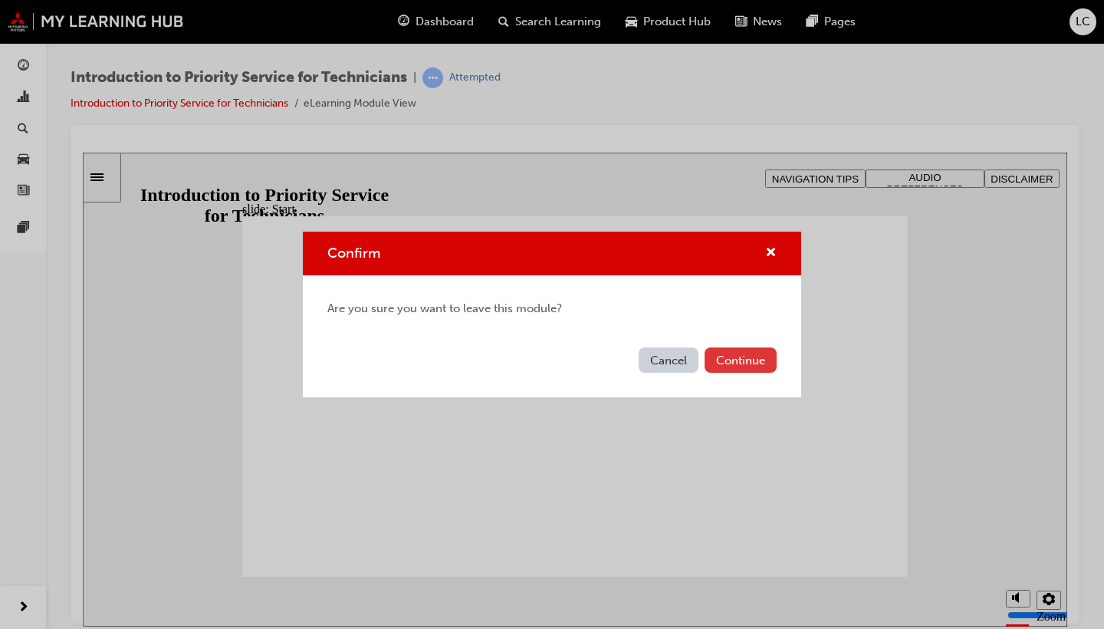
click at [747, 347] on button "Continue" at bounding box center [741, 359] width 72 height 25
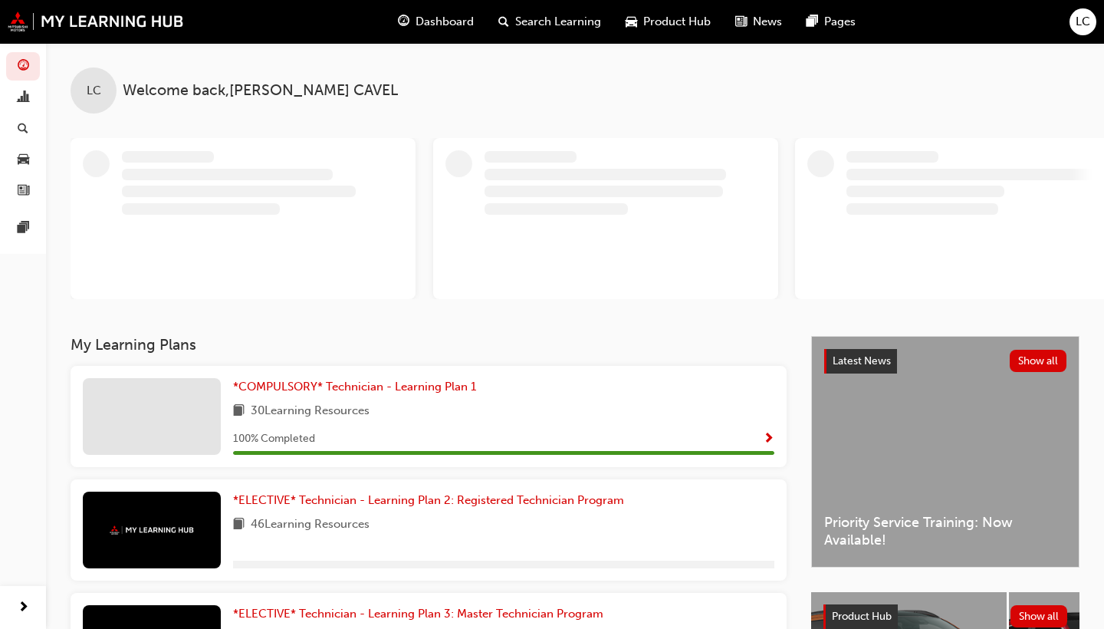
click at [945, 462] on div "Latest News Show all Priority Service Training: Now Available!" at bounding box center [945, 452] width 267 height 230
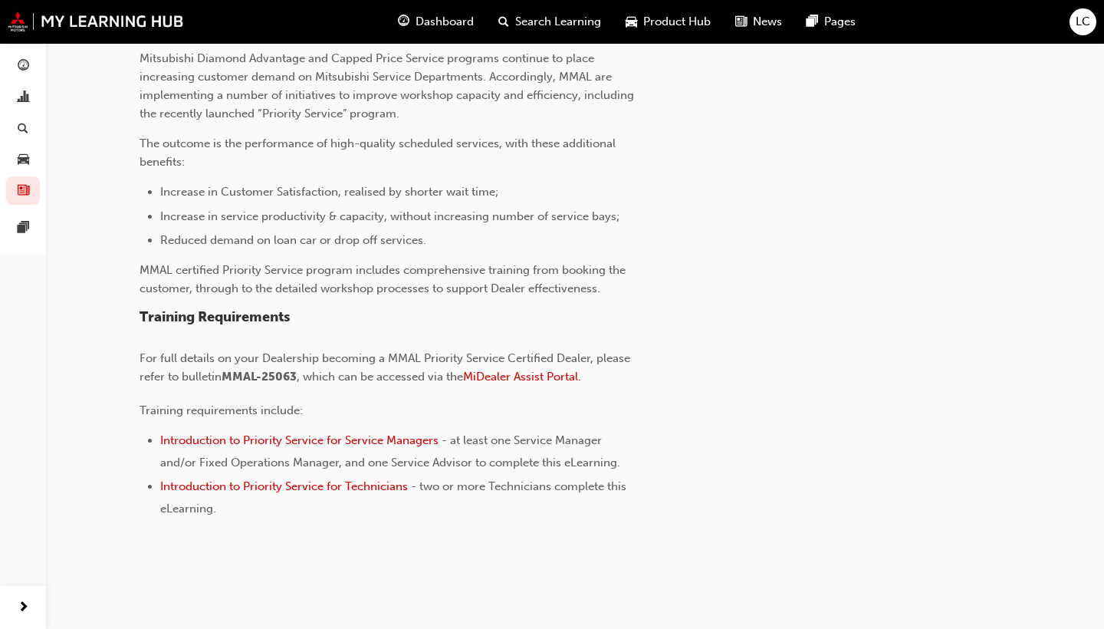
scroll to position [475, 0]
click at [347, 439] on span "Introduction to Priority Service for Service Managers" at bounding box center [299, 442] width 278 height 14
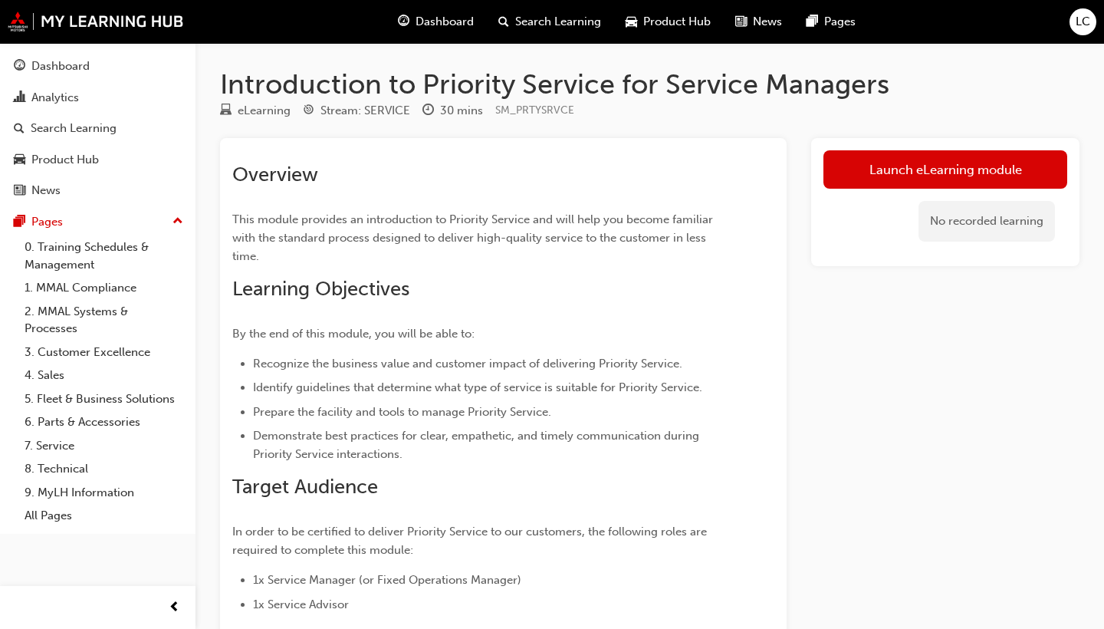
click at [439, 25] on span "Dashboard" at bounding box center [445, 22] width 58 height 18
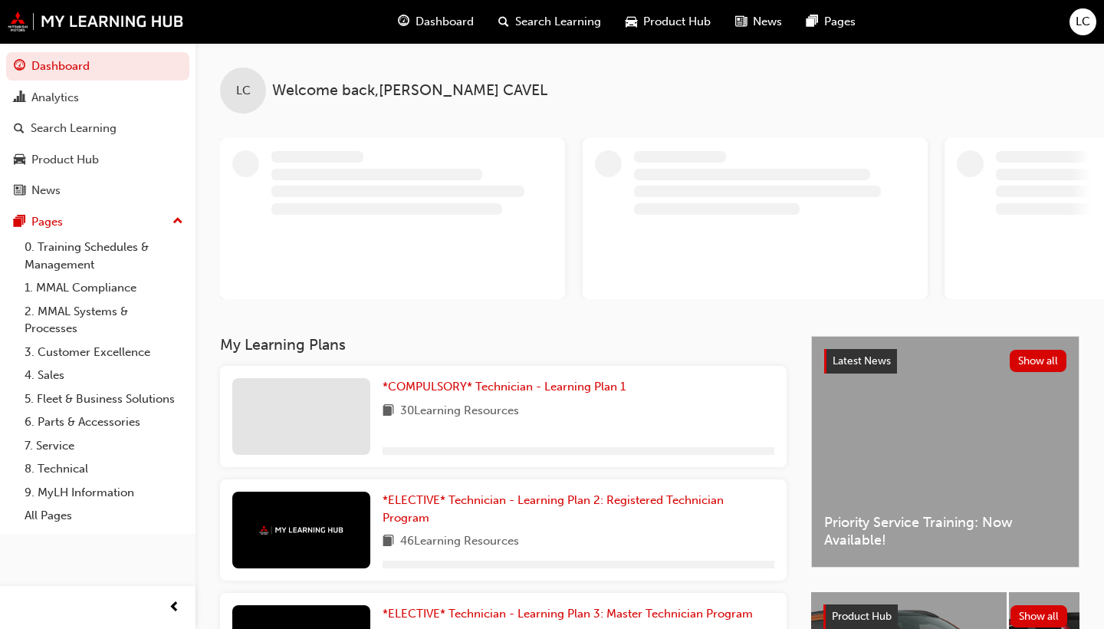
click at [935, 422] on div "Latest News Show all Priority Service Training: Now Available!" at bounding box center [945, 452] width 267 height 230
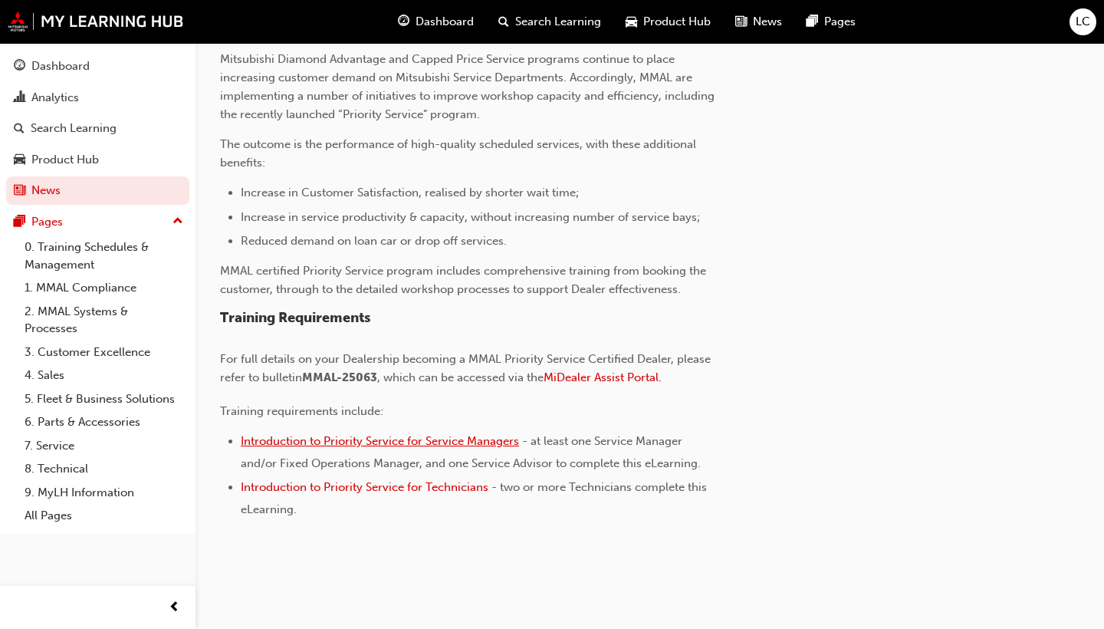
scroll to position [471, 0]
click at [314, 488] on span "Introduction to Priority Service for Technicians" at bounding box center [365, 488] width 248 height 14
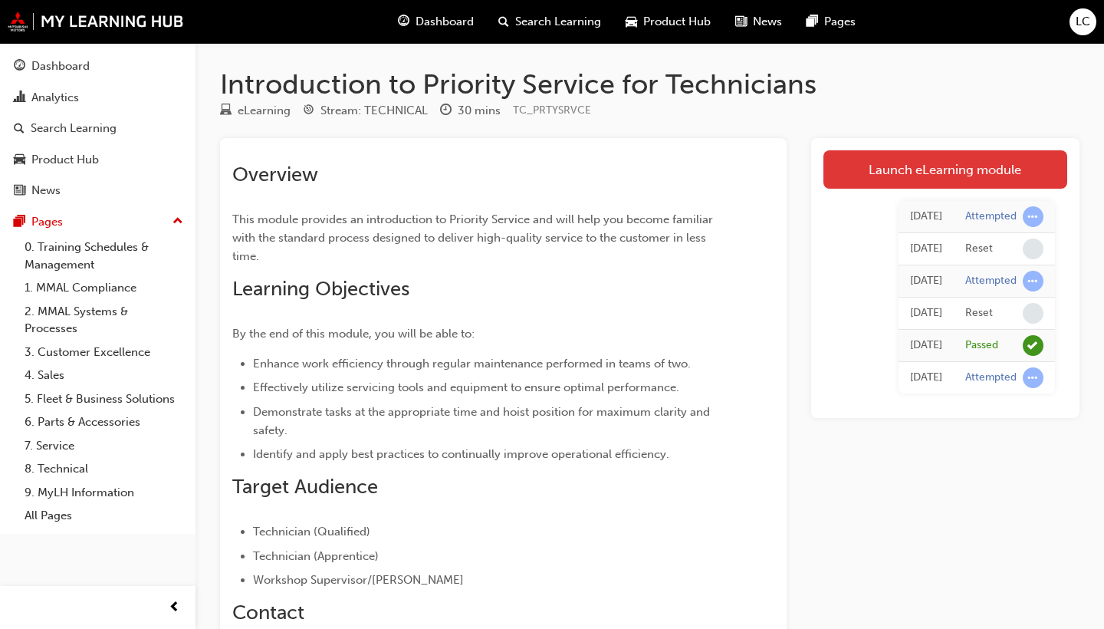
click at [925, 170] on link "Launch eLearning module" at bounding box center [945, 169] width 244 height 38
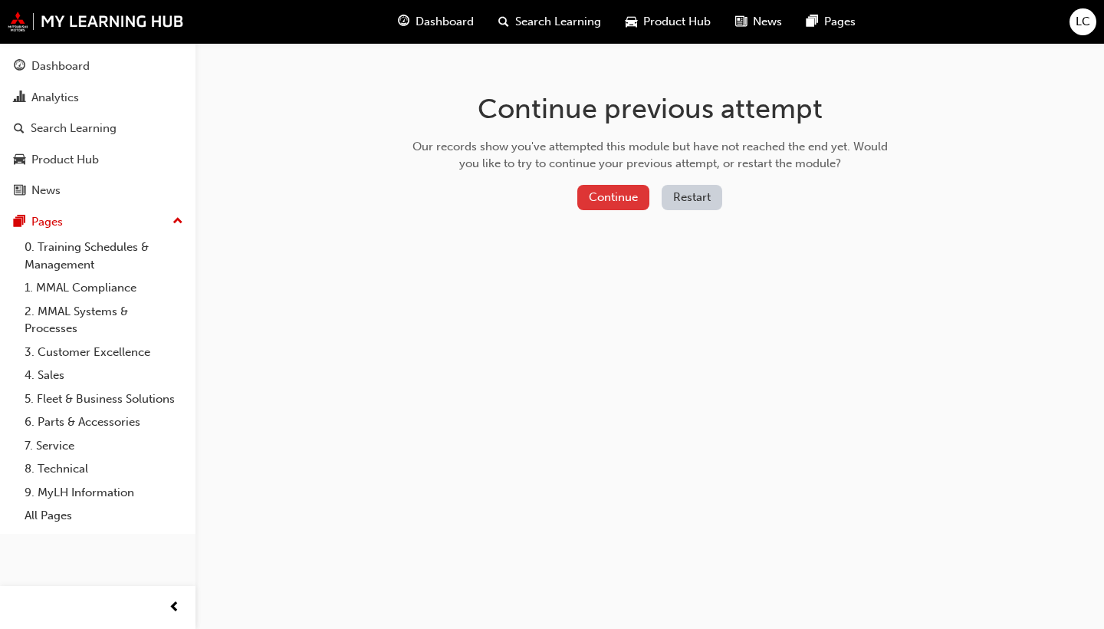
click at [602, 201] on button "Continue" at bounding box center [613, 197] width 72 height 25
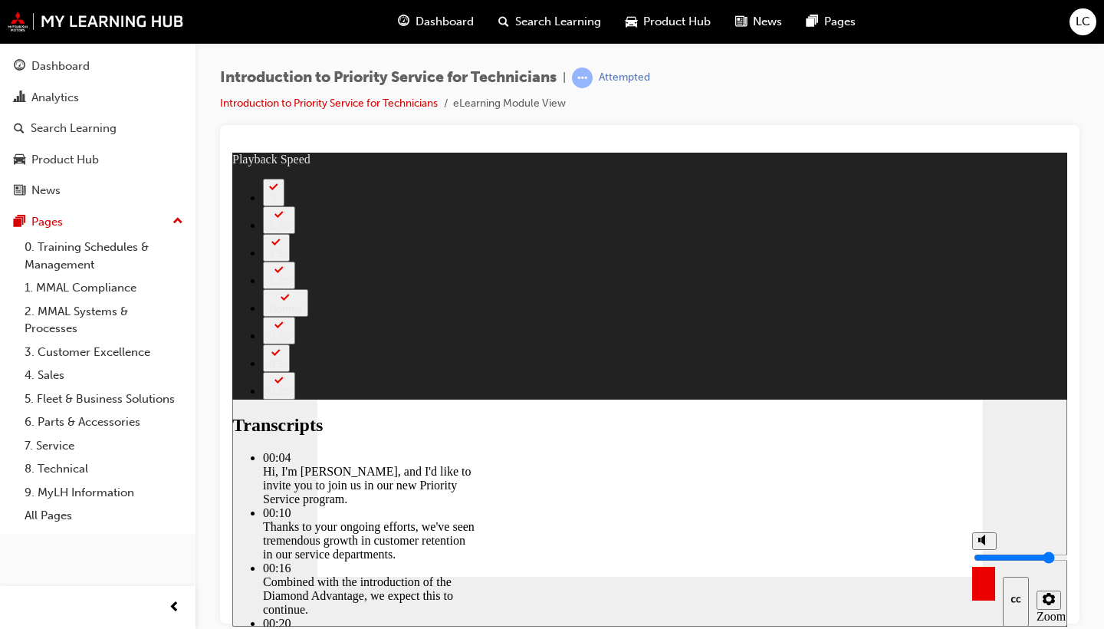
type input "13"
click at [984, 542] on circle "Mute (Ctrl+Alt+M)" at bounding box center [985, 539] width 5 height 5
type input "0"
type input "13"
type input "0"
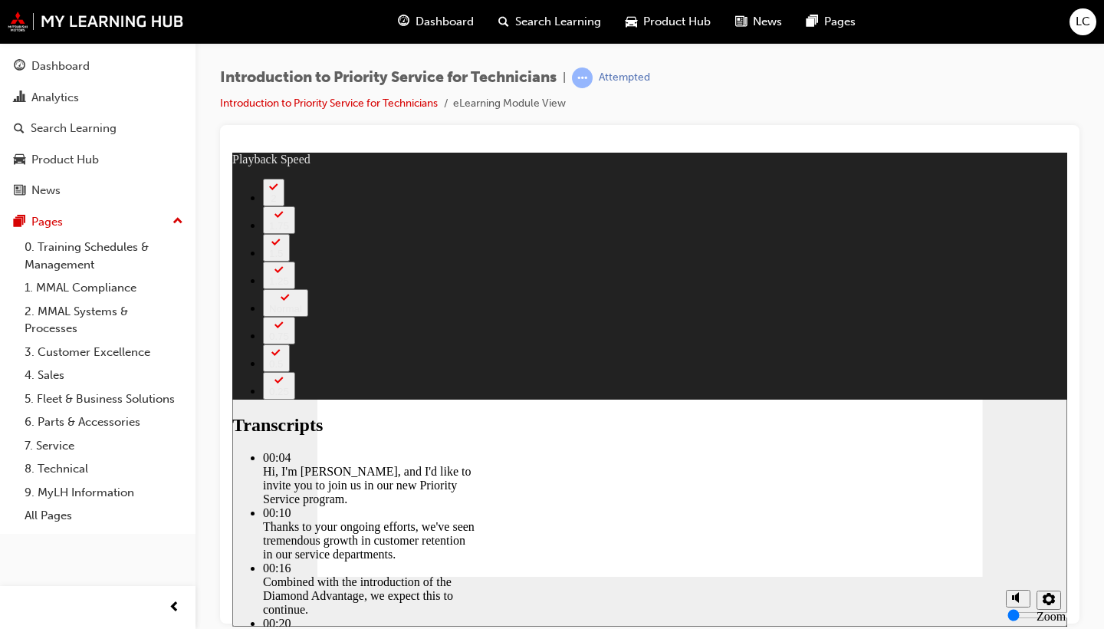
type input "127"
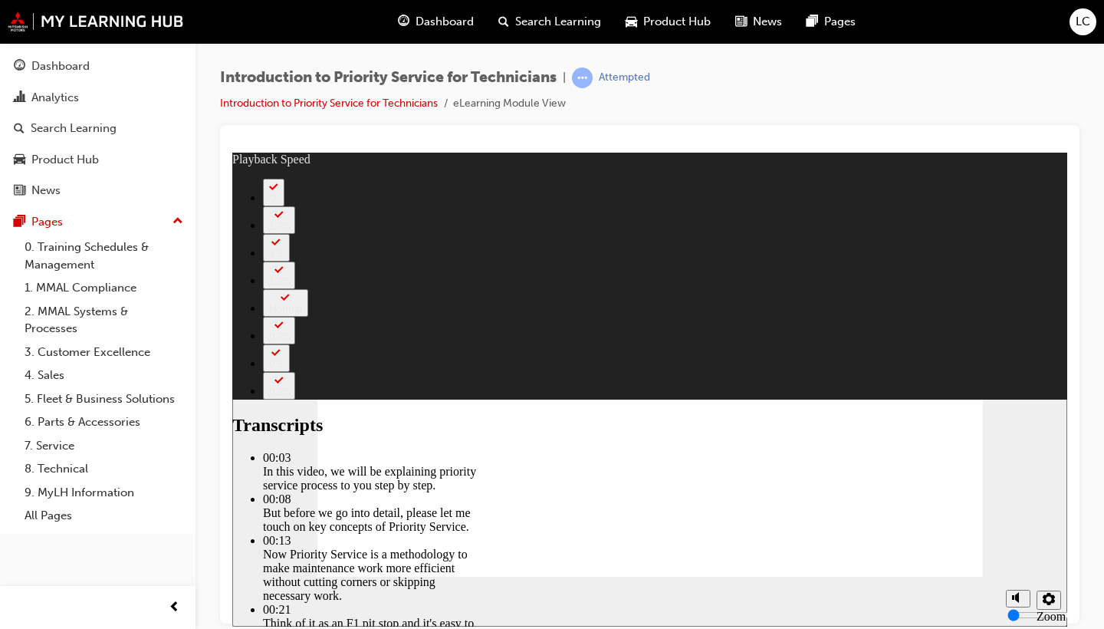
type input "118"
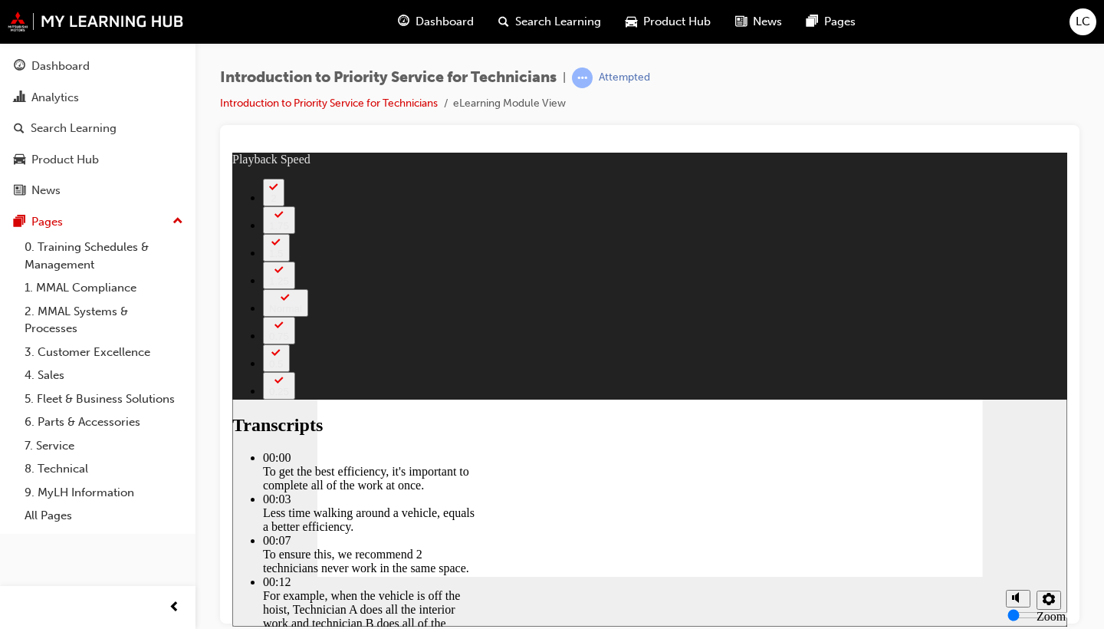
type input "219"
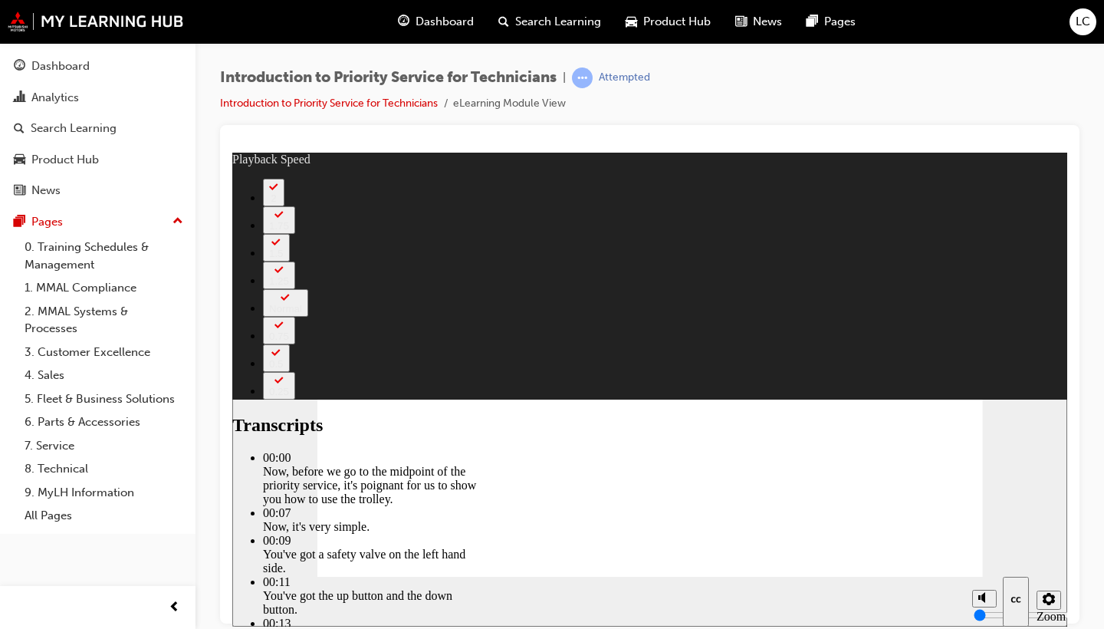
type input "67"
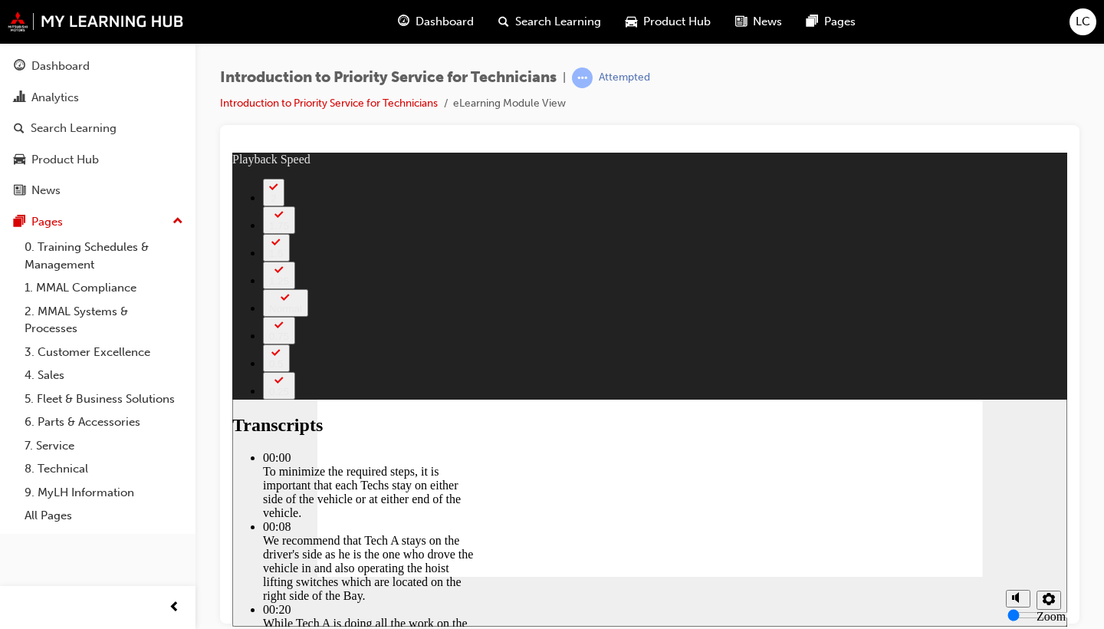
type input "308"
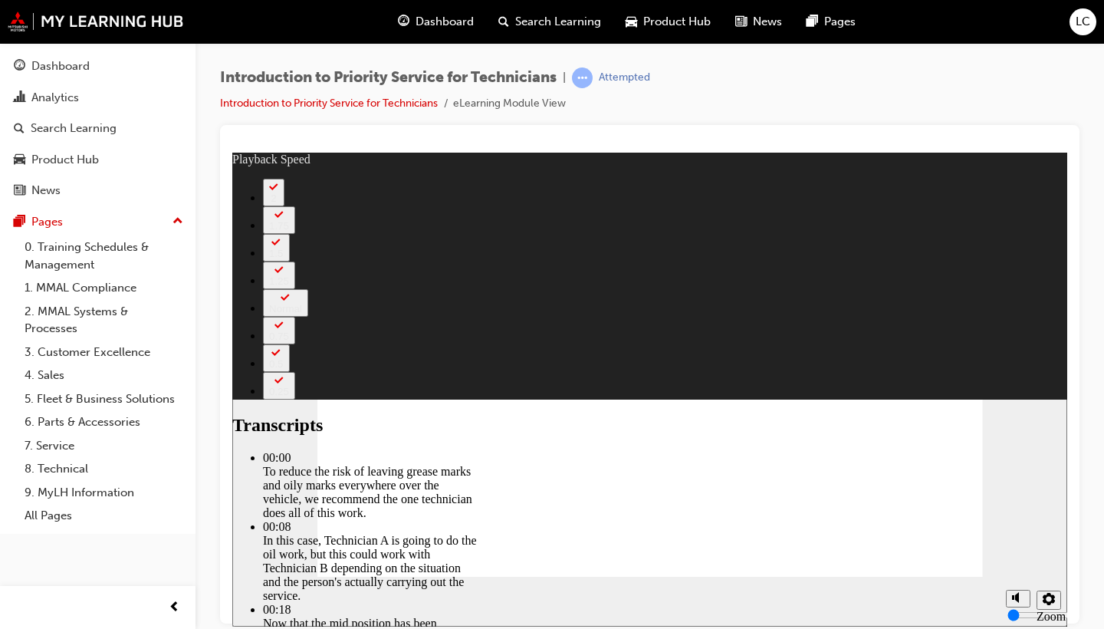
type input "511"
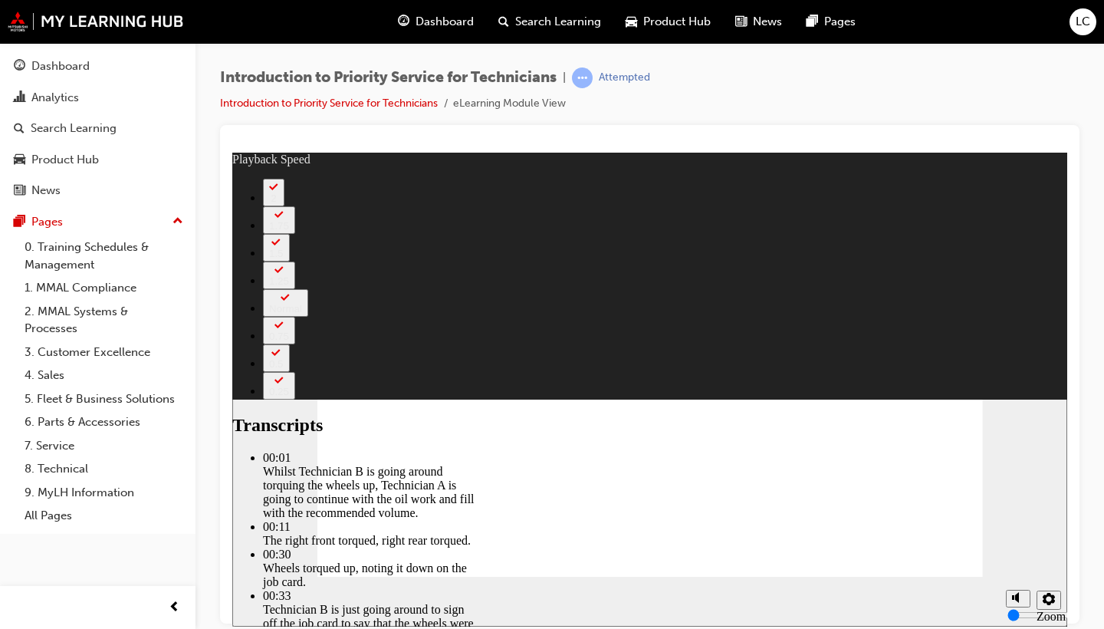
type input "406"
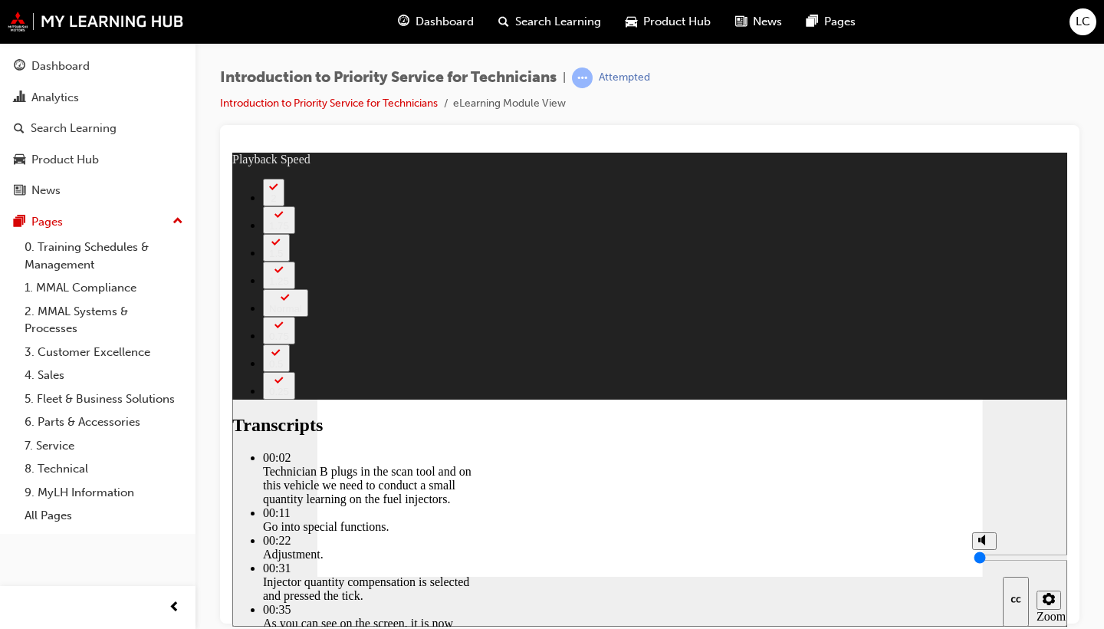
click at [983, 596] on div "misc controls" at bounding box center [983, 578] width 23 height 58
type input "9"
click at [982, 544] on polygon "Unmute (Ctrl+Alt+M)" at bounding box center [983, 539] width 4 height 11
type input "8"
type input "9"
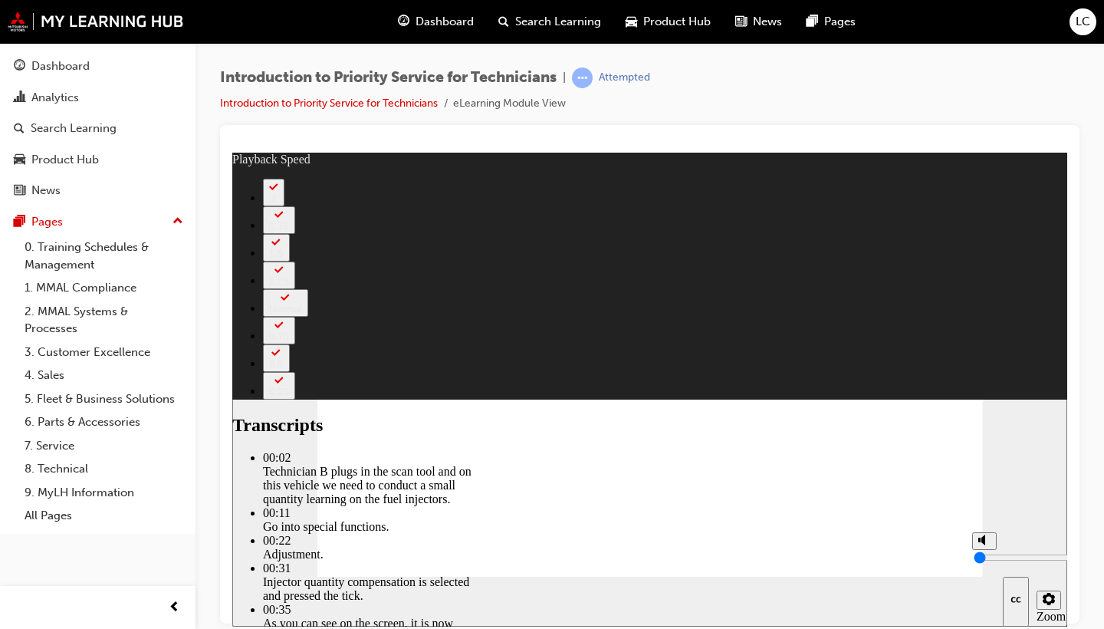
type input "8"
type input "44"
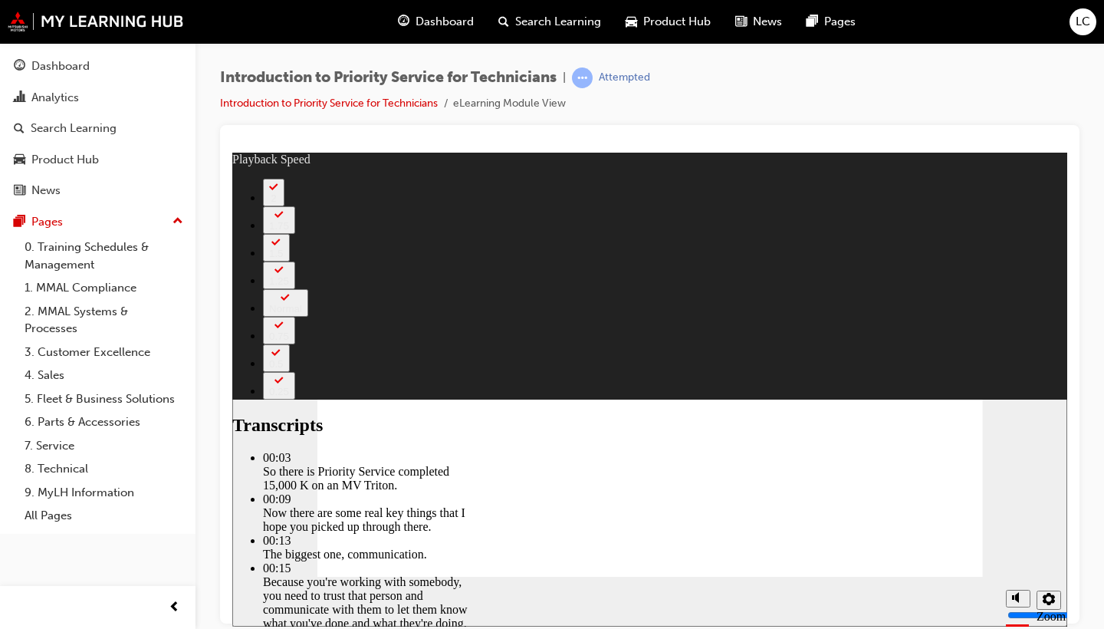
type input "125"
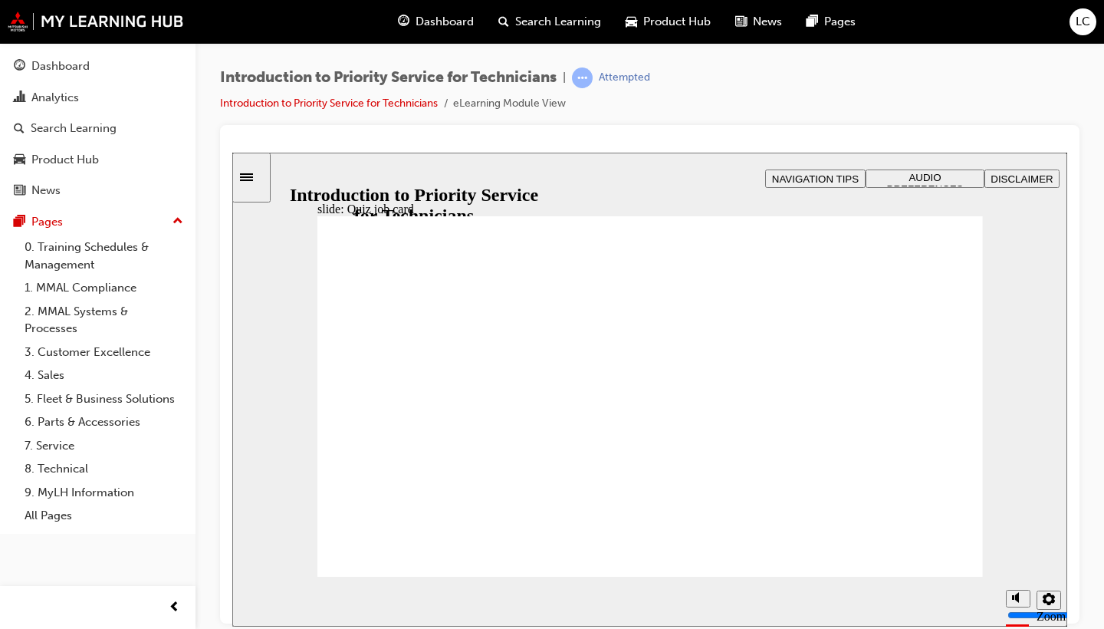
radio input "true"
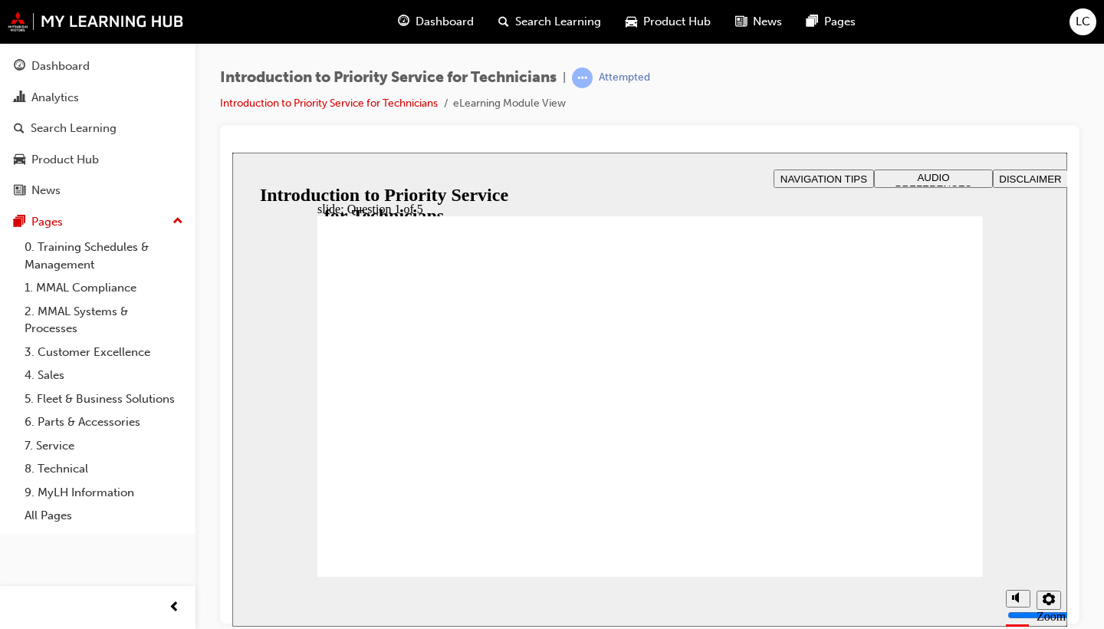
radio input "true"
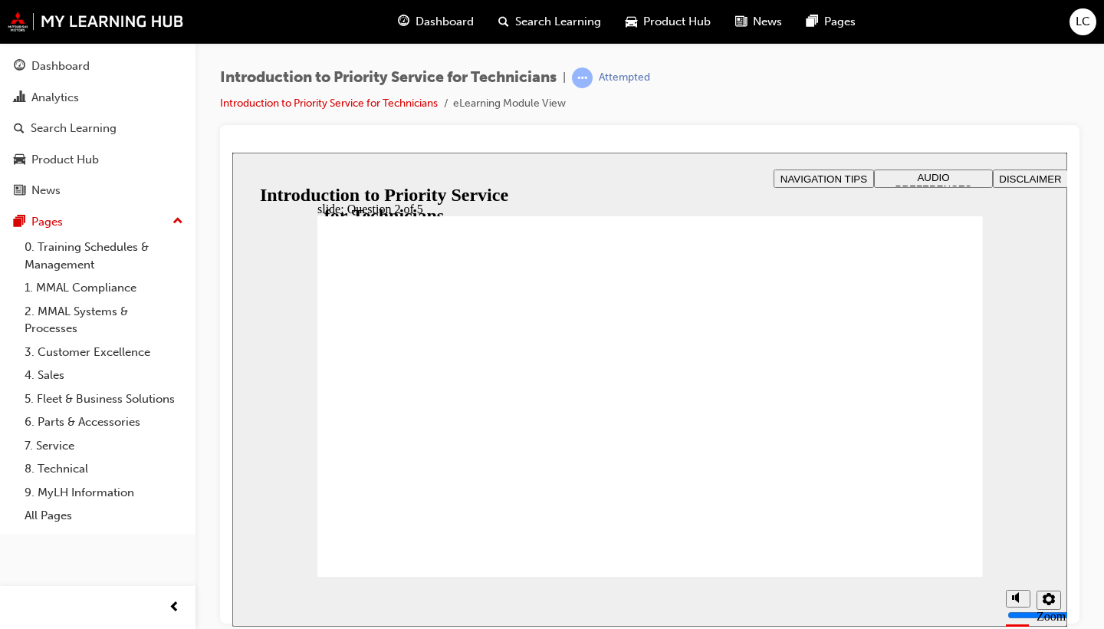
checkbox input "true"
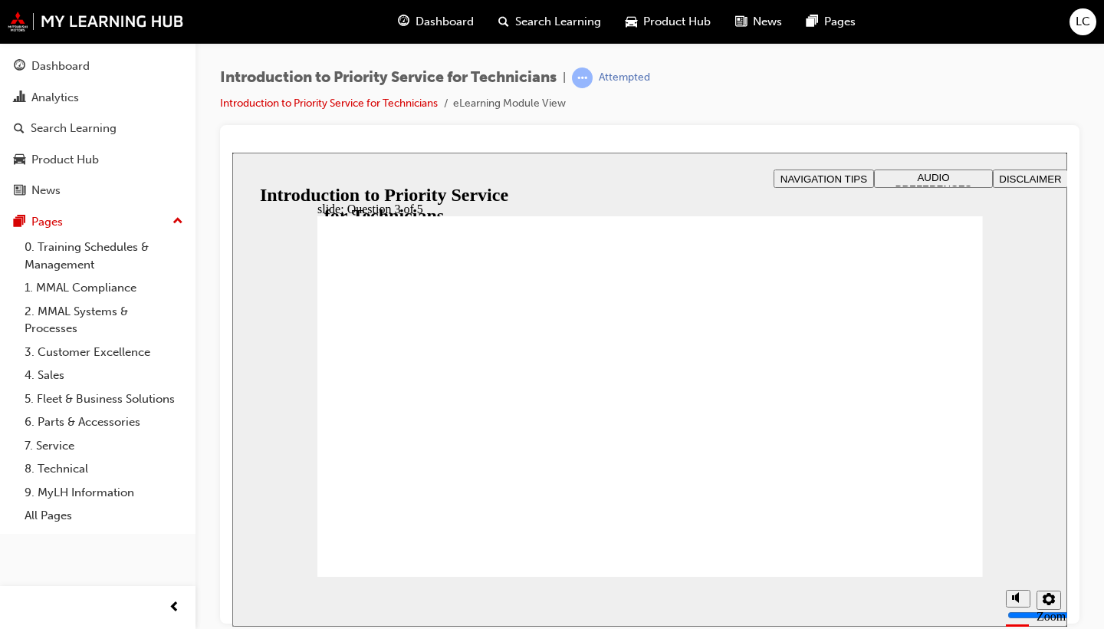
drag, startPoint x: 544, startPoint y: 462, endPoint x: 416, endPoint y: 393, distance: 145.5
drag, startPoint x: 674, startPoint y: 466, endPoint x: 550, endPoint y: 403, distance: 139.6
drag, startPoint x: 785, startPoint y: 478, endPoint x: 654, endPoint y: 399, distance: 153.1
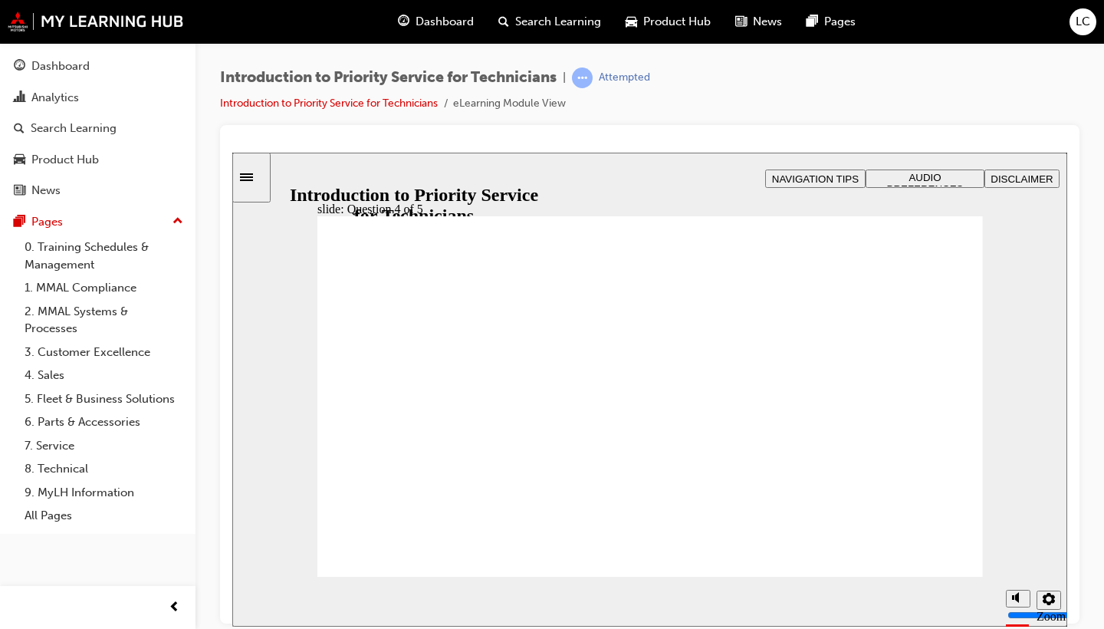
drag, startPoint x: 383, startPoint y: 478, endPoint x: 771, endPoint y: 415, distance: 393.0
checkbox input "true"
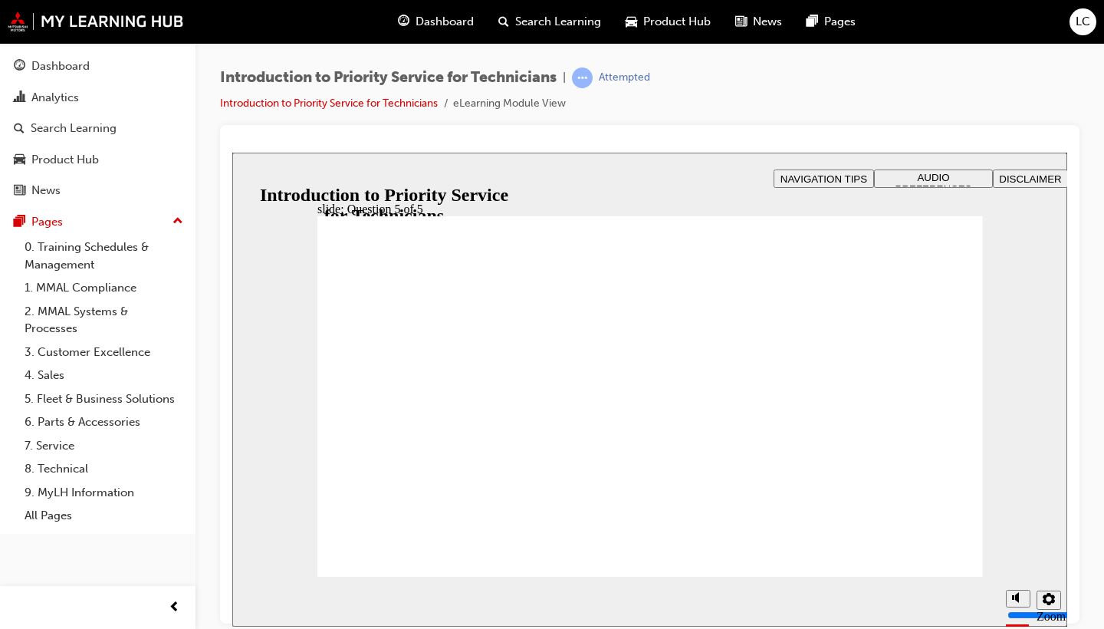
checkbox input "true"
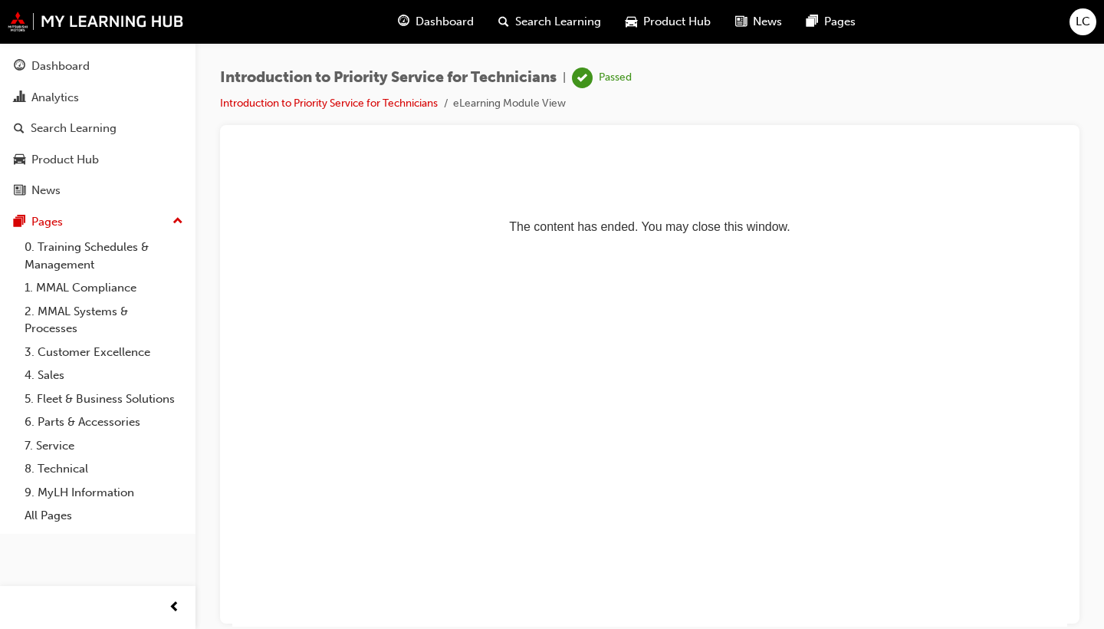
click at [435, 21] on span "Dashboard" at bounding box center [445, 22] width 58 height 18
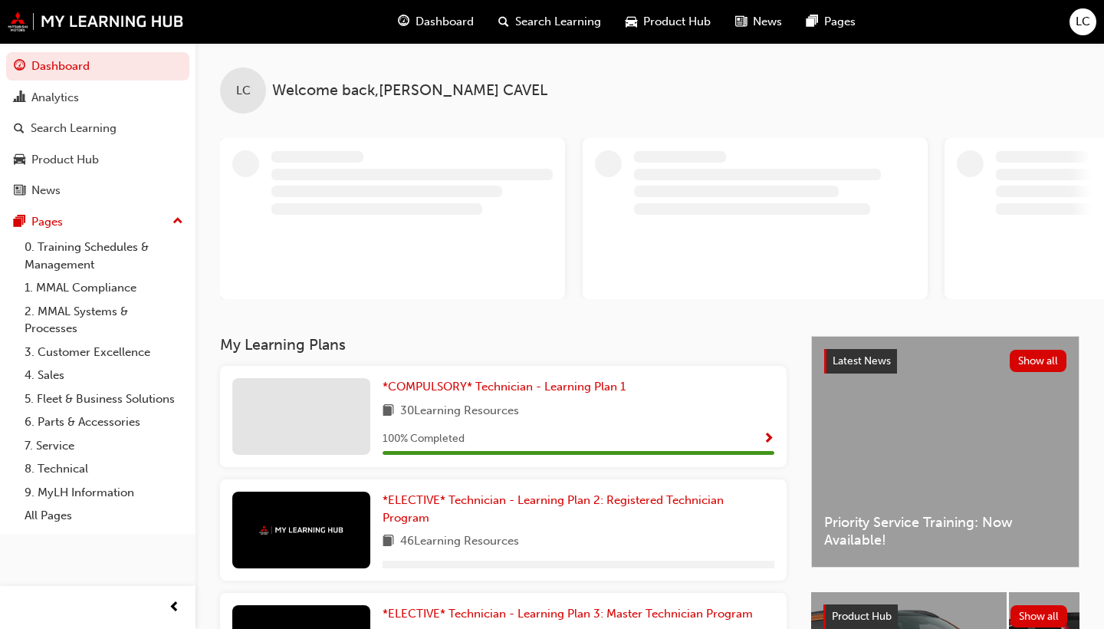
click at [958, 430] on div "Latest News Show all Priority Service Training: Now Available!" at bounding box center [945, 452] width 267 height 230
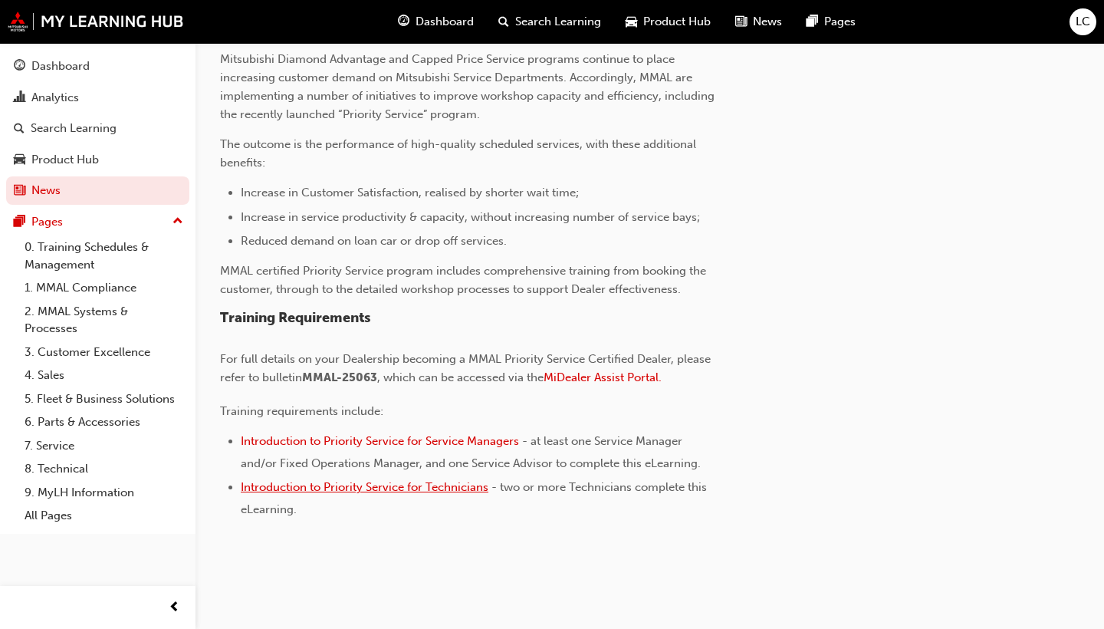
scroll to position [471, 0]
click at [344, 486] on span "Introduction to Priority Service for Technicians" at bounding box center [365, 488] width 248 height 14
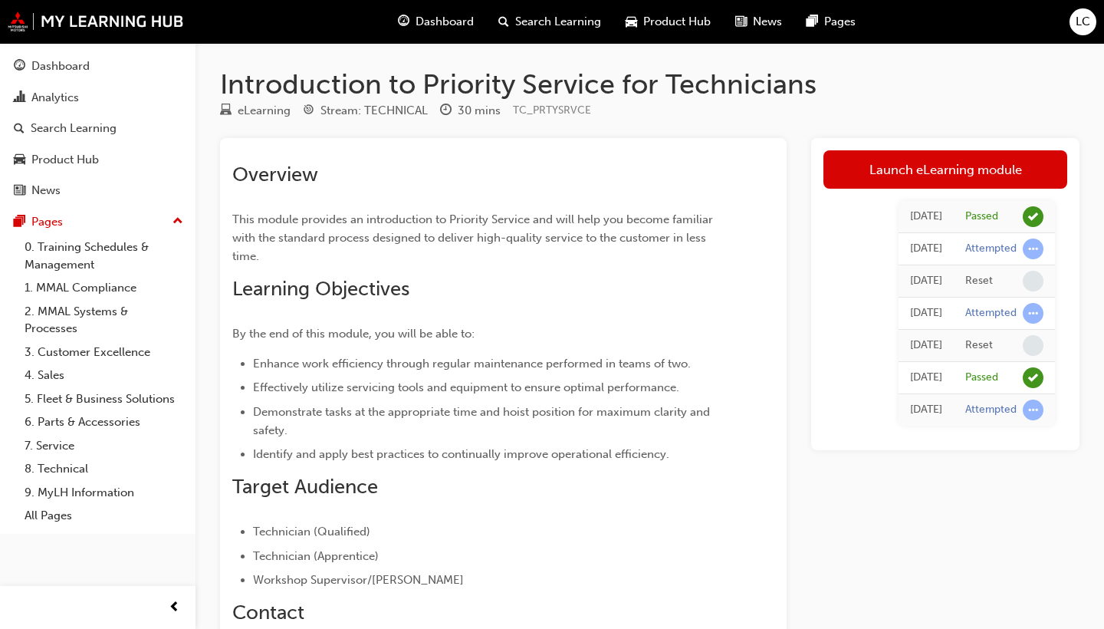
click at [449, 22] on span "Dashboard" at bounding box center [445, 22] width 58 height 18
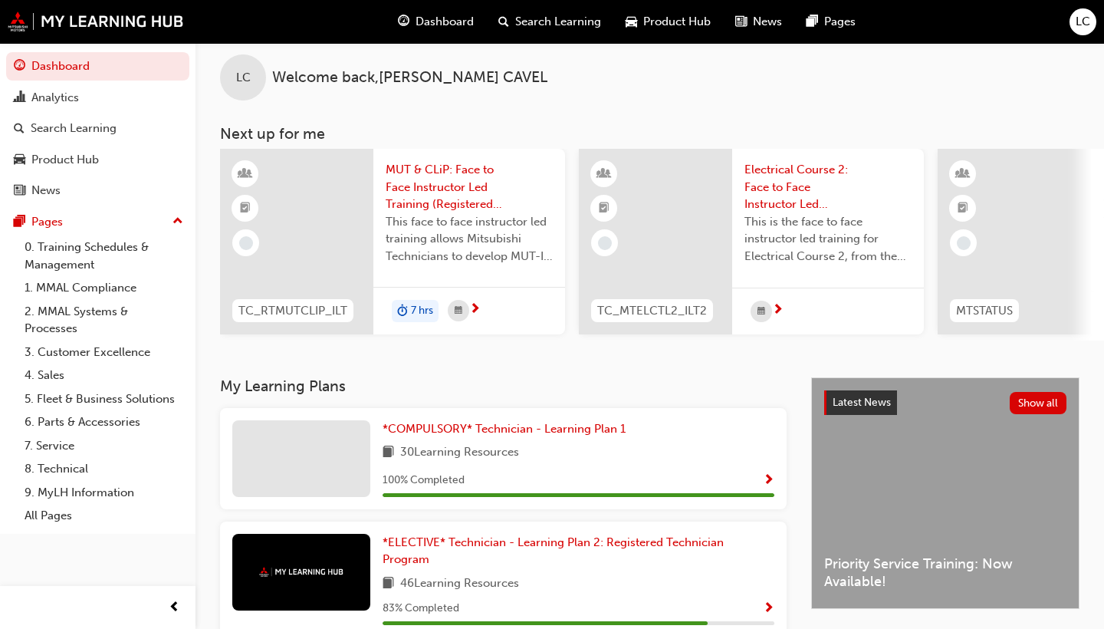
scroll to position [12, 0]
click at [678, 28] on span "Product Hub" at bounding box center [676, 22] width 67 height 18
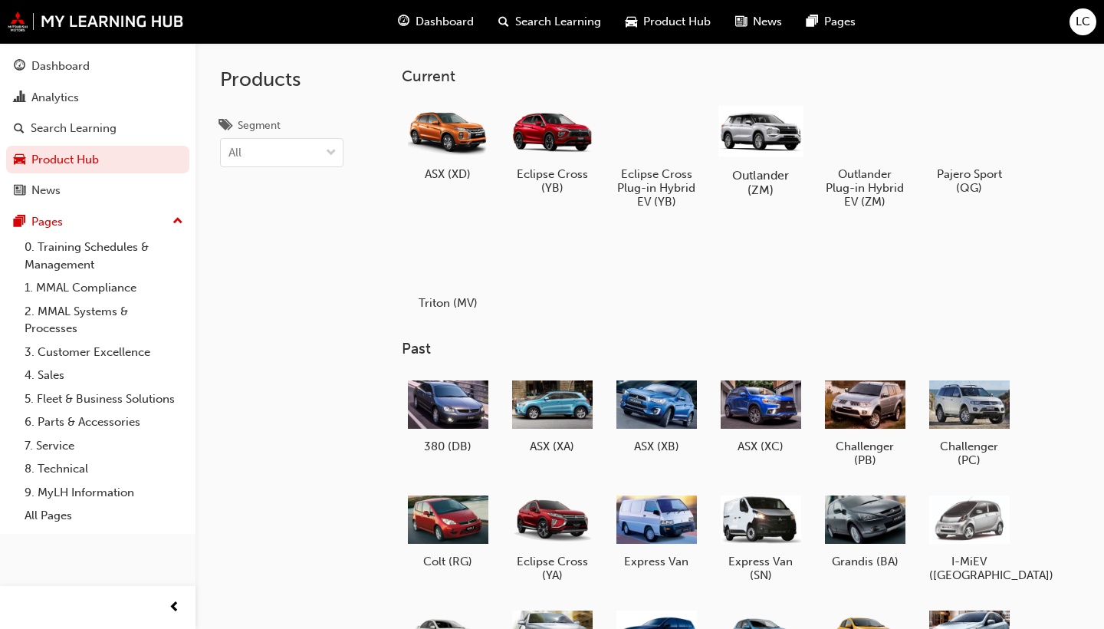
click at [761, 136] on div at bounding box center [760, 130] width 85 height 61
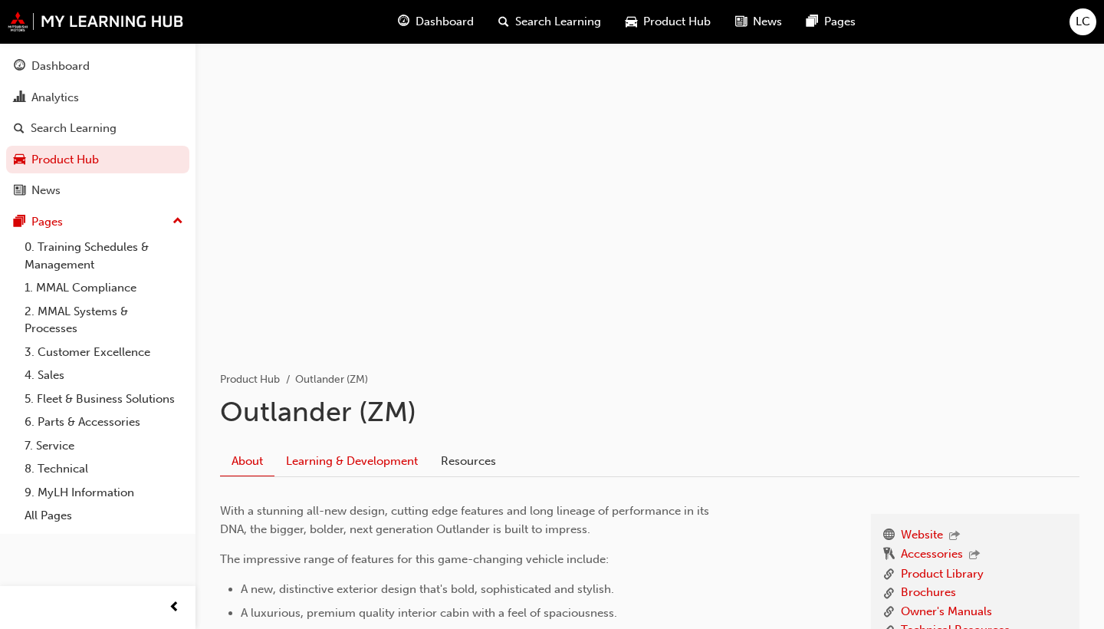
click at [319, 466] on link "Learning & Development" at bounding box center [351, 460] width 155 height 29
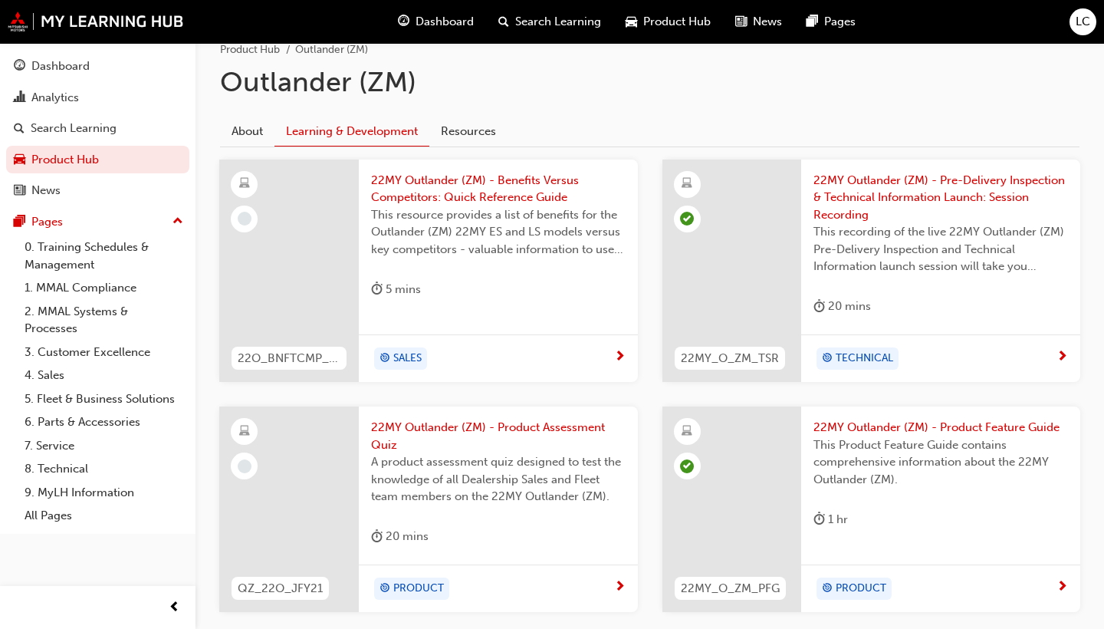
scroll to position [347, 0]
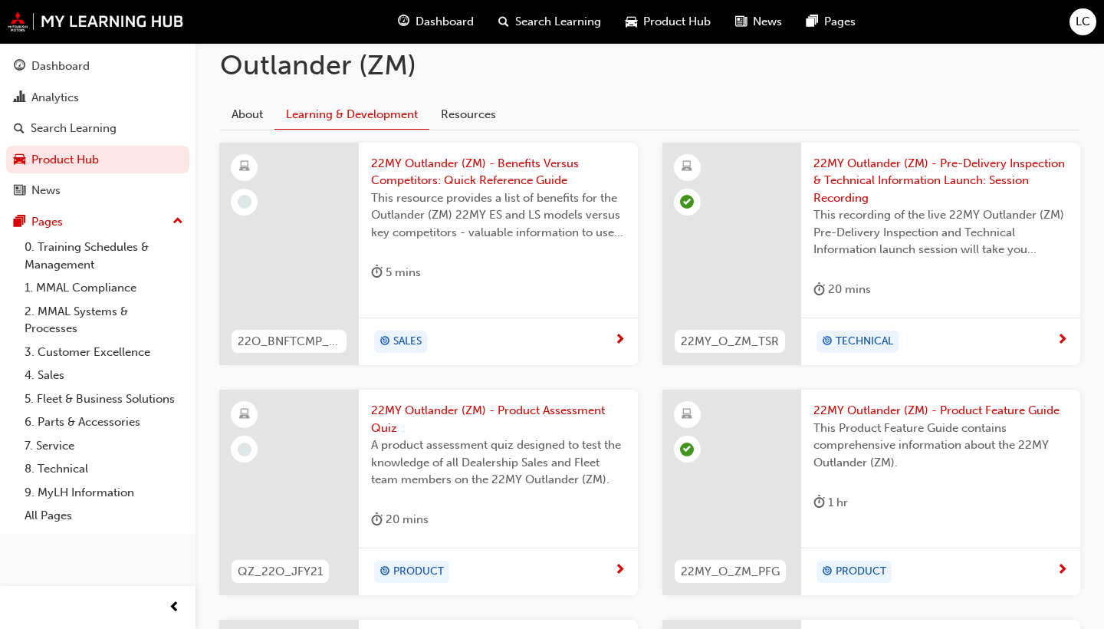
click at [625, 334] on span "next-icon" at bounding box center [620, 341] width 12 height 14
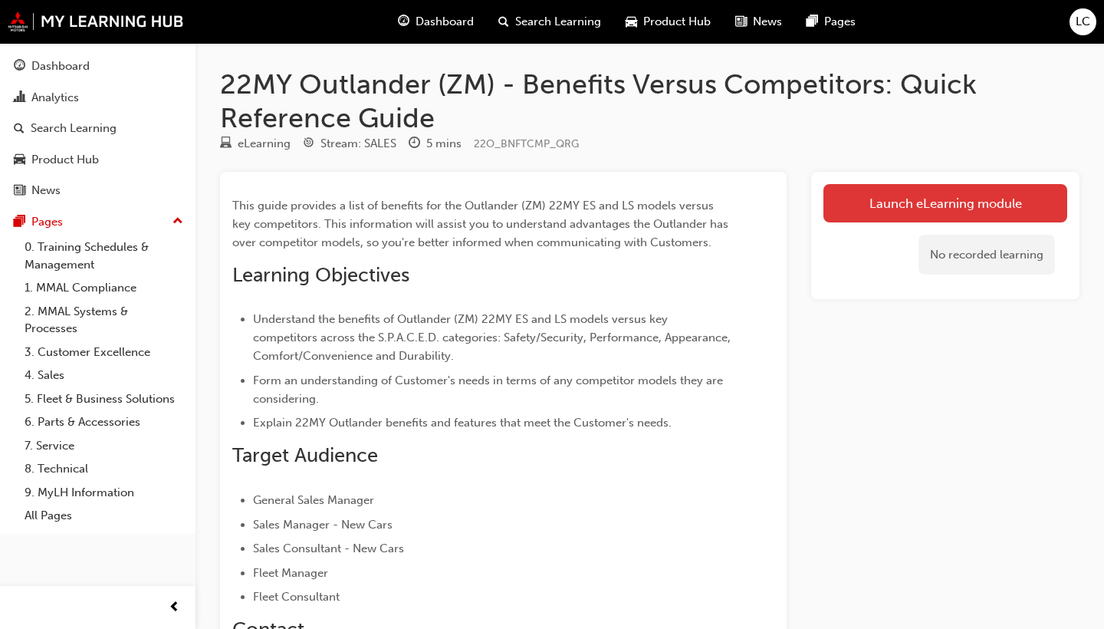
click at [872, 200] on link "Launch eLearning module" at bounding box center [945, 203] width 244 height 38
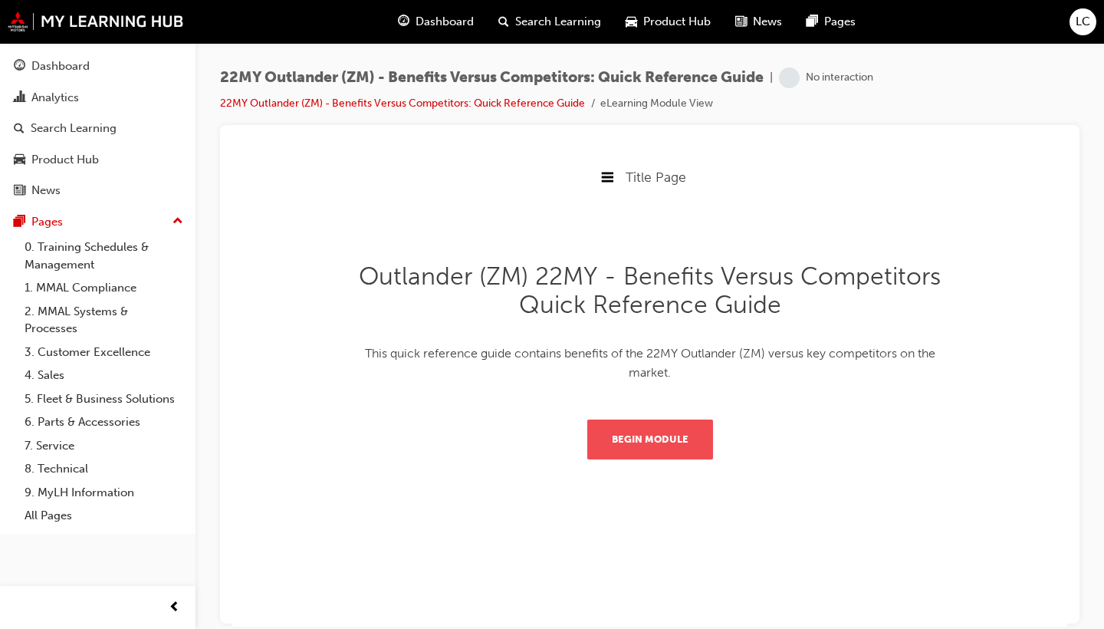
click at [636, 445] on button "Begin Module" at bounding box center [650, 439] width 126 height 40
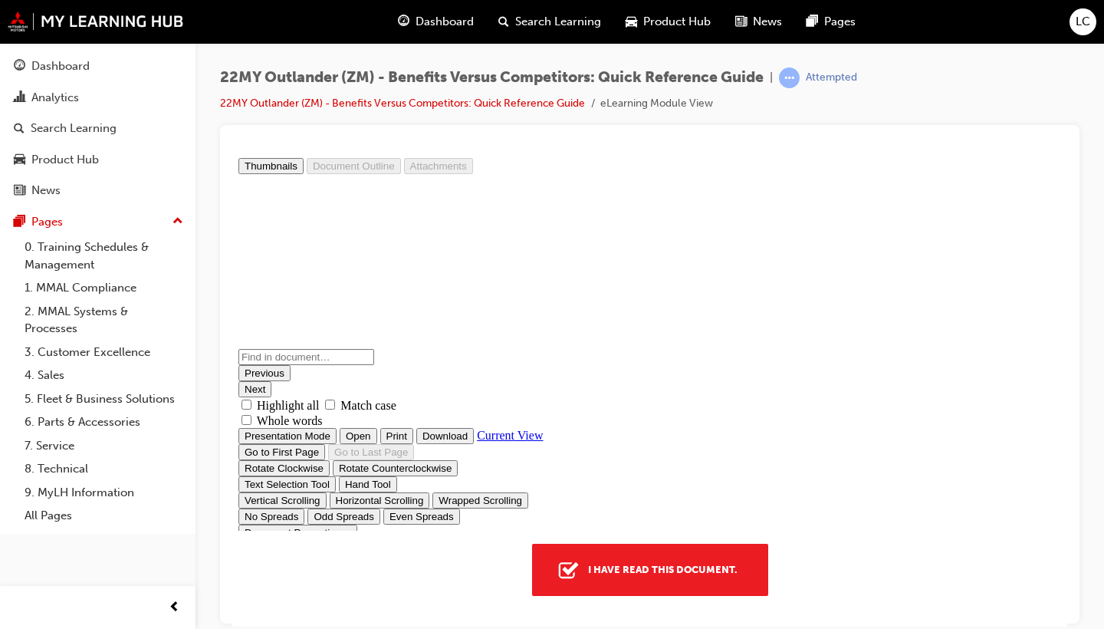
type input "4"
click at [629, 603] on div "I have read this document." at bounding box center [649, 382] width 835 height 487
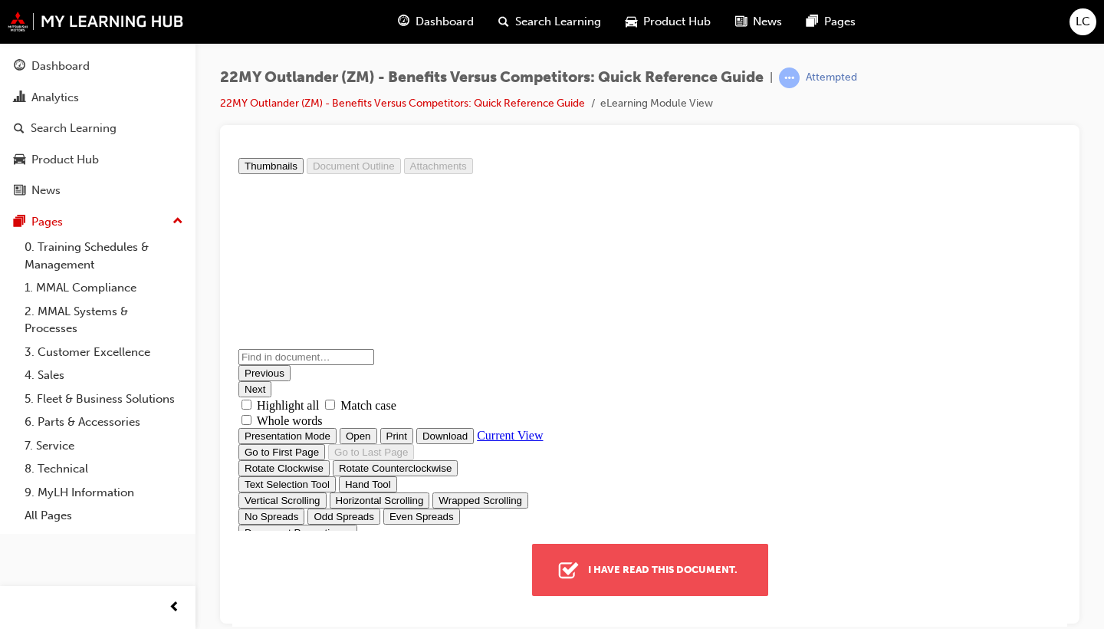
click at [635, 577] on div "I have read this document." at bounding box center [663, 569] width 162 height 28
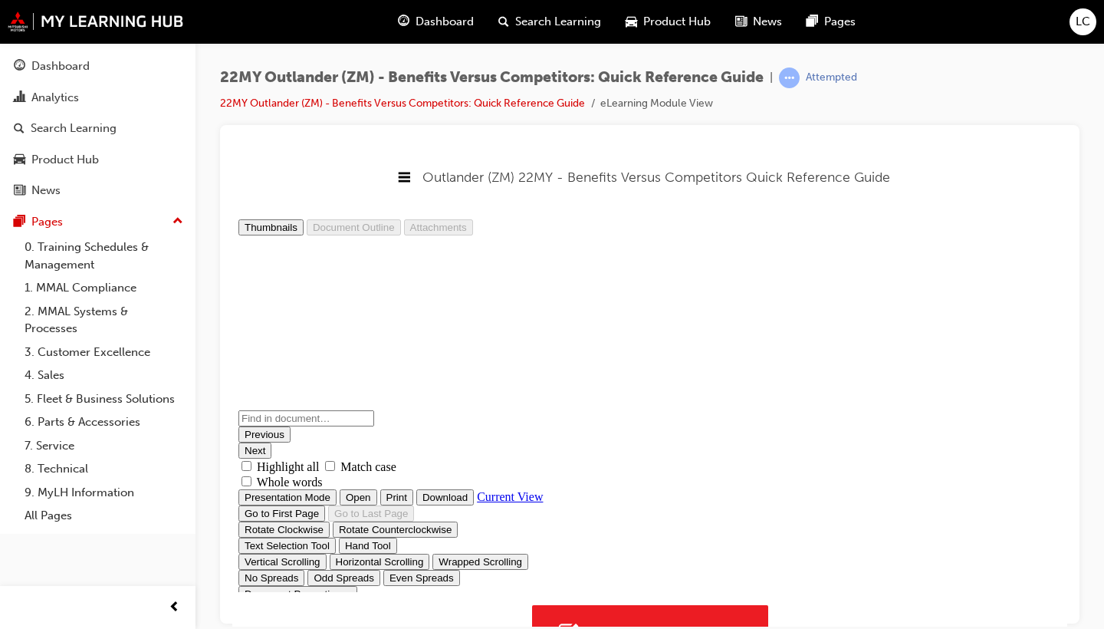
scroll to position [305, 836]
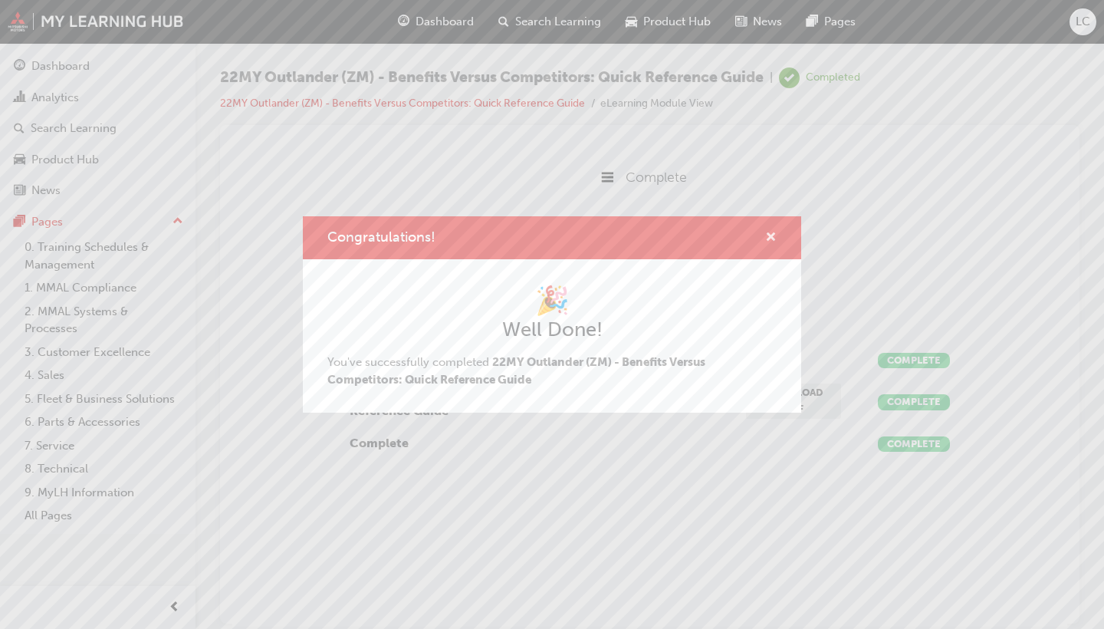
click at [769, 238] on span "cross-icon" at bounding box center [771, 239] width 12 height 14
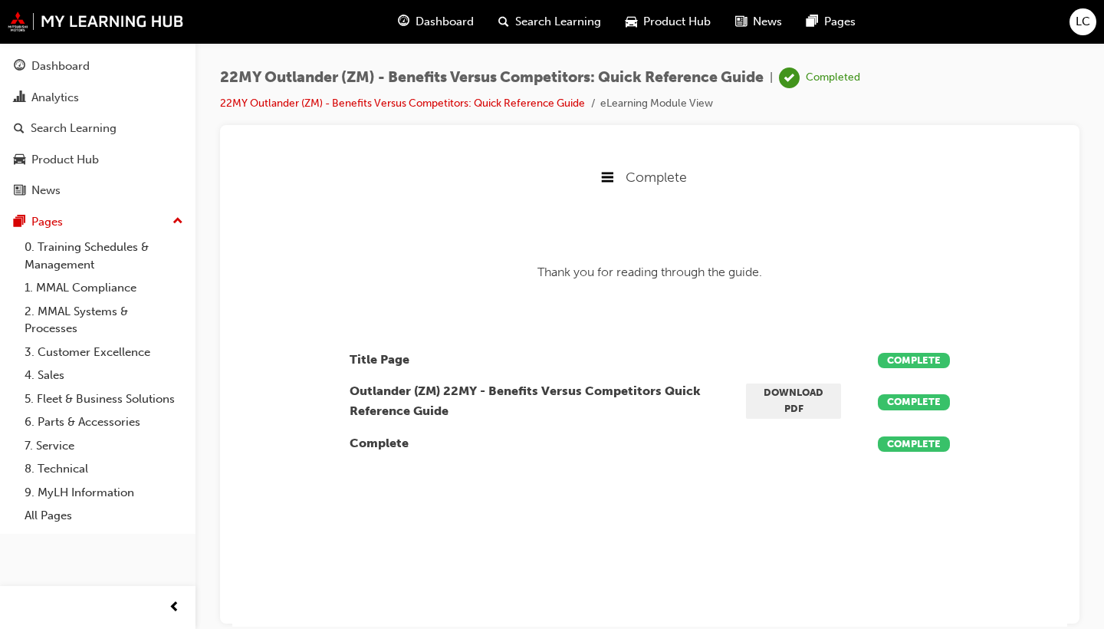
click at [652, 26] on span "Product Hub" at bounding box center [676, 22] width 67 height 18
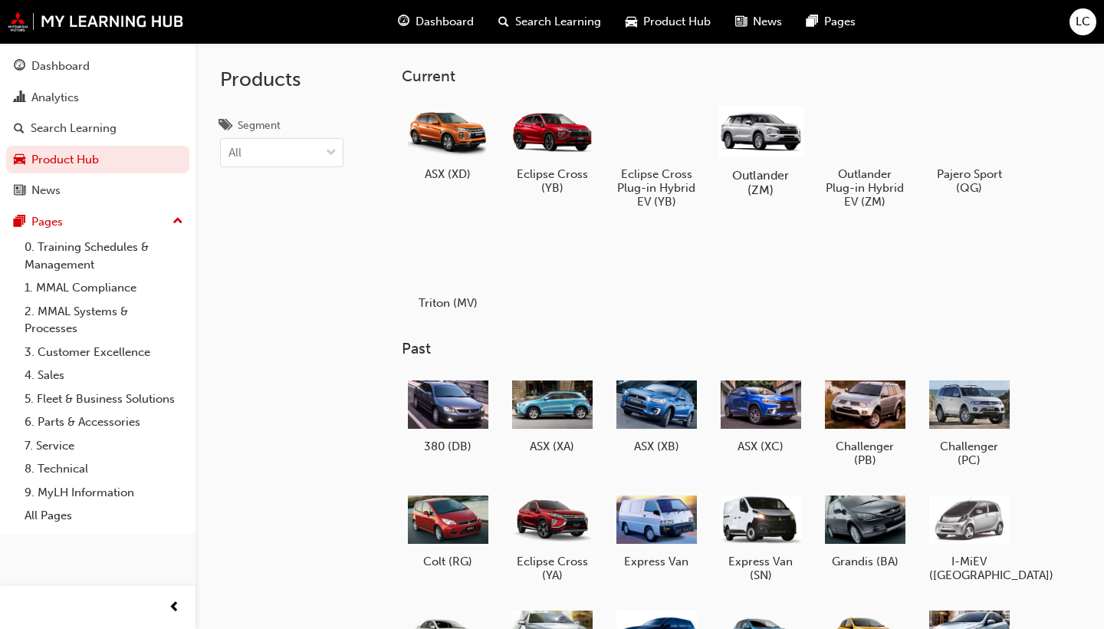
click at [767, 139] on div at bounding box center [760, 130] width 85 height 61
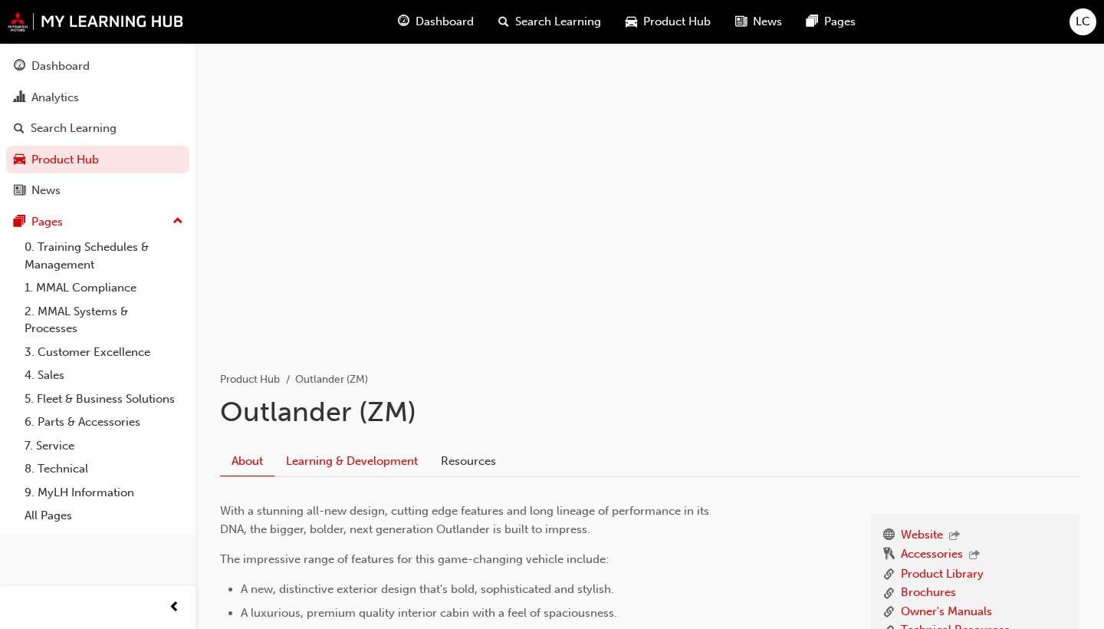
click at [337, 462] on link "Learning & Development" at bounding box center [351, 460] width 155 height 29
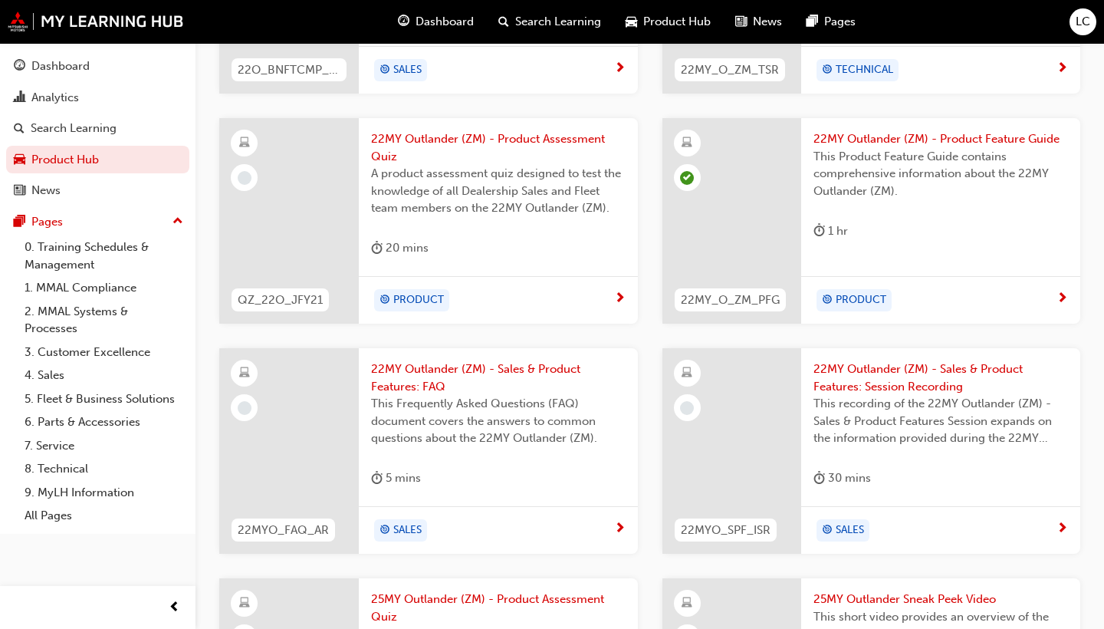
scroll to position [625, 0]
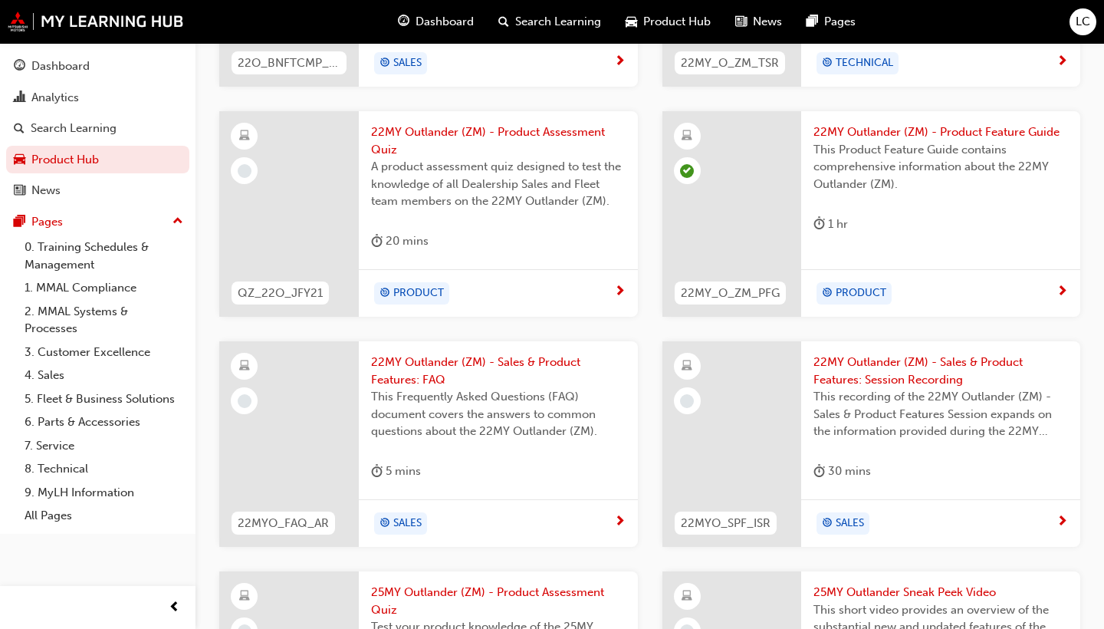
click at [624, 517] on span "next-icon" at bounding box center [620, 522] width 12 height 14
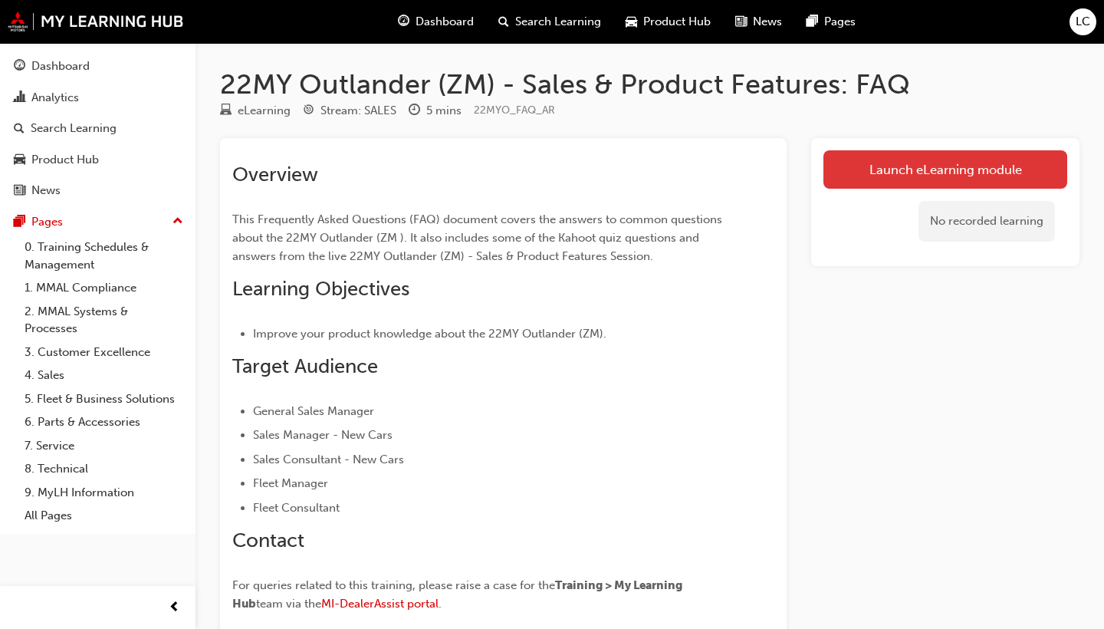
click at [886, 163] on link "Launch eLearning module" at bounding box center [945, 169] width 244 height 38
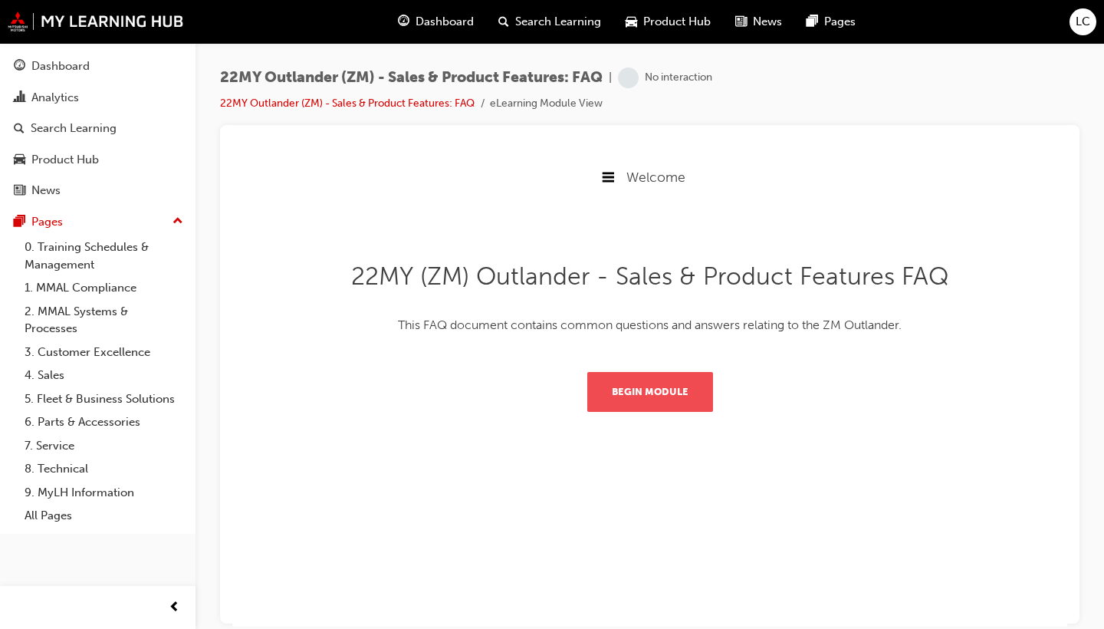
click at [624, 388] on button "Begin Module" at bounding box center [650, 391] width 126 height 40
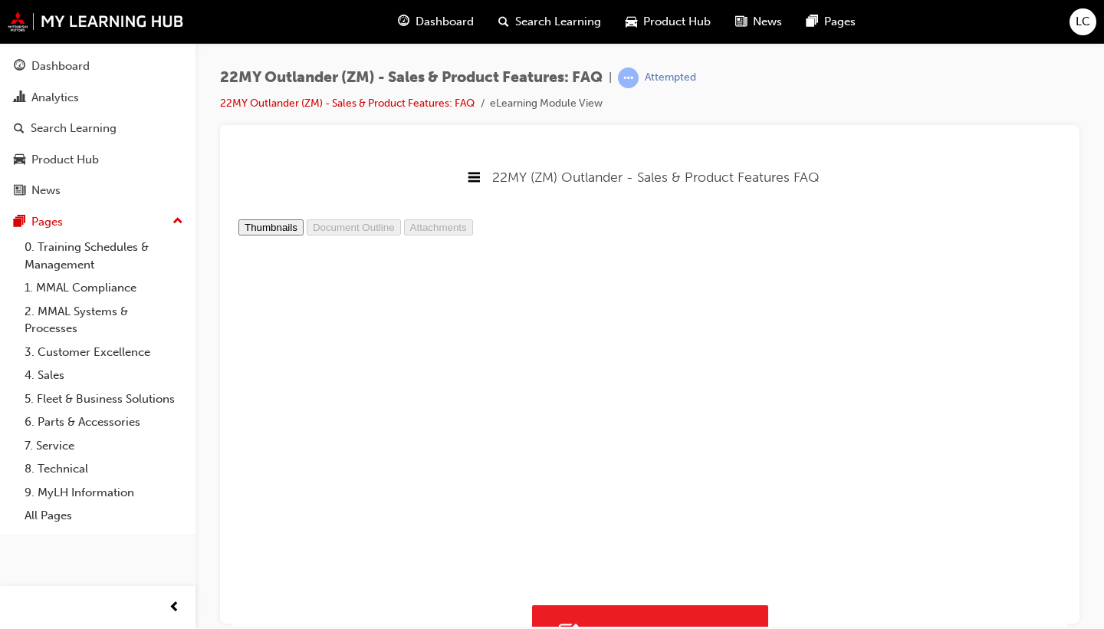
type input "4"
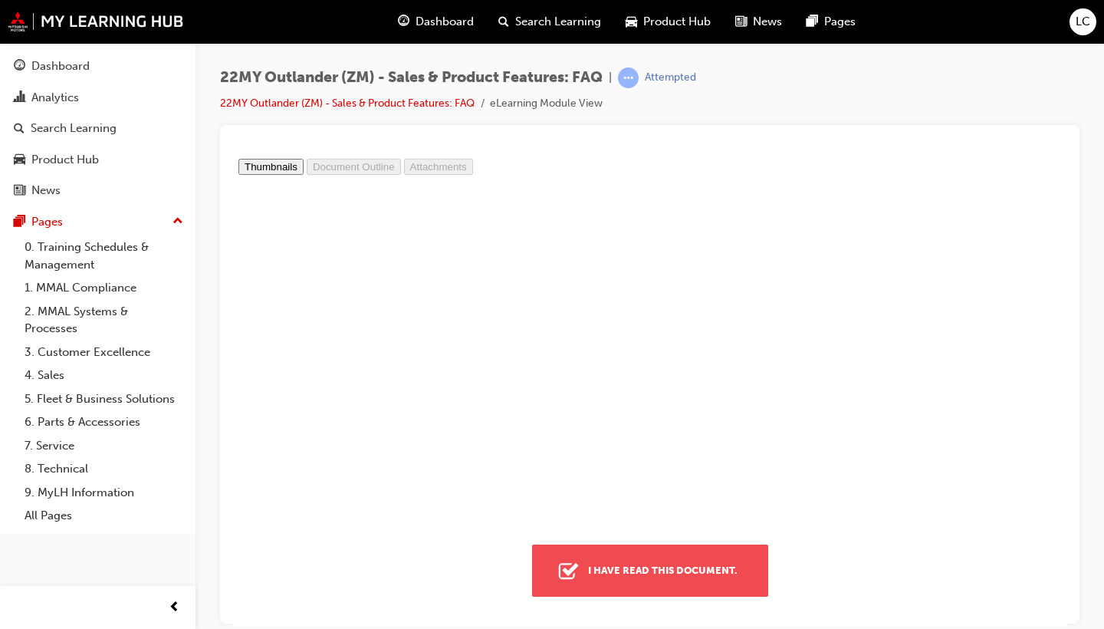
click at [627, 571] on div "I have read this document." at bounding box center [663, 570] width 162 height 28
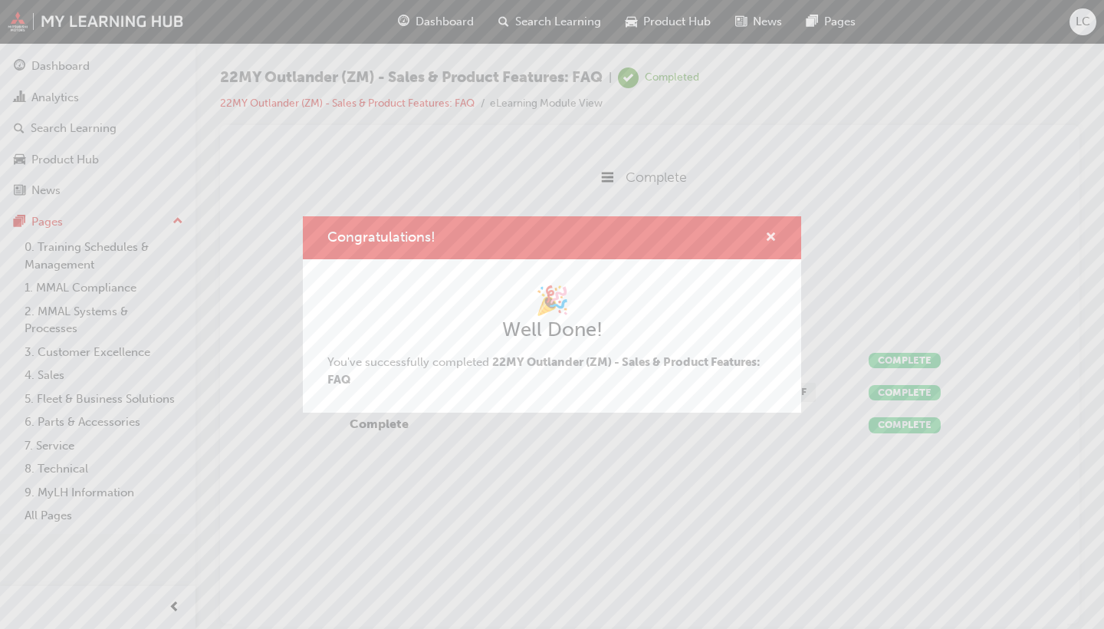
click at [773, 237] on span "cross-icon" at bounding box center [771, 239] width 12 height 14
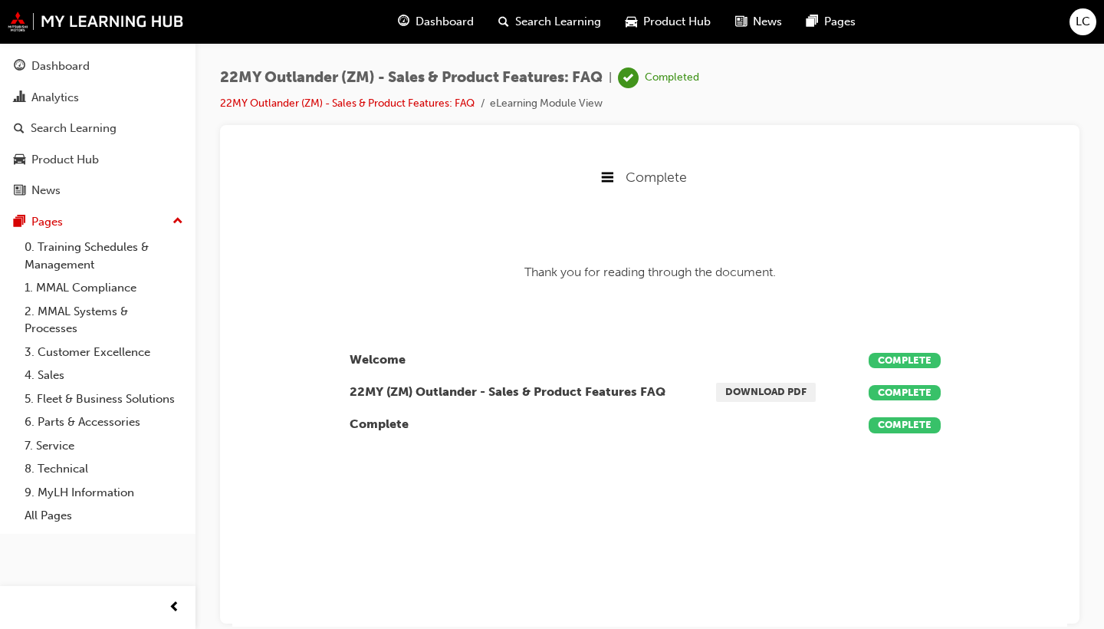
click at [649, 21] on span "Product Hub" at bounding box center [676, 22] width 67 height 18
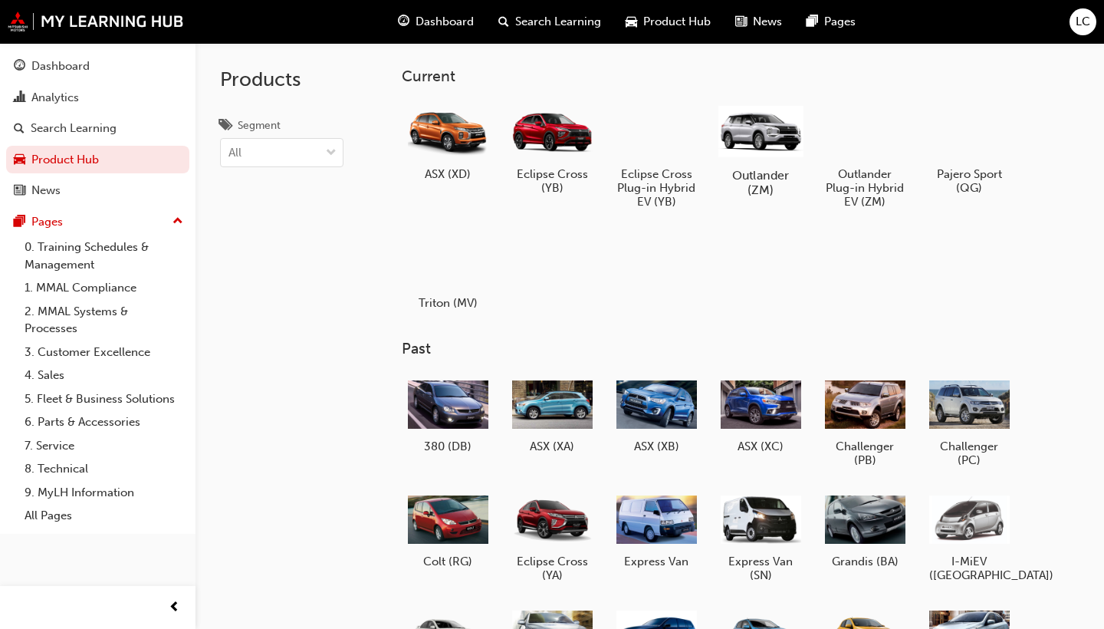
click at [741, 125] on div at bounding box center [760, 130] width 85 height 61
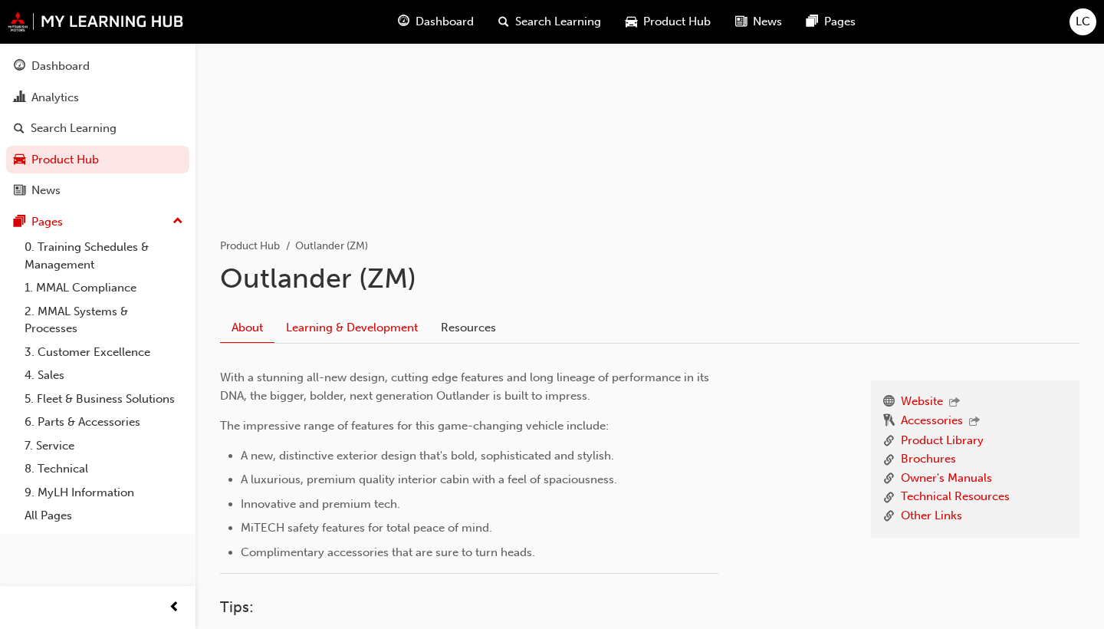
click at [356, 329] on link "Learning & Development" at bounding box center [351, 327] width 155 height 29
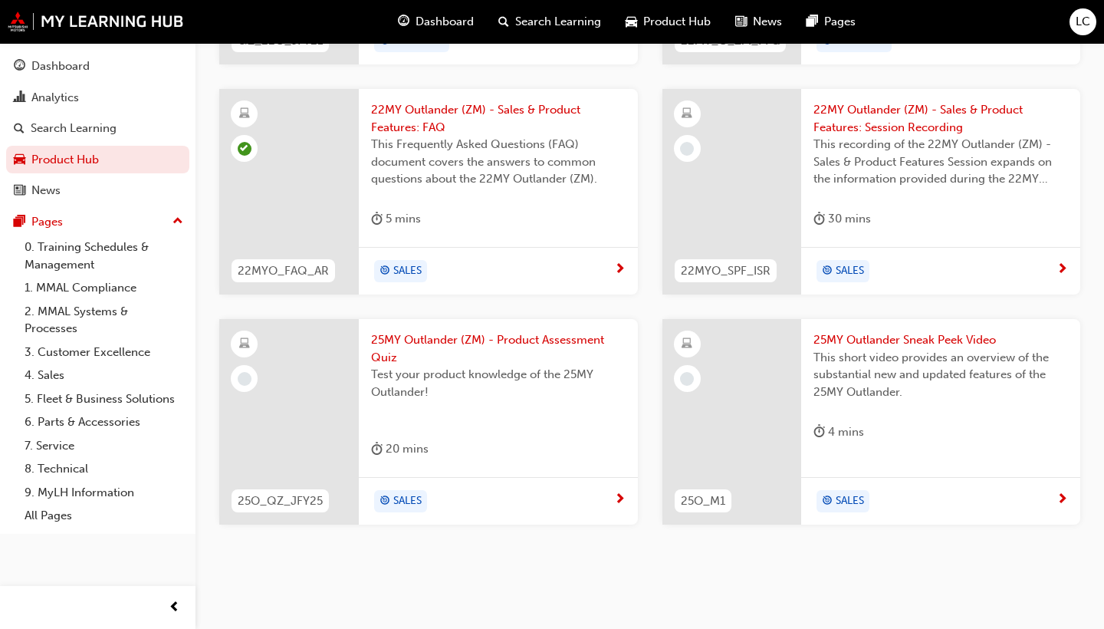
click at [1063, 493] on span "next-icon" at bounding box center [1063, 500] width 12 height 14
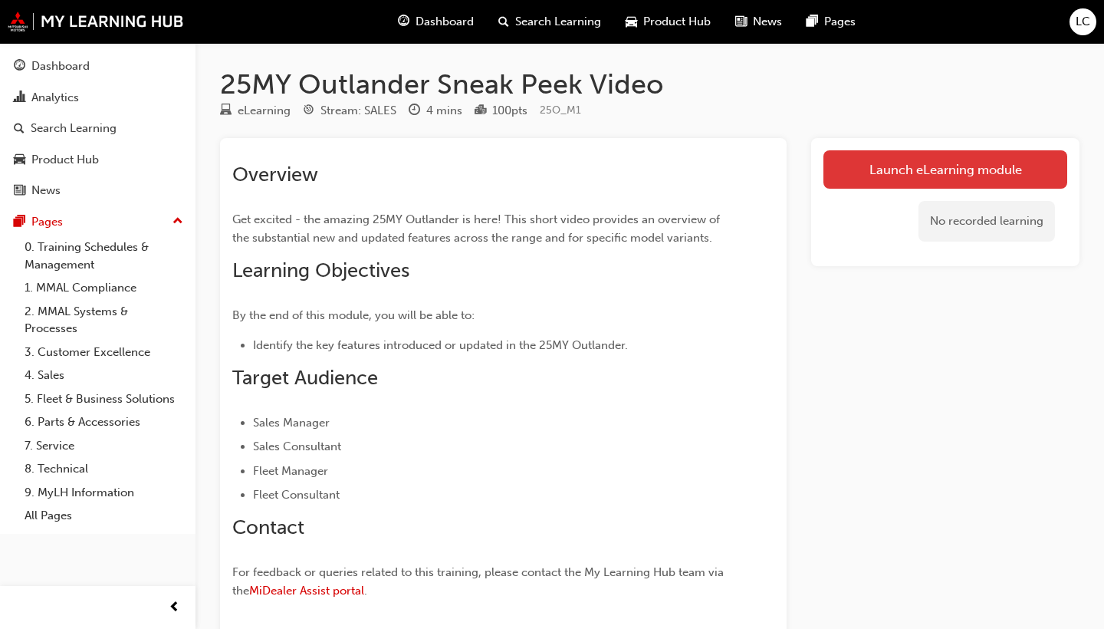
click at [841, 163] on link "Launch eLearning module" at bounding box center [945, 169] width 244 height 38
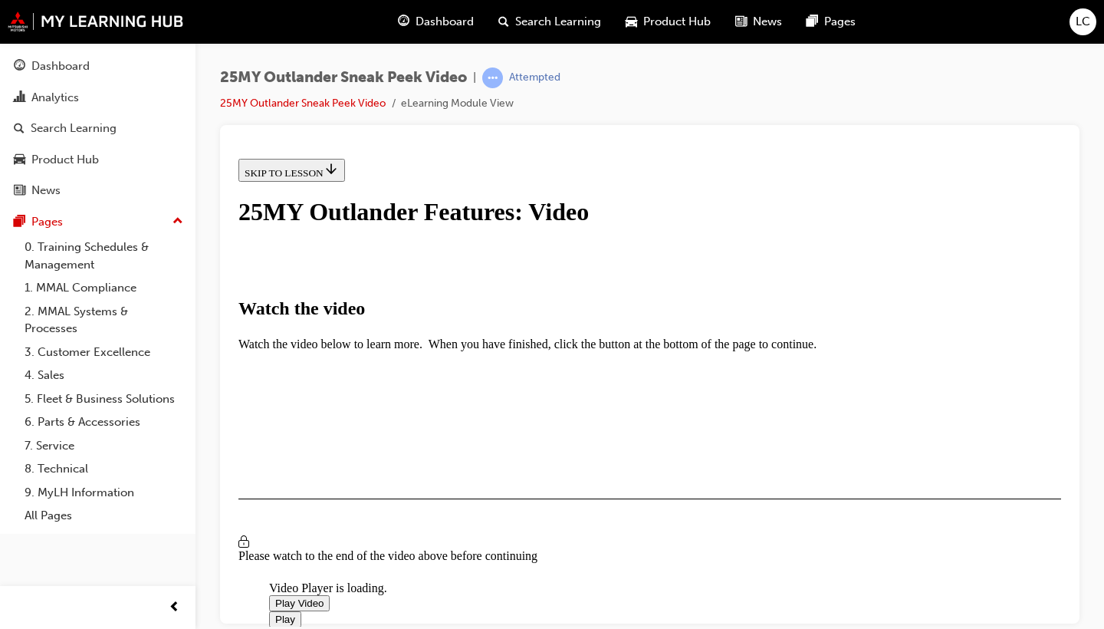
scroll to position [278, 0]
click at [275, 597] on span "Video player" at bounding box center [275, 603] width 0 height 12
click at [388, 537] on div "I HAVE WATCHED THIS VIDEO" at bounding box center [316, 543] width 143 height 12
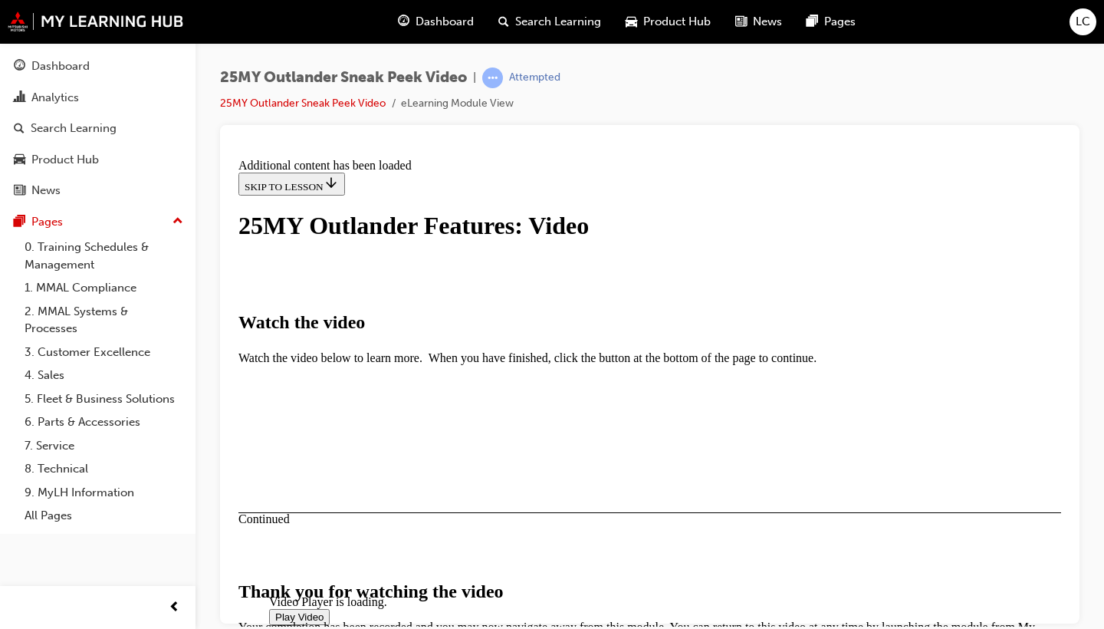
scroll to position [552, 0]
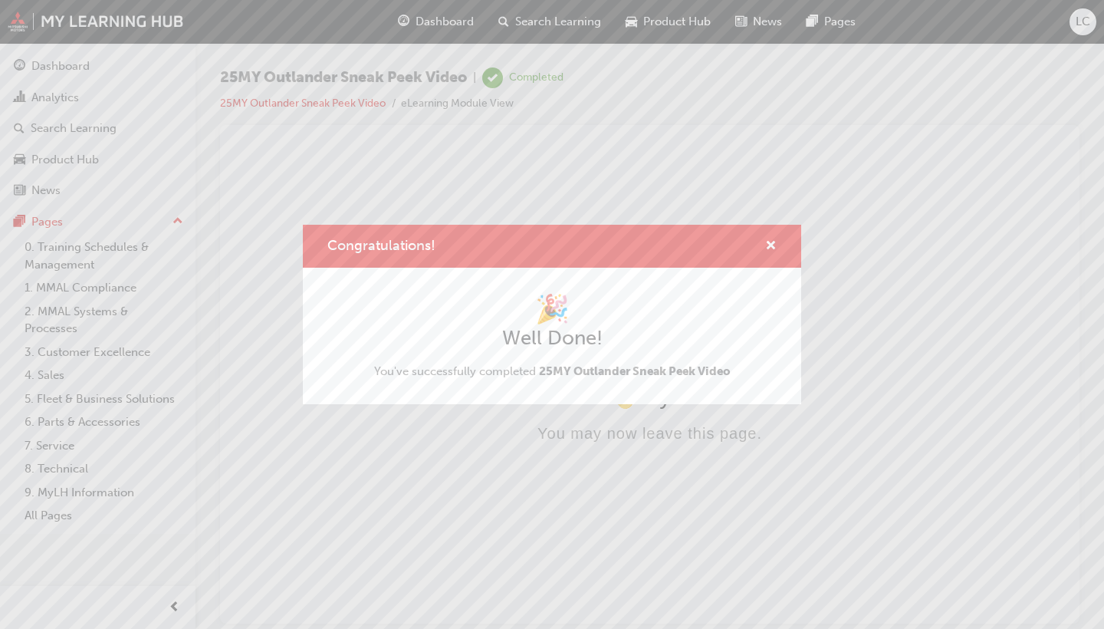
scroll to position [0, 0]
click at [461, 21] on div "Congratulations! 🎉 Well Done! You've successfully completed 25MY Outlander Snea…" at bounding box center [552, 314] width 1104 height 629
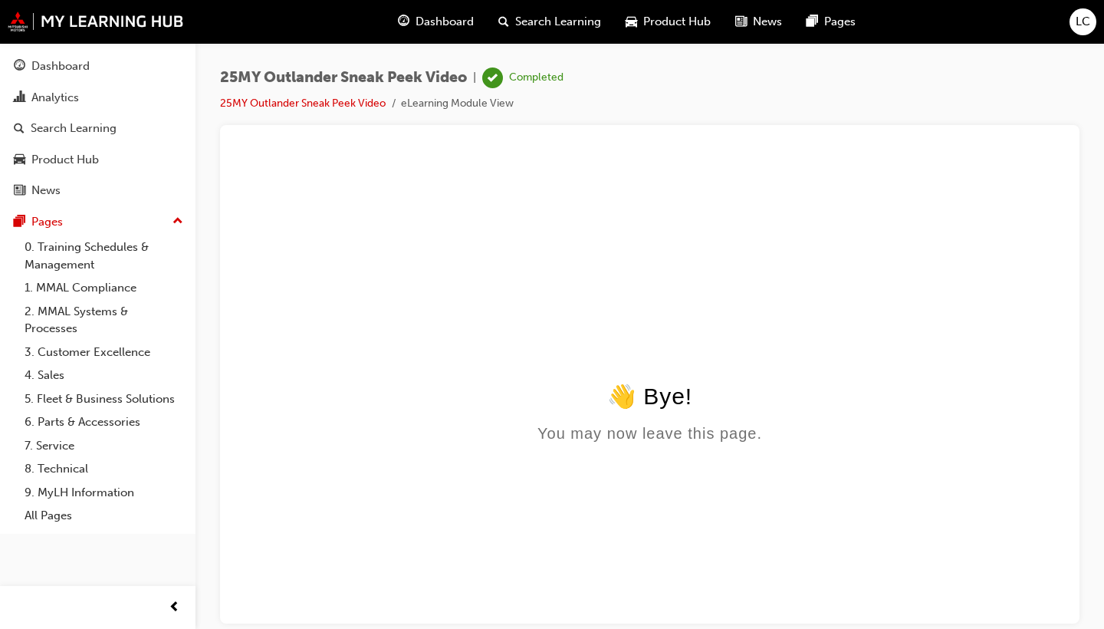
click at [424, 21] on span "Dashboard" at bounding box center [445, 22] width 58 height 18
